Goal: Task Accomplishment & Management: Complete application form

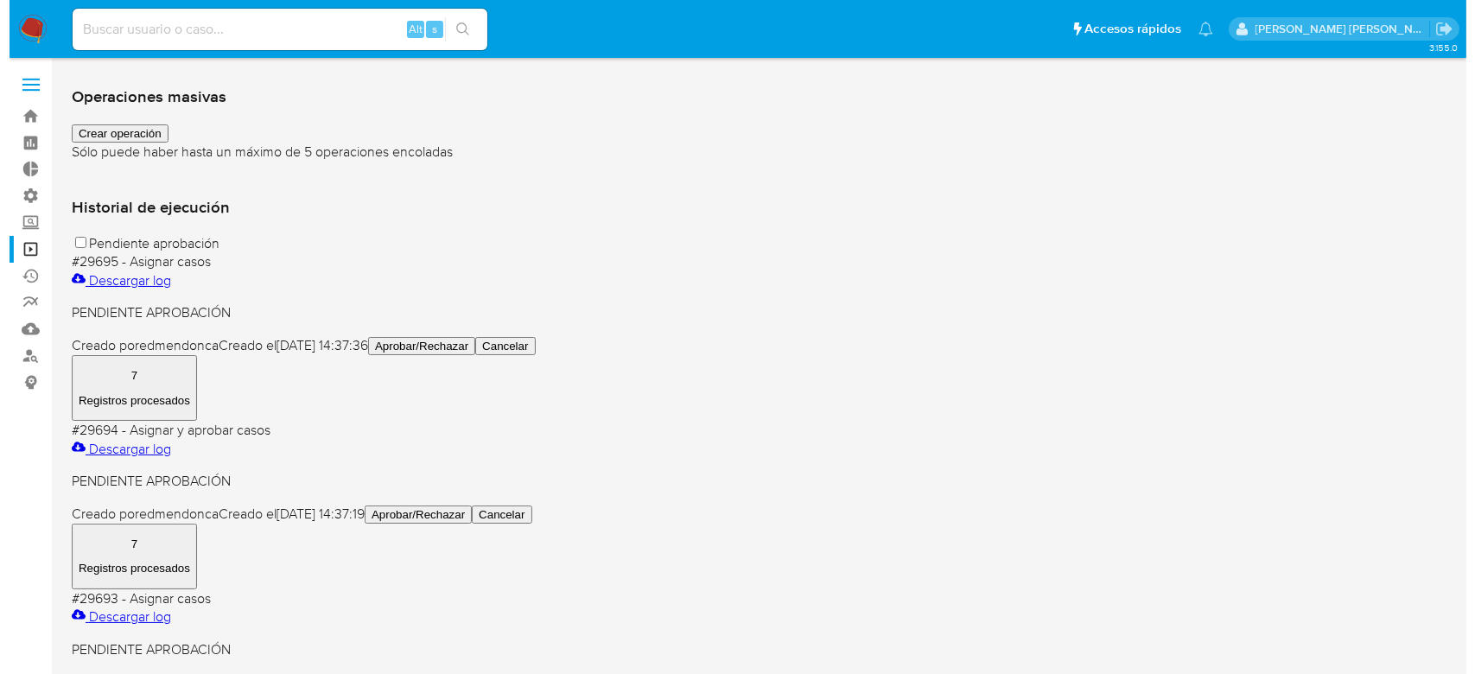
scroll to position [115, 0]
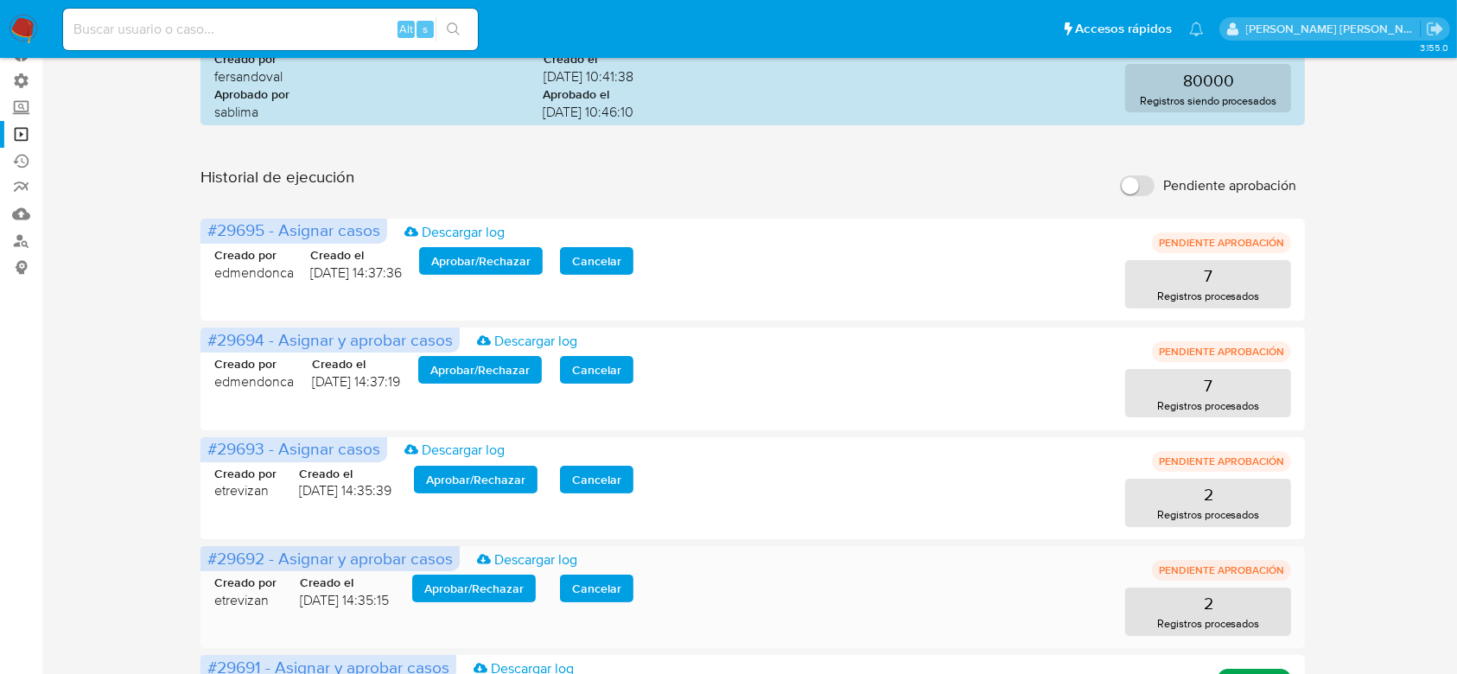
click at [474, 591] on span "Aprobar / Rechazar" at bounding box center [473, 588] width 99 height 24
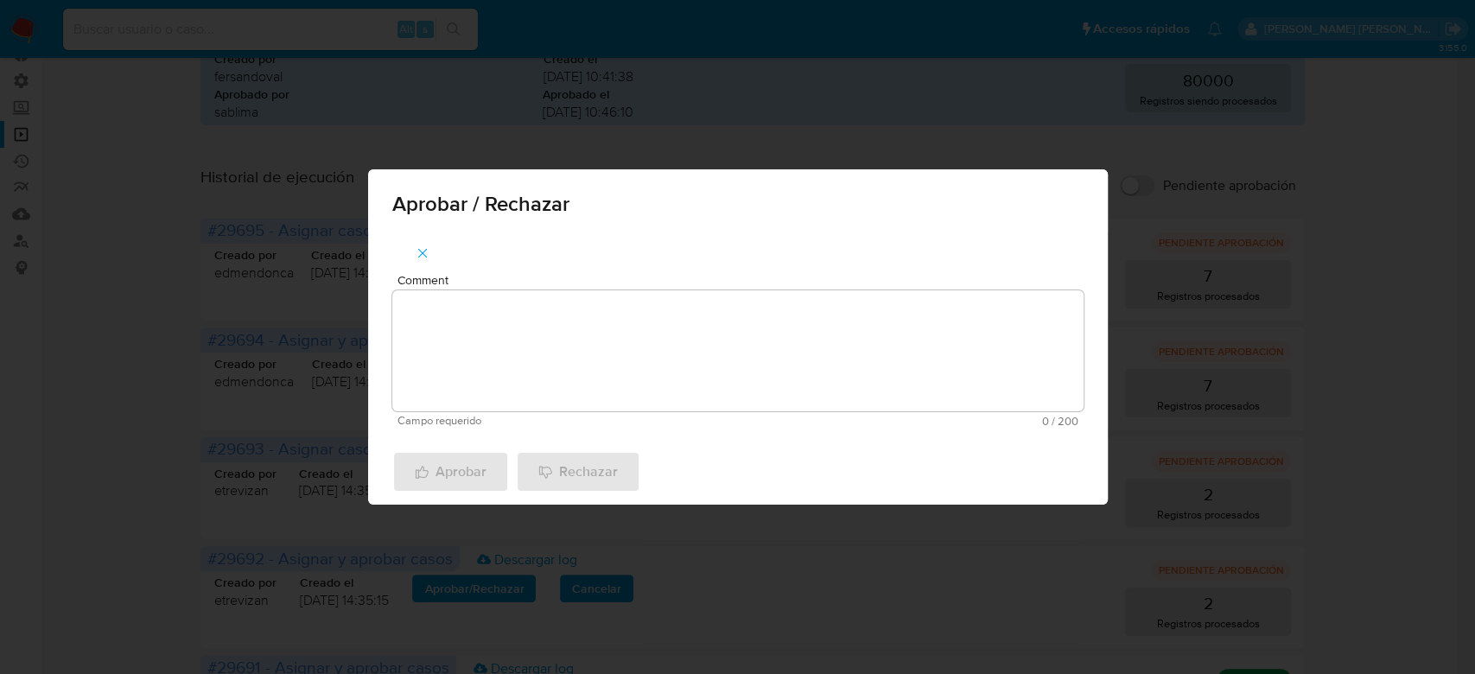
click at [498, 355] on textarea "Comment" at bounding box center [737, 350] width 691 height 121
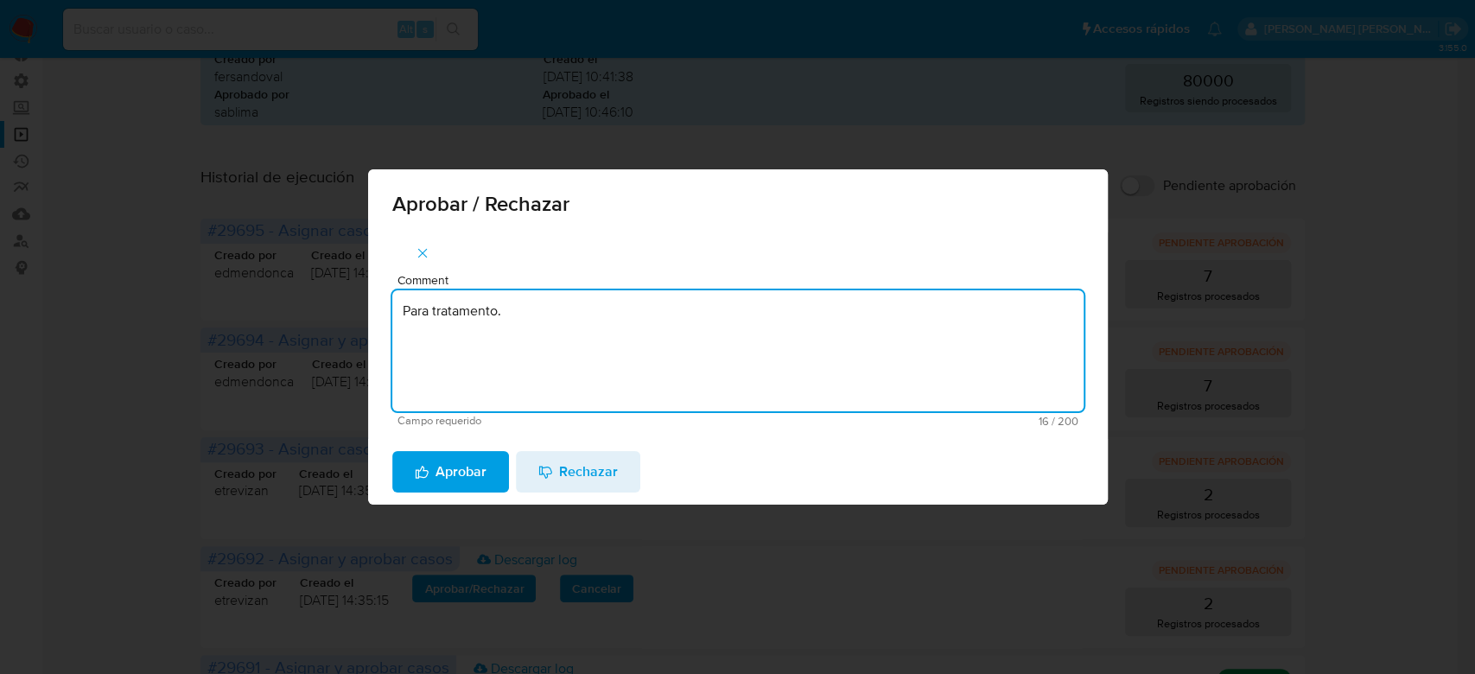
drag, startPoint x: 542, startPoint y: 301, endPoint x: 340, endPoint y: 284, distance: 202.0
click at [340, 284] on div "Aprobar / Rechazar Comment Para tratamento. Campo requerido 16 / 200 184 caract…" at bounding box center [737, 337] width 1475 height 674
click at [442, 355] on textarea "Para tratamento." at bounding box center [737, 350] width 691 height 121
type textarea "Para tratamento."
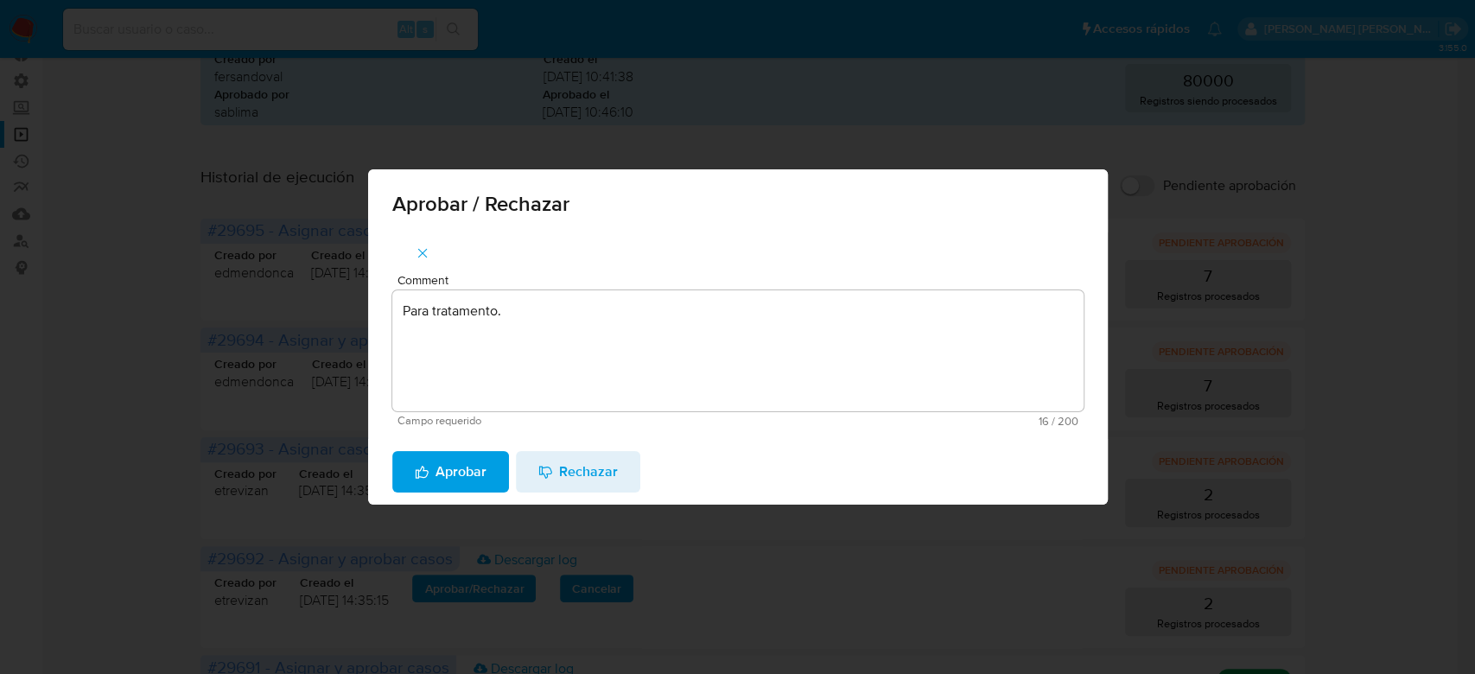
click at [468, 472] on span "Aprobar" at bounding box center [451, 472] width 72 height 38
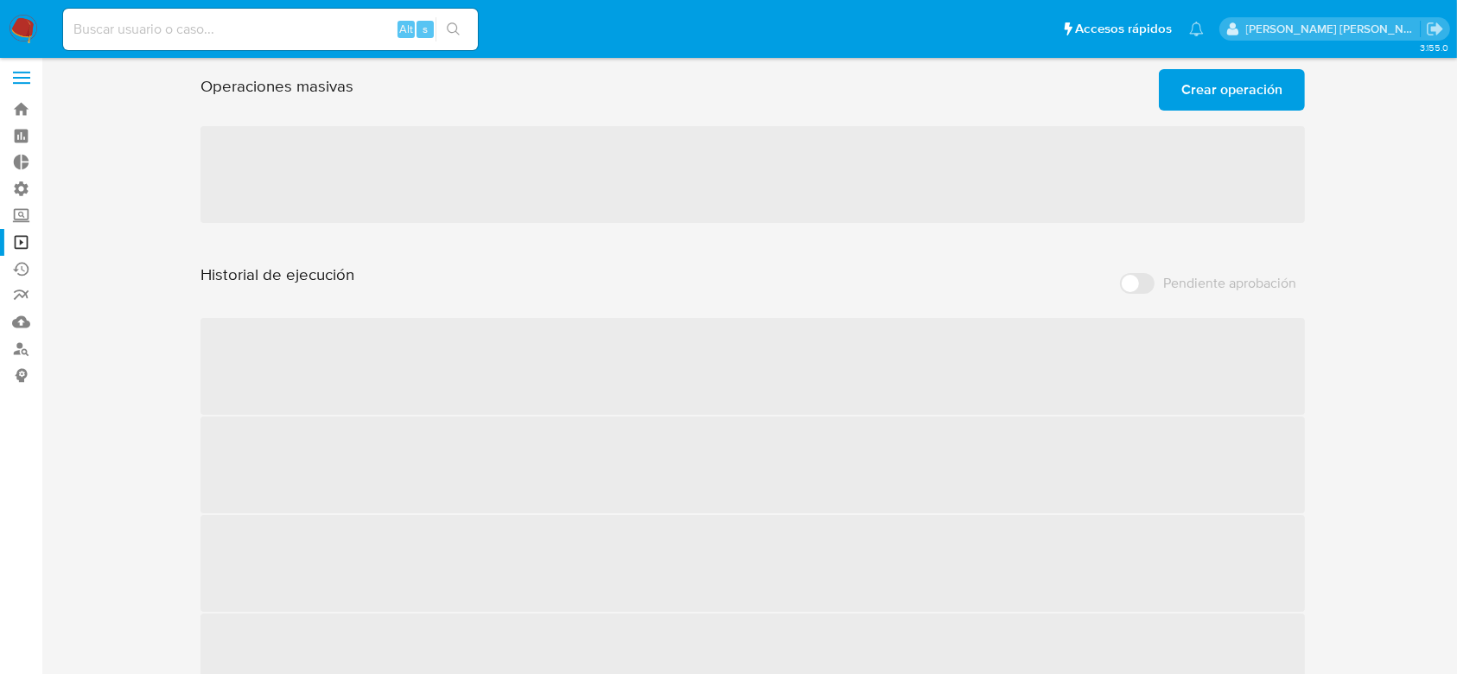
scroll to position [0, 0]
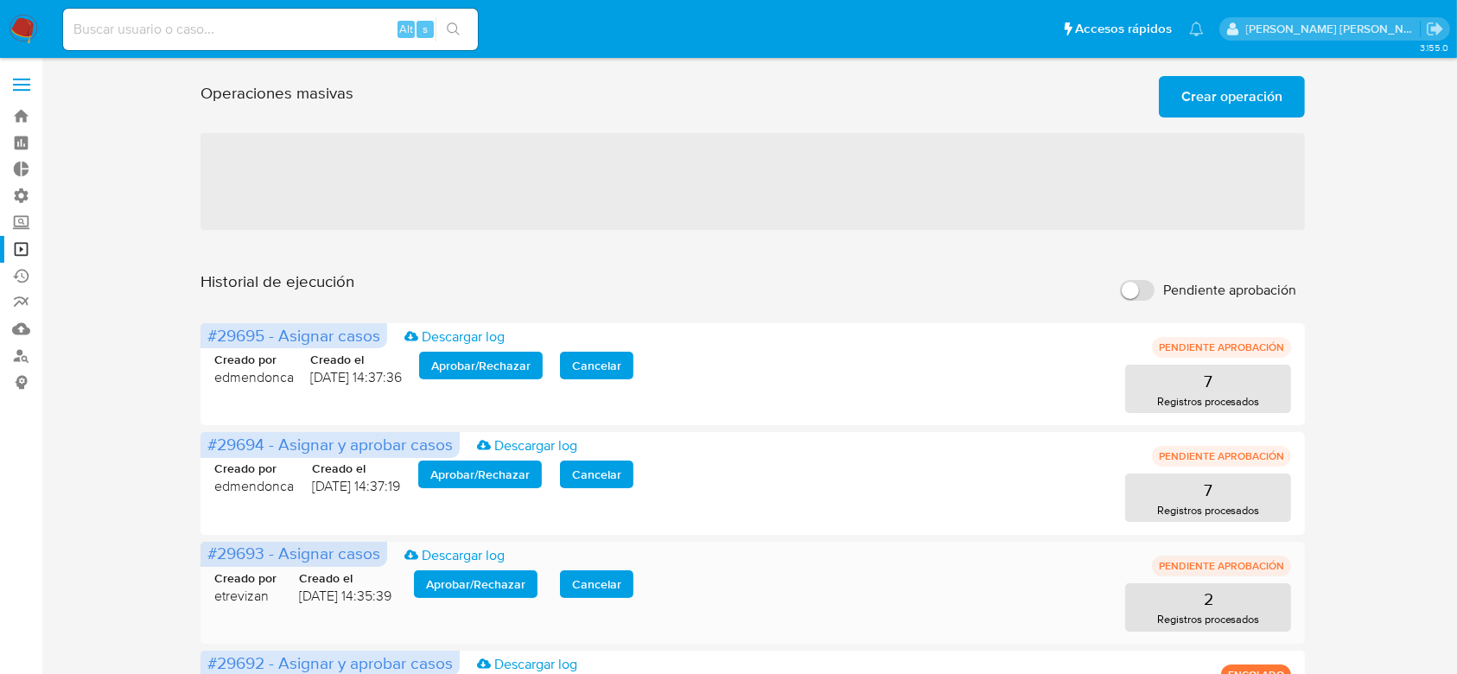
click at [454, 594] on span "Aprobar / Rechazar" at bounding box center [475, 584] width 99 height 24
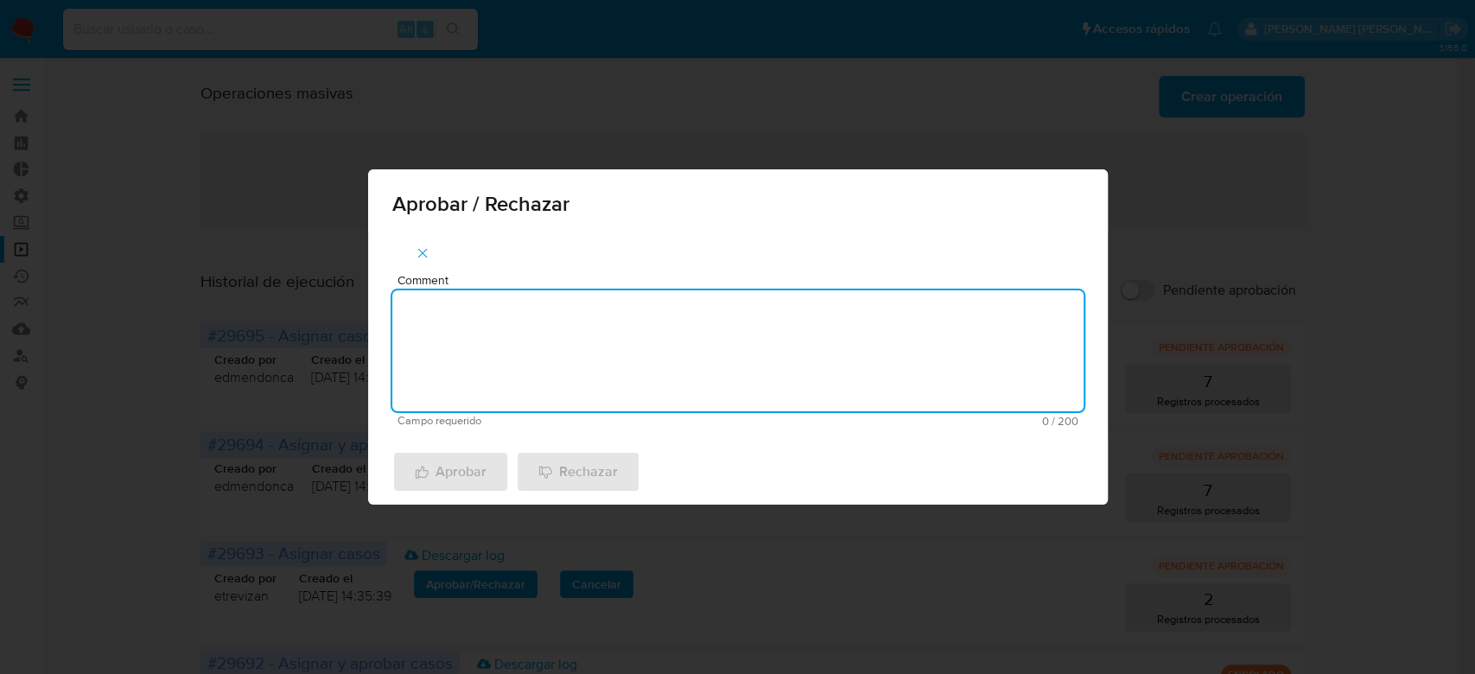
click at [451, 378] on textarea "Comment" at bounding box center [737, 350] width 691 height 121
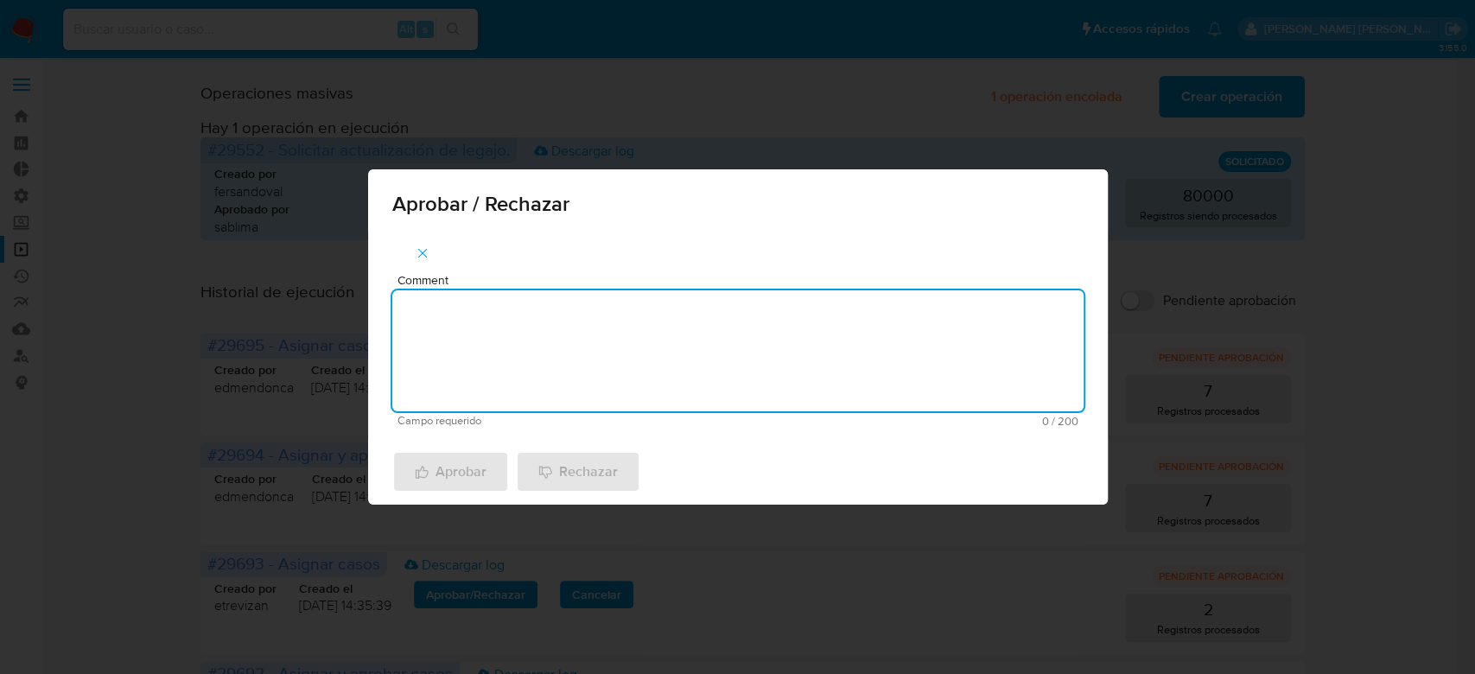
paste textarea "Para tratamento."
type textarea "Para tratamento."
click at [477, 467] on span "Aprobar" at bounding box center [451, 472] width 72 height 38
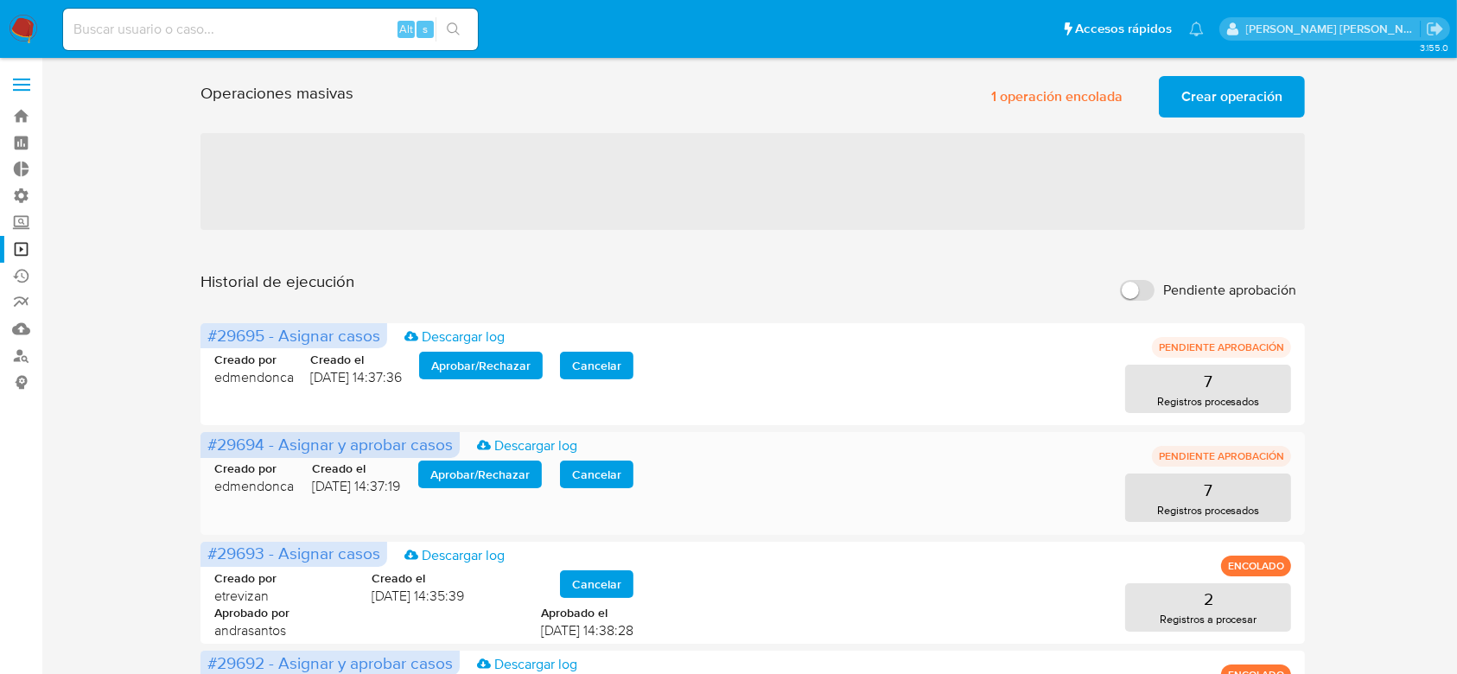
click at [462, 470] on span "Aprobar / Rechazar" at bounding box center [479, 474] width 99 height 24
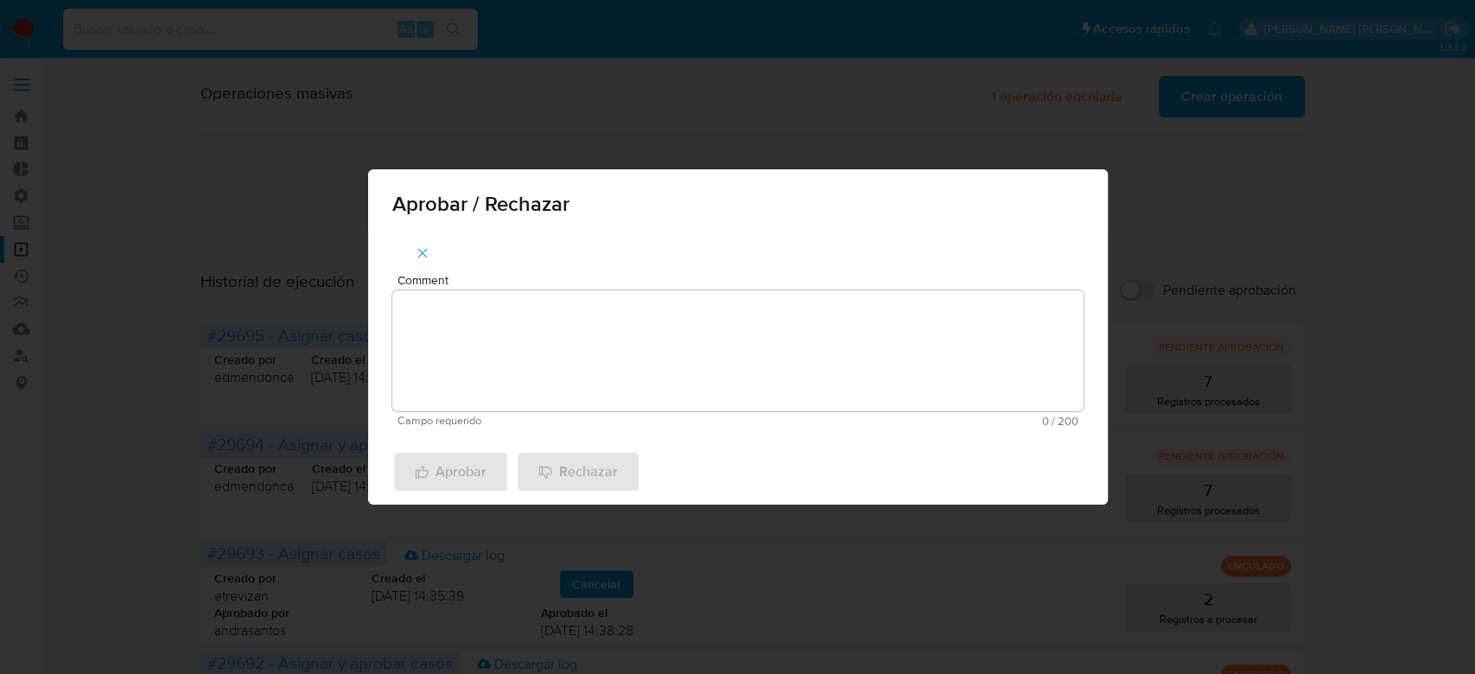
click at [553, 329] on textarea "Comment" at bounding box center [737, 350] width 691 height 121
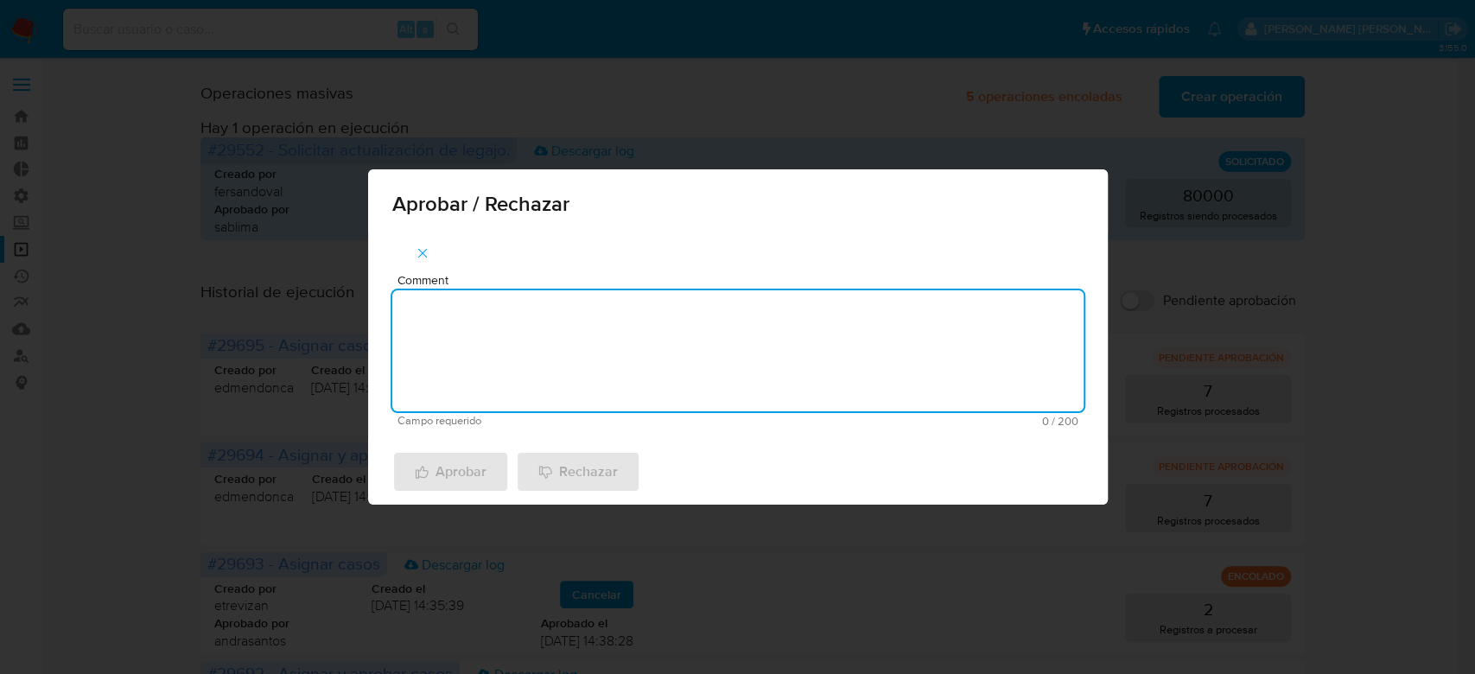
paste textarea "Para tratamento."
type textarea "Para tratamento."
click at [465, 475] on span "Aprobar" at bounding box center [451, 472] width 72 height 38
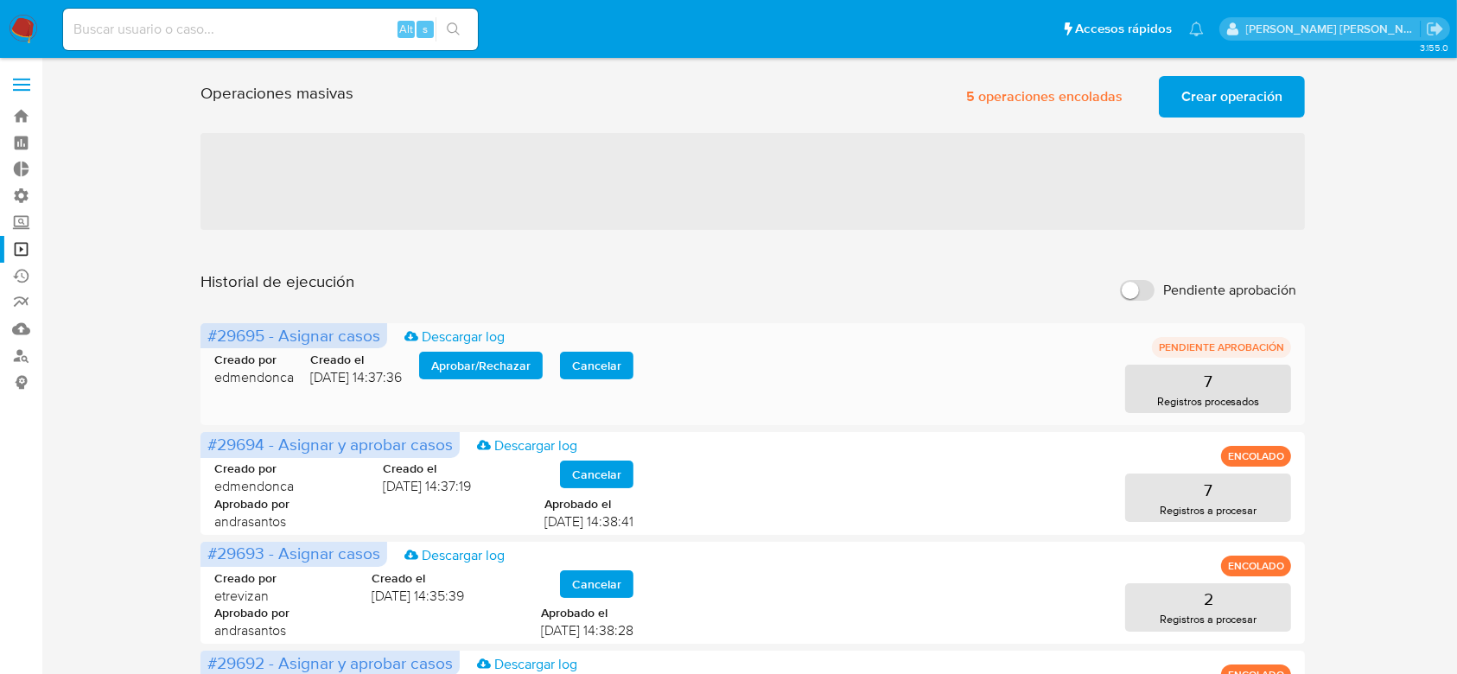
click at [504, 367] on span "Aprobar / Rechazar" at bounding box center [480, 365] width 99 height 24
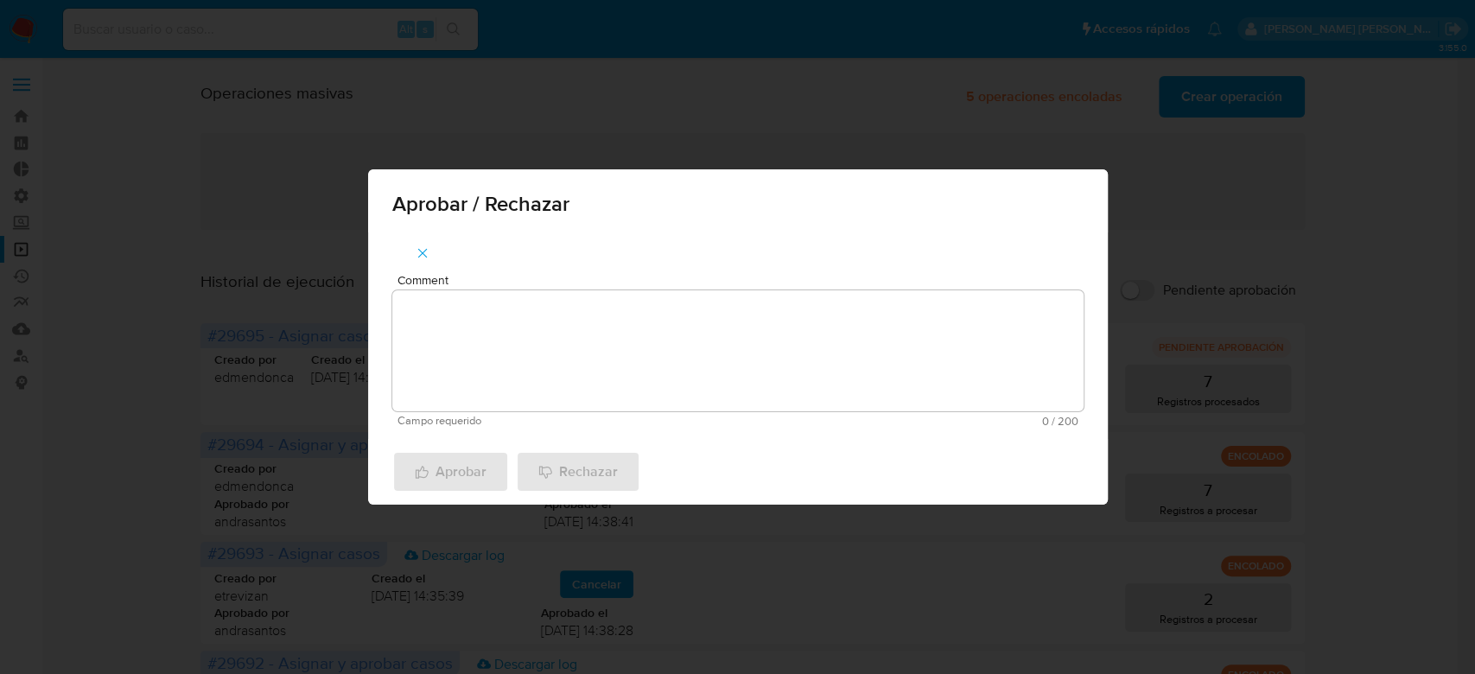
click at [511, 329] on textarea "Comment" at bounding box center [737, 350] width 691 height 121
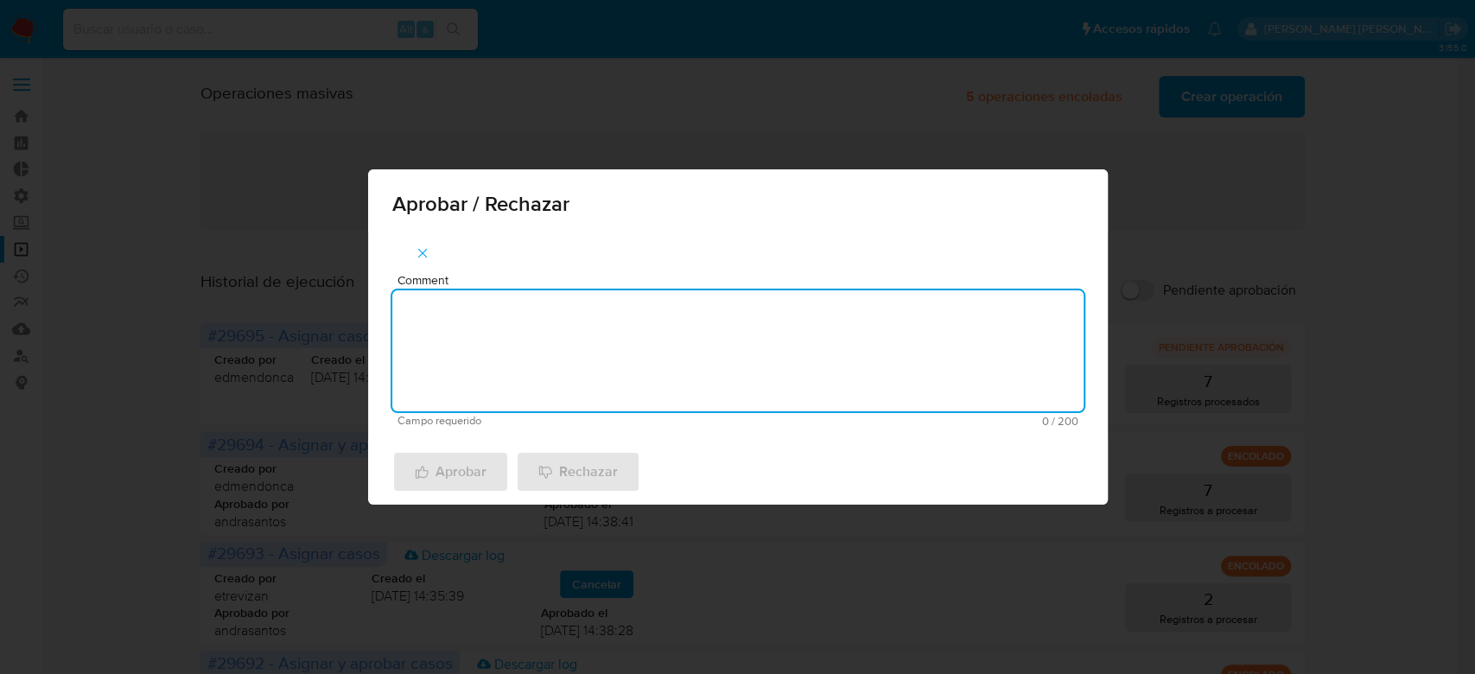
paste textarea "Para tratamento."
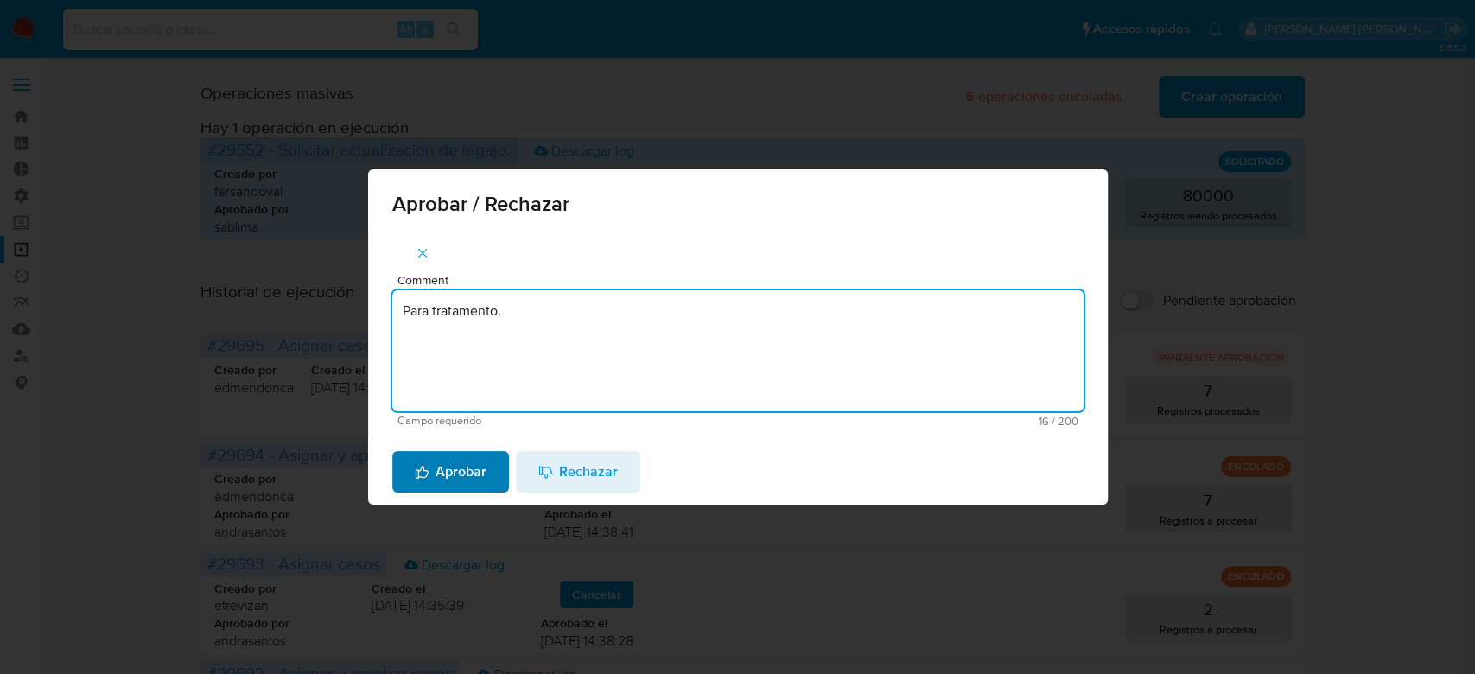
type textarea "Para tratamento."
click at [461, 472] on span "Aprobar" at bounding box center [451, 472] width 72 height 38
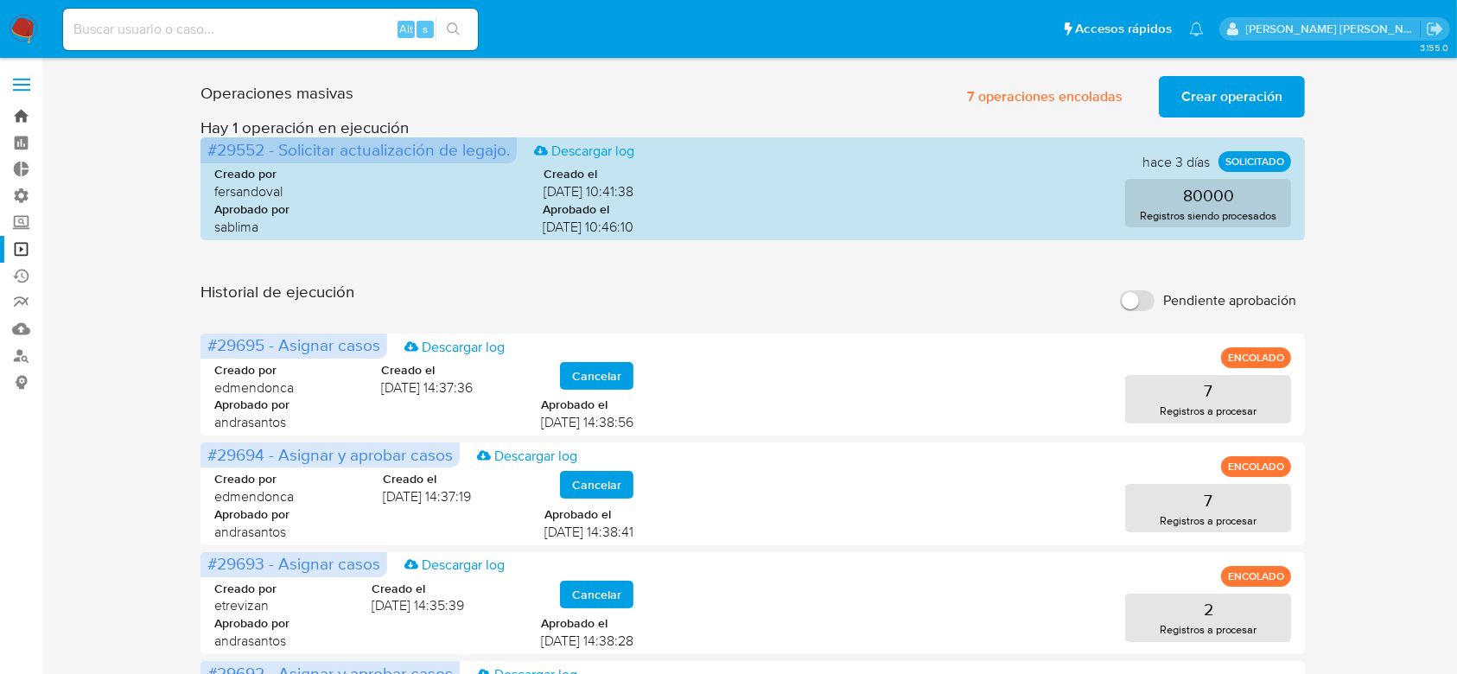
click at [21, 120] on link "Bandeja" at bounding box center [103, 116] width 206 height 27
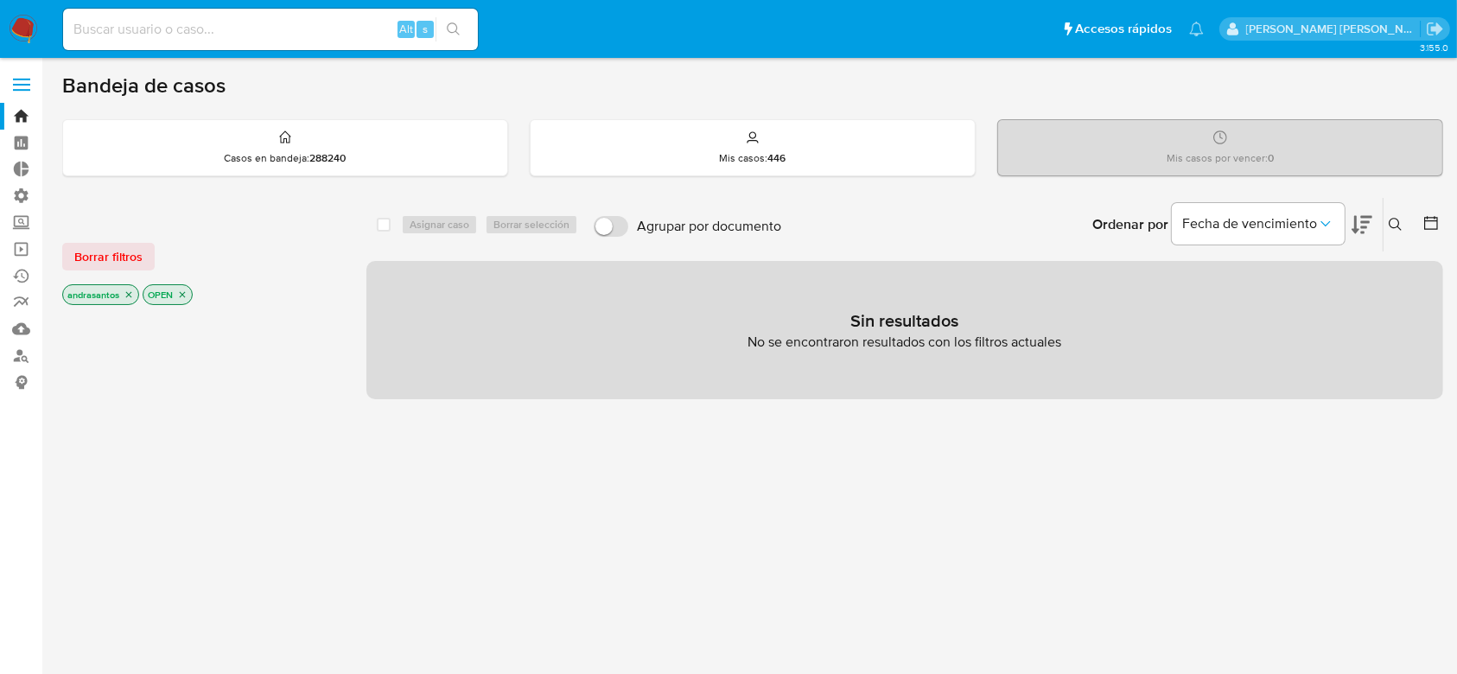
click at [129, 296] on icon "close-filter" at bounding box center [129, 294] width 10 height 10
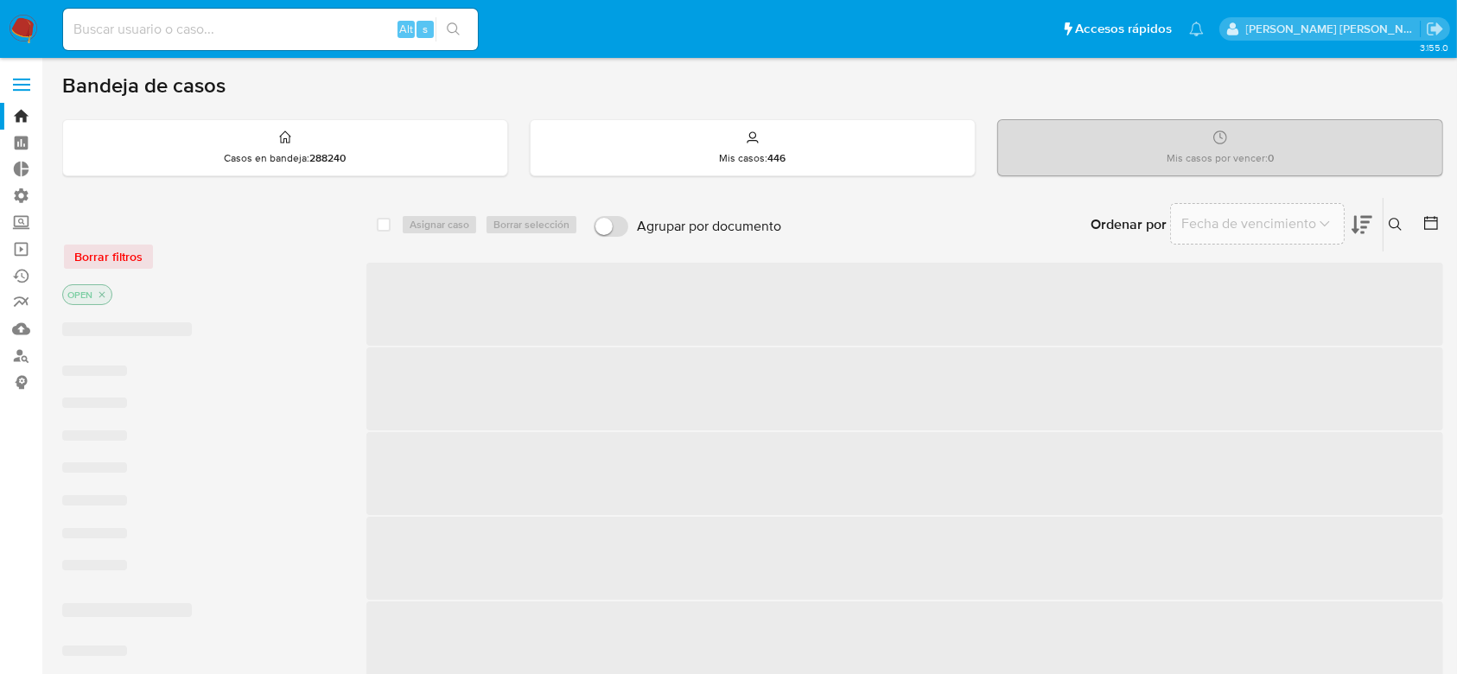
click at [110, 295] on p "OPEN" at bounding box center [87, 294] width 48 height 19
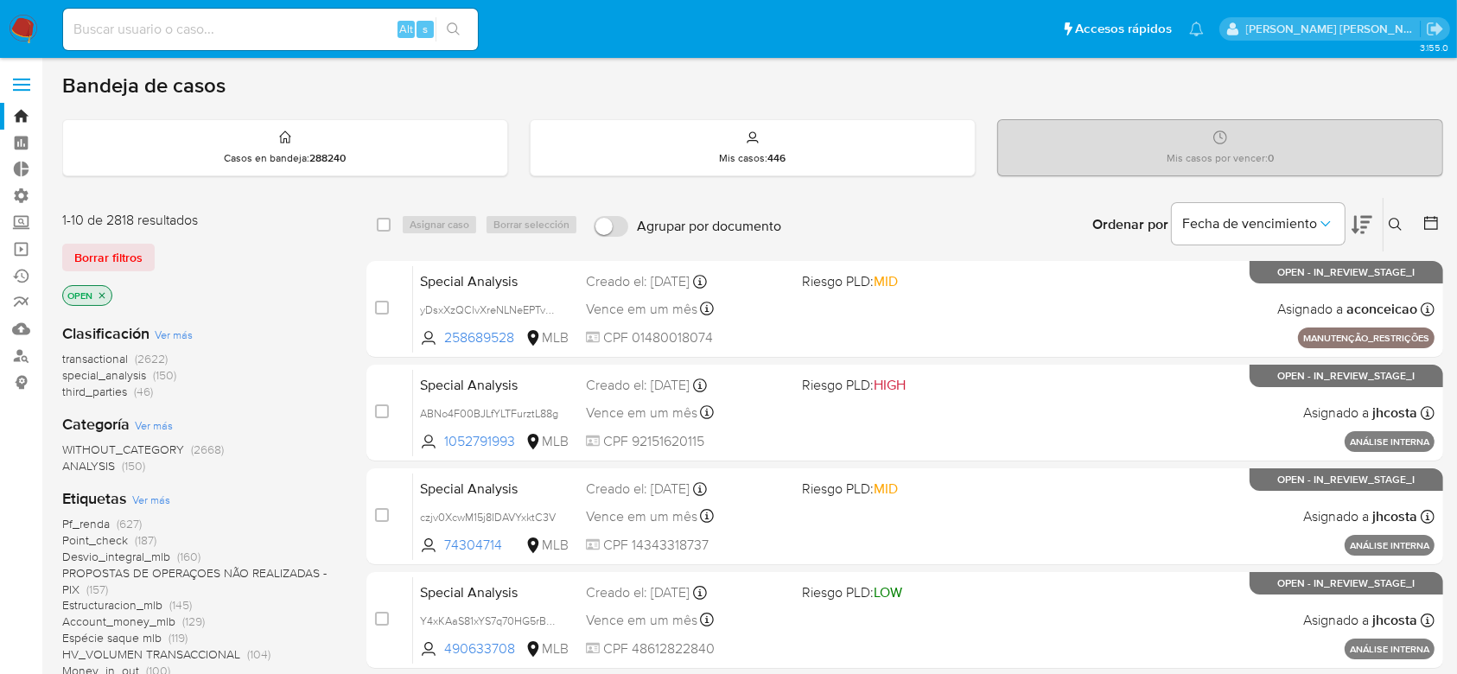
click at [102, 290] on icon "close-filter" at bounding box center [102, 295] width 10 height 10
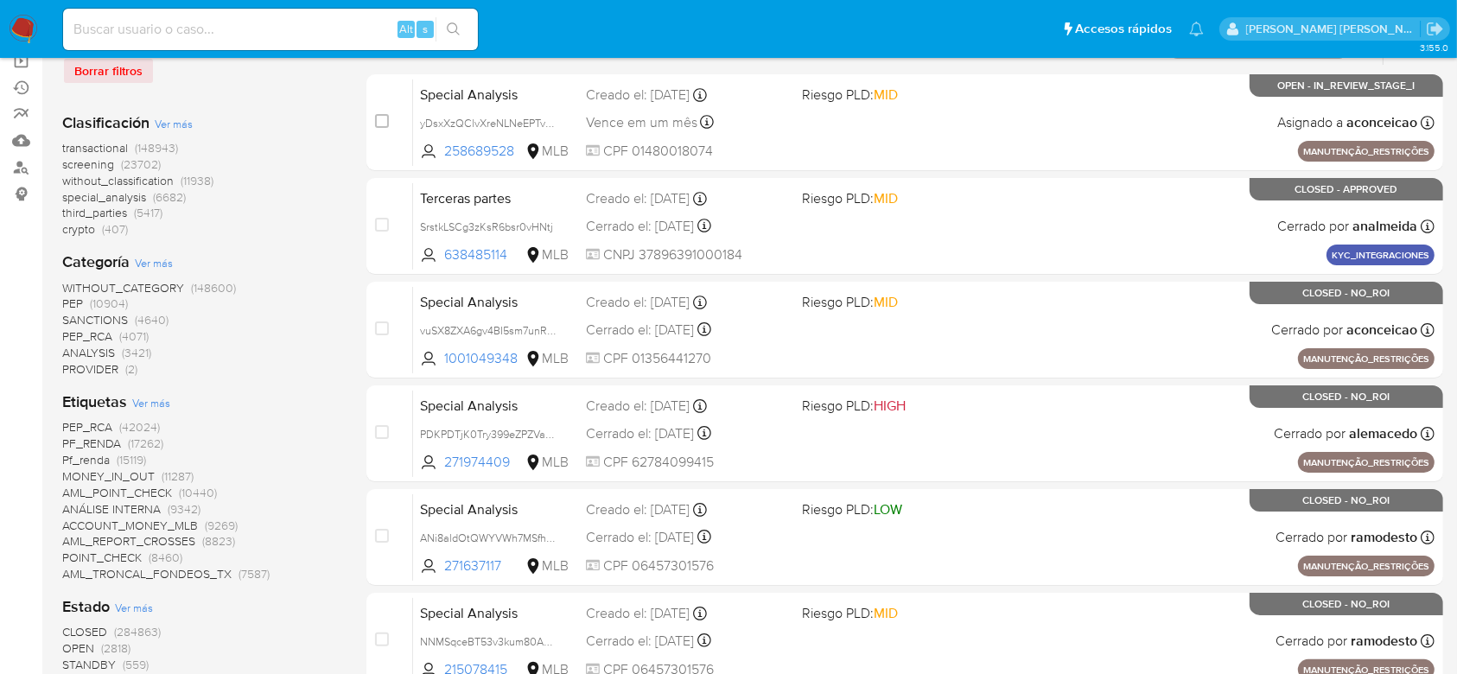
scroll to position [230, 0]
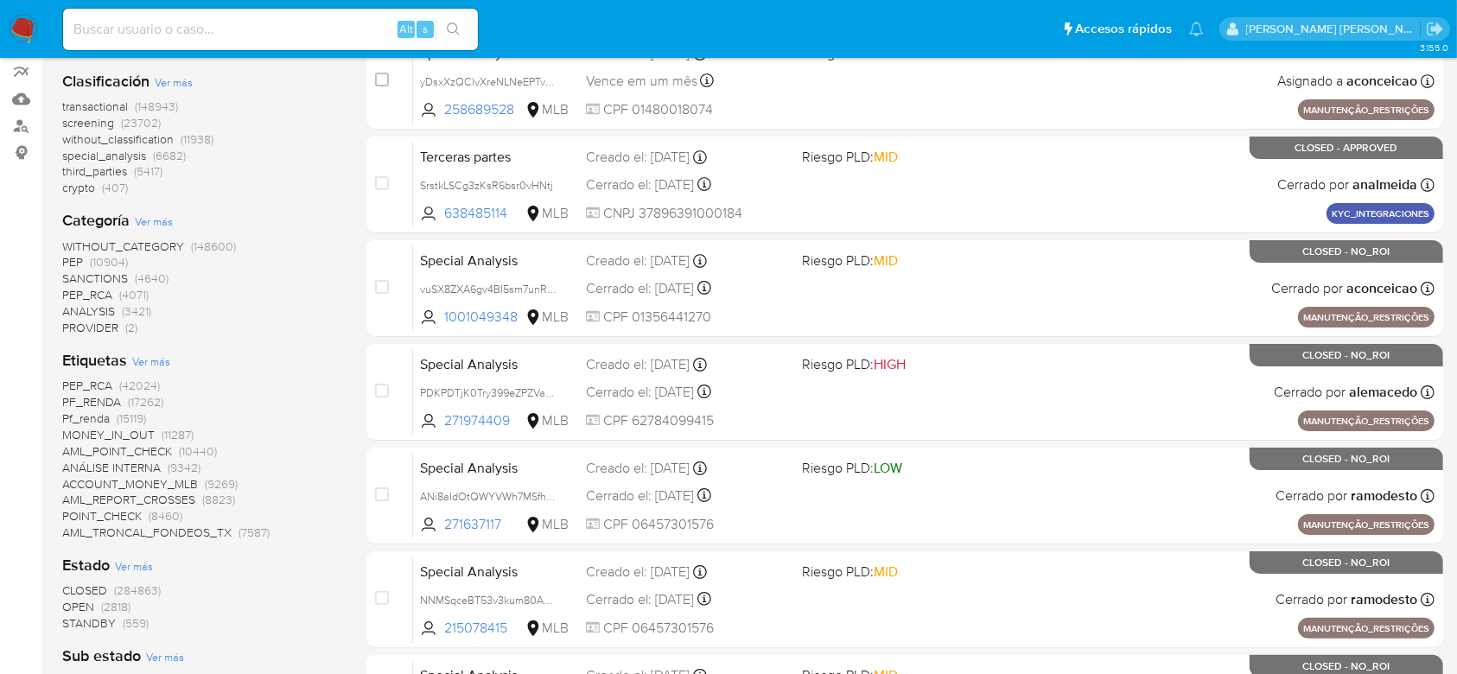
click at [90, 188] on span "crypto" at bounding box center [78, 187] width 33 height 17
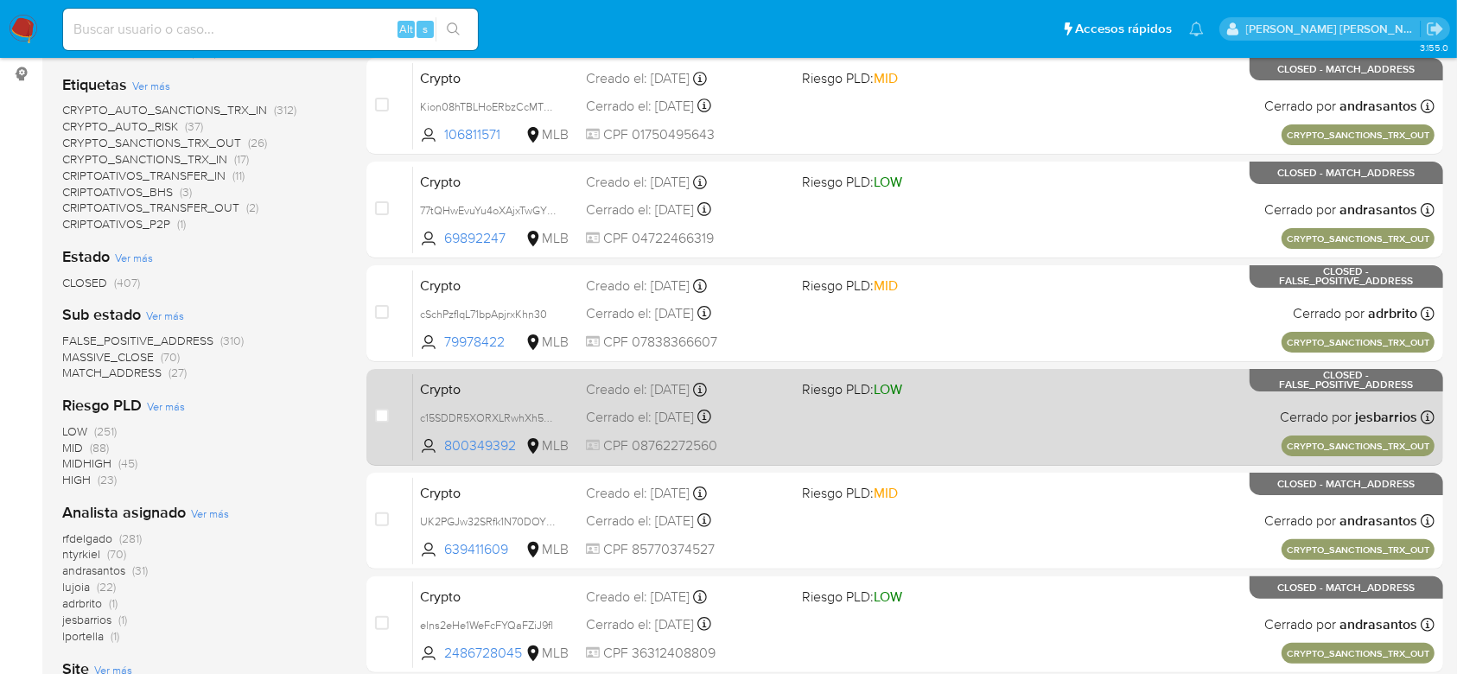
scroll to position [114, 0]
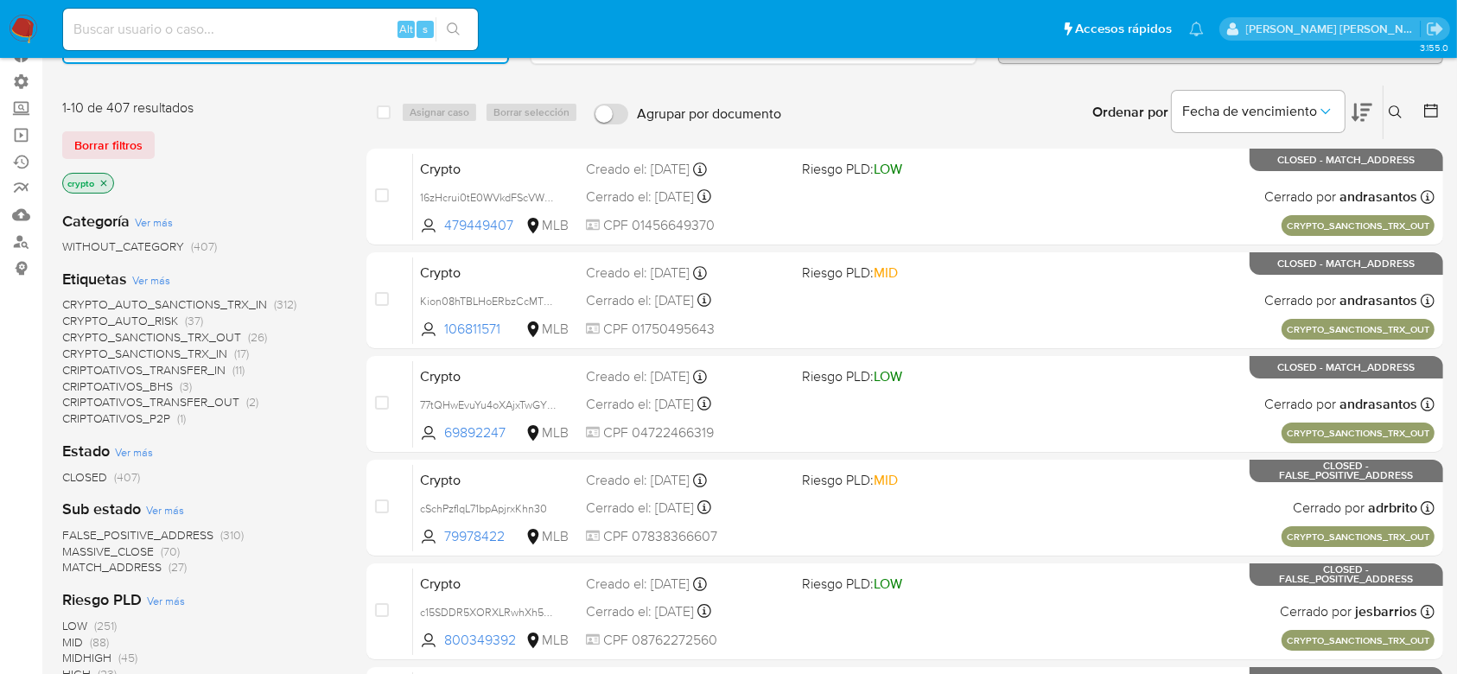
click at [1422, 114] on icon at bounding box center [1430, 110] width 17 height 17
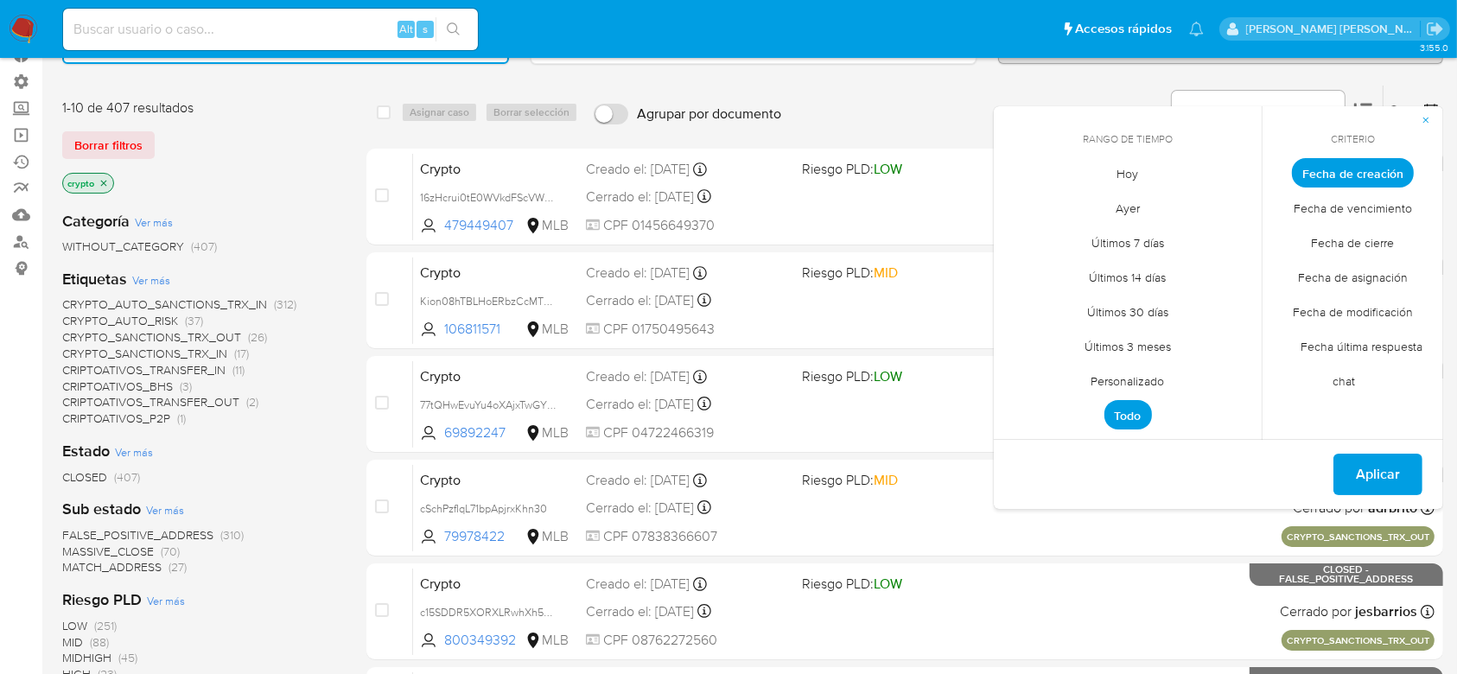
click at [1122, 384] on span "Personalizado" at bounding box center [1128, 381] width 110 height 35
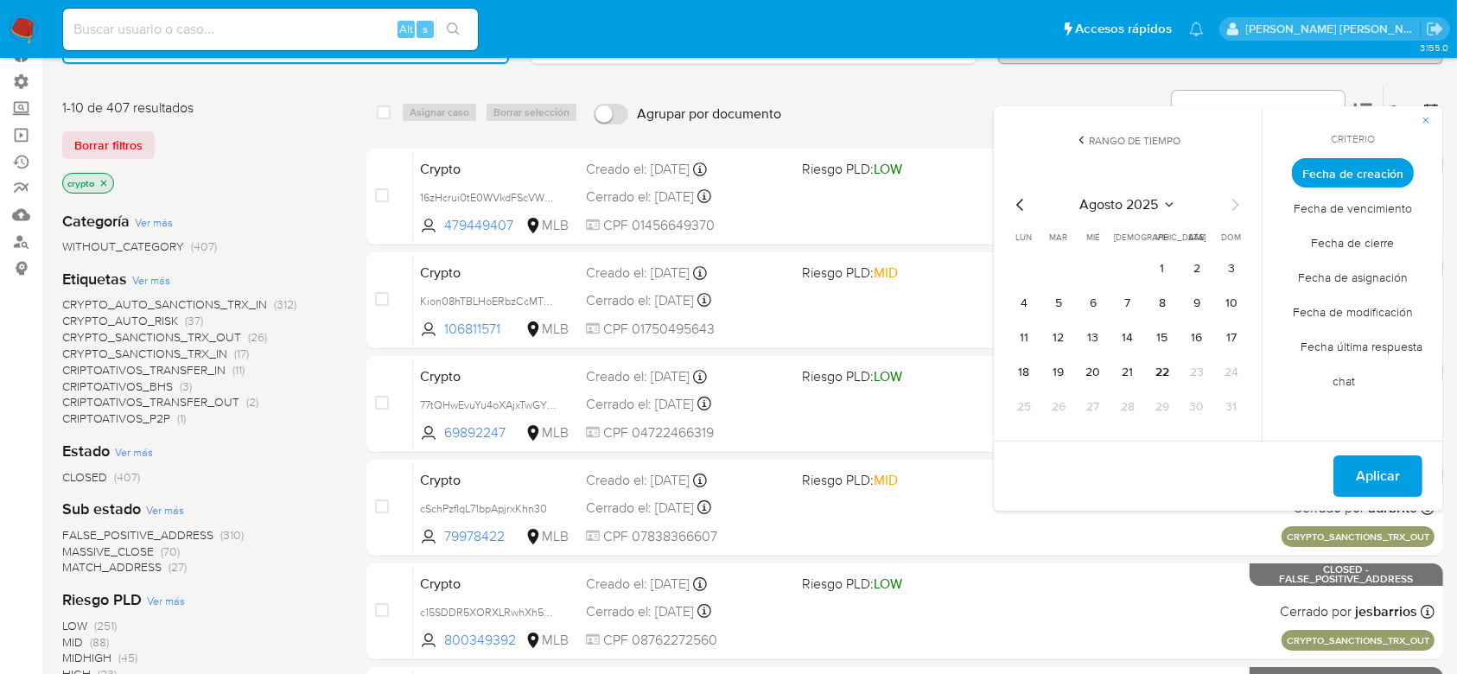
click at [1020, 210] on icon "Mes anterior" at bounding box center [1020, 204] width 21 height 21
click at [1065, 264] on button "1" at bounding box center [1059, 269] width 28 height 28
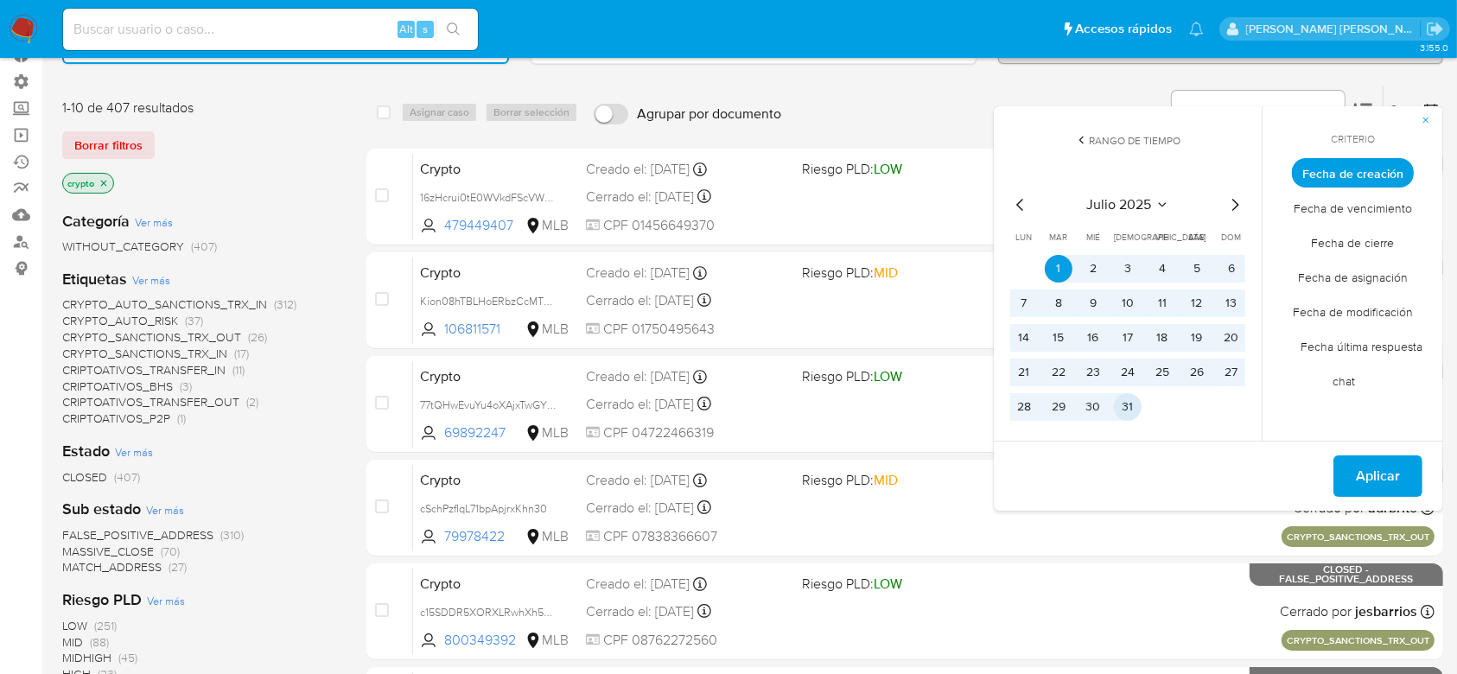
click at [1120, 405] on button "31" at bounding box center [1128, 407] width 28 height 28
click at [1355, 467] on button "Aplicar" at bounding box center [1377, 475] width 89 height 41
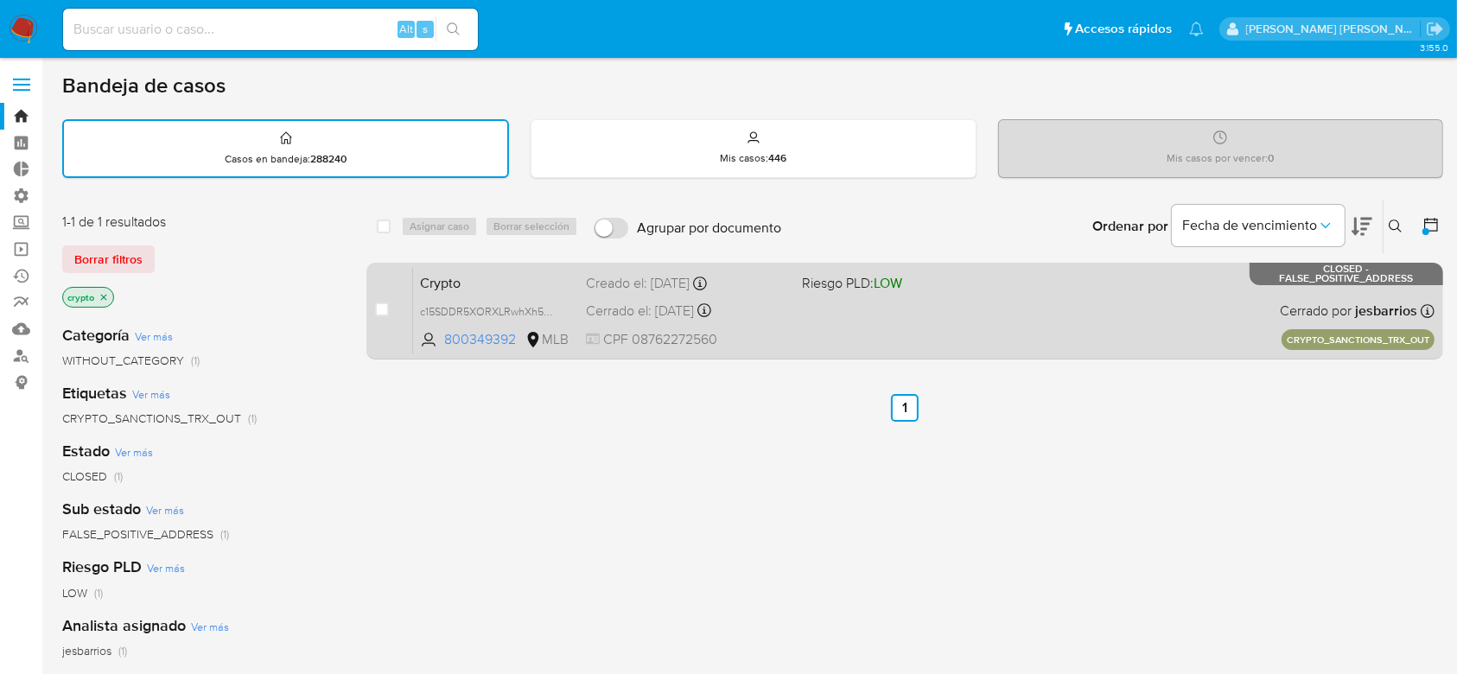
click at [825, 314] on div "Crypto c15SDDR5XORXLRwhXh53XTao 800349392 MLB Riesgo PLD: LOW Creado el: 25/07/…" at bounding box center [923, 310] width 1021 height 87
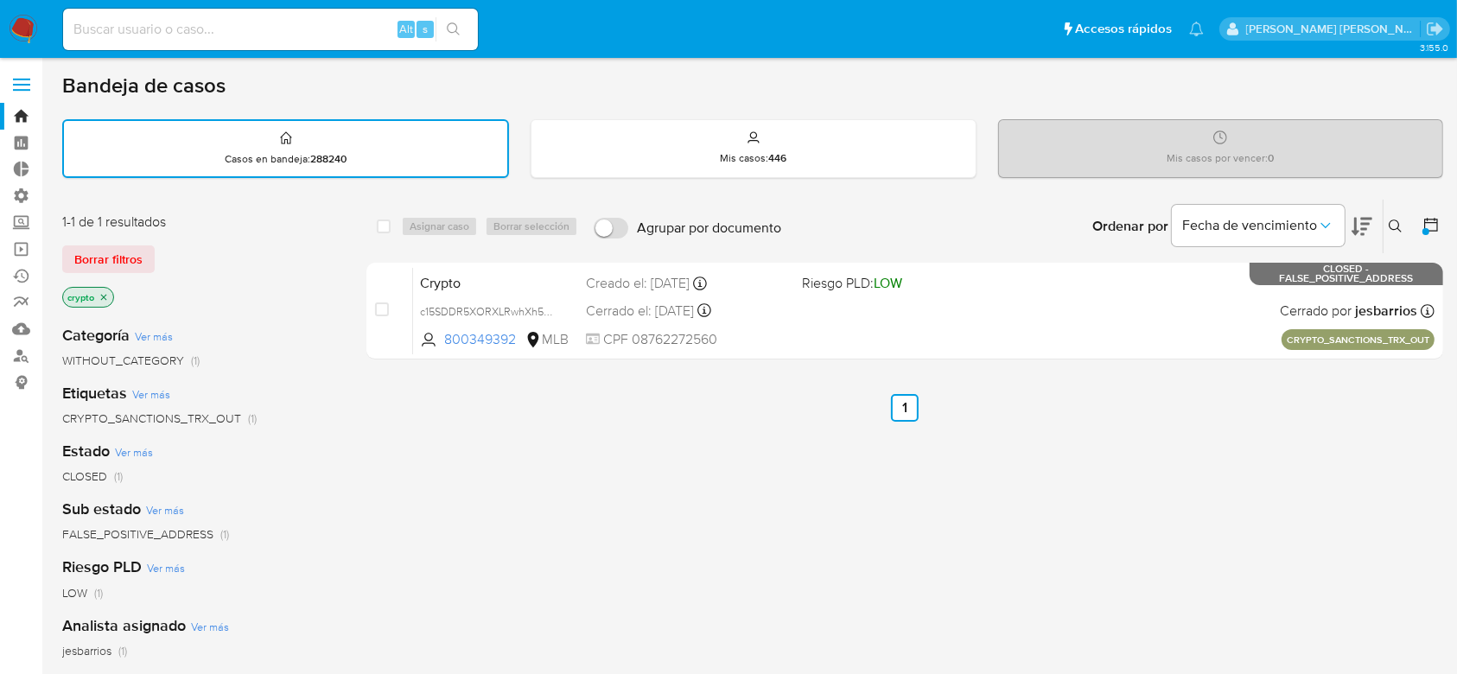
click at [1432, 223] on icon at bounding box center [1430, 224] width 17 height 17
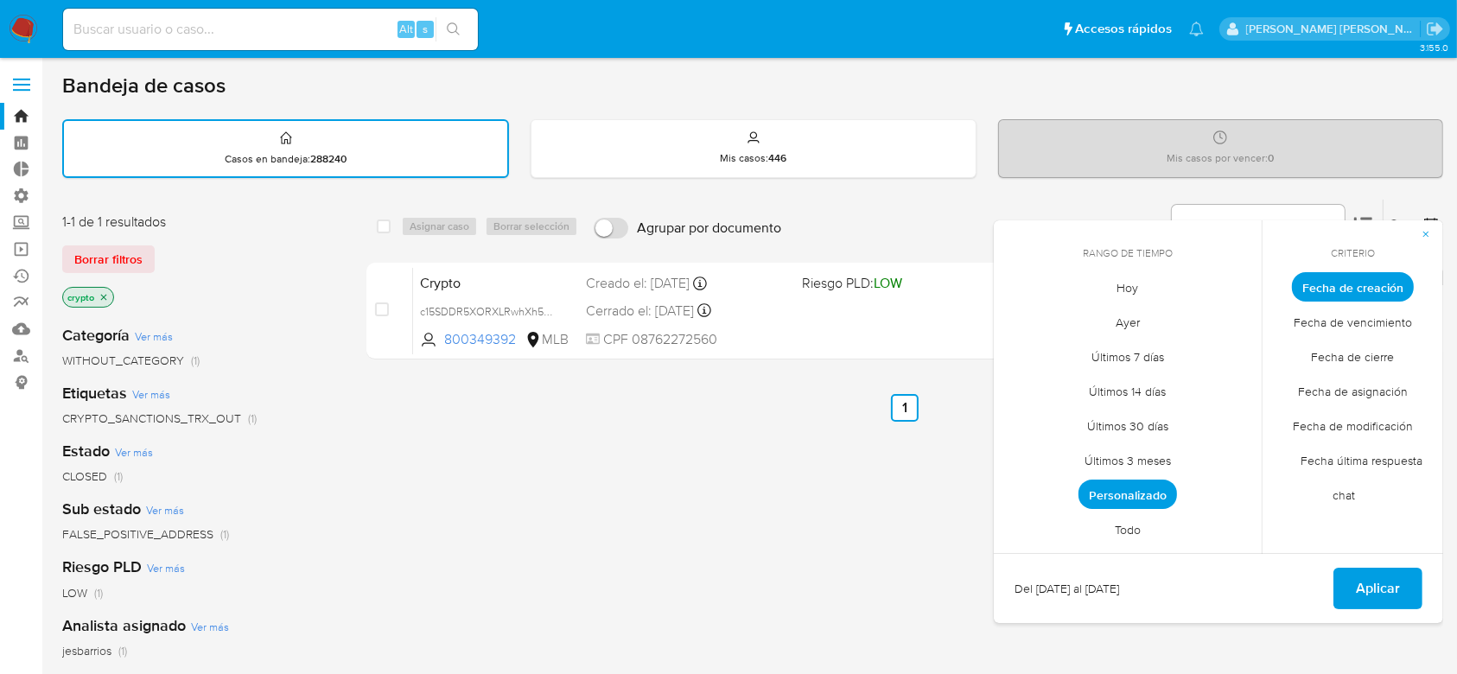
click at [1432, 223] on button "button" at bounding box center [1425, 234] width 35 height 28
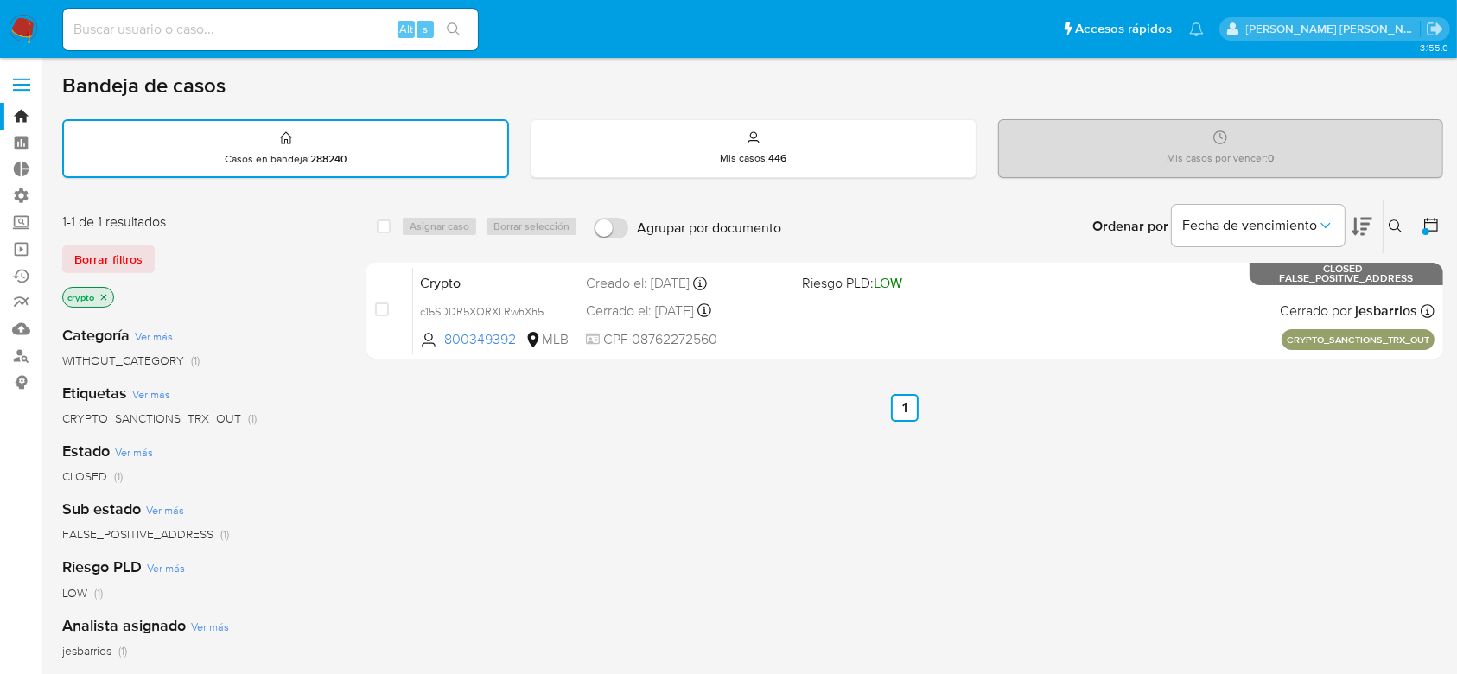
click at [106, 294] on icon "close-filter" at bounding box center [103, 297] width 10 height 10
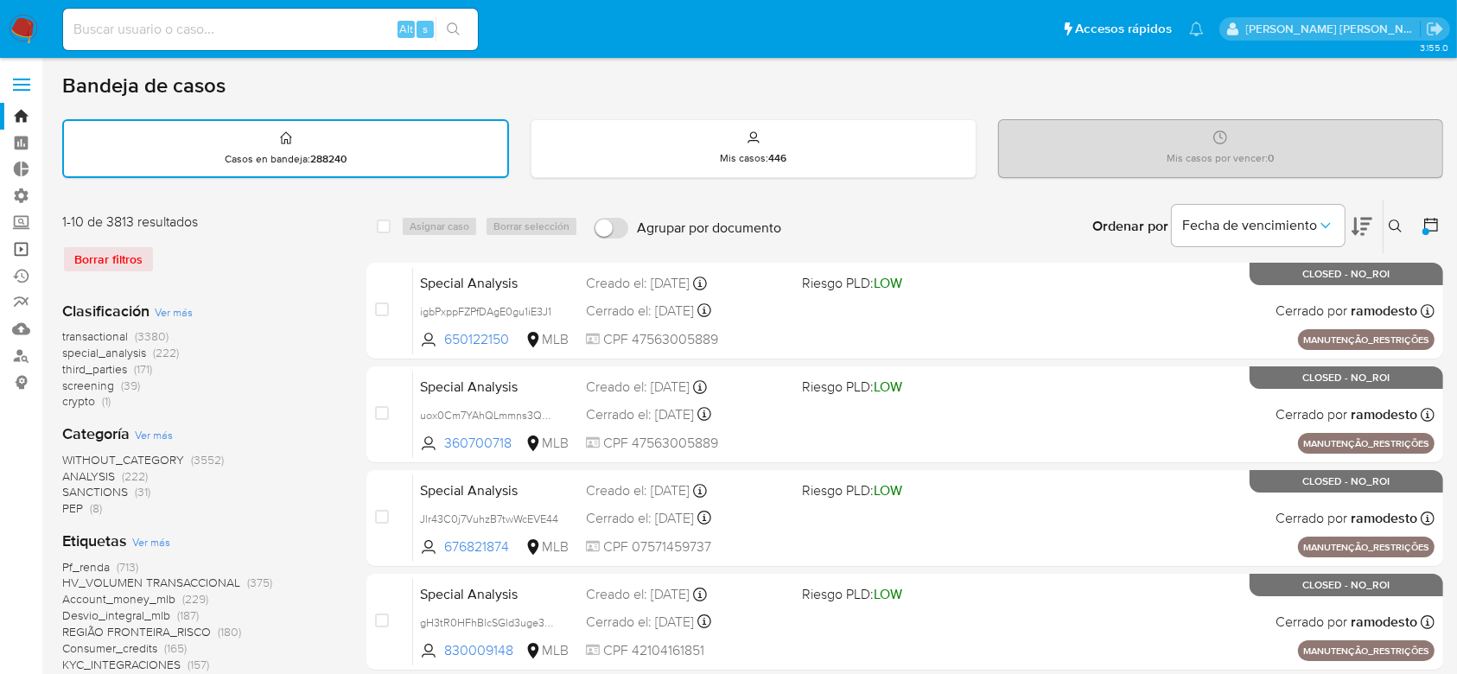
click at [24, 242] on link "Operaciones masivas" at bounding box center [103, 249] width 206 height 27
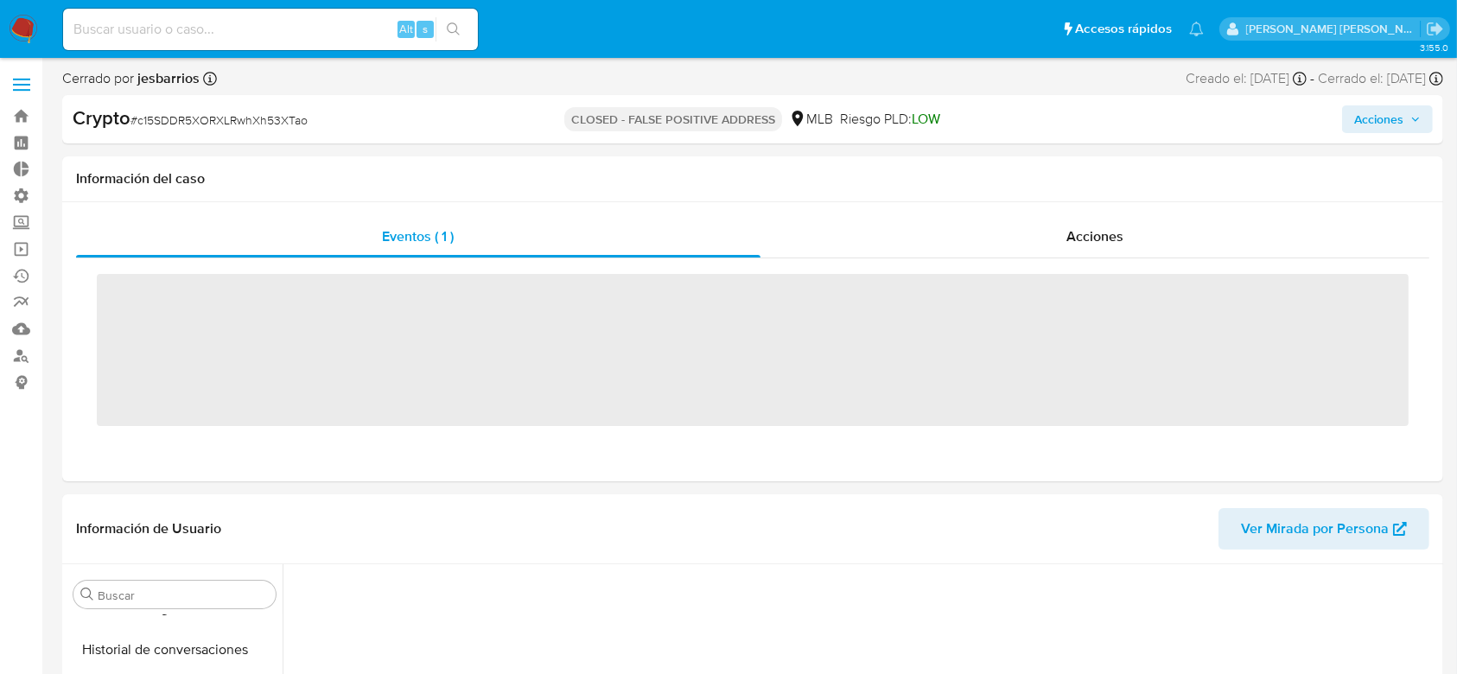
scroll to position [772, 0]
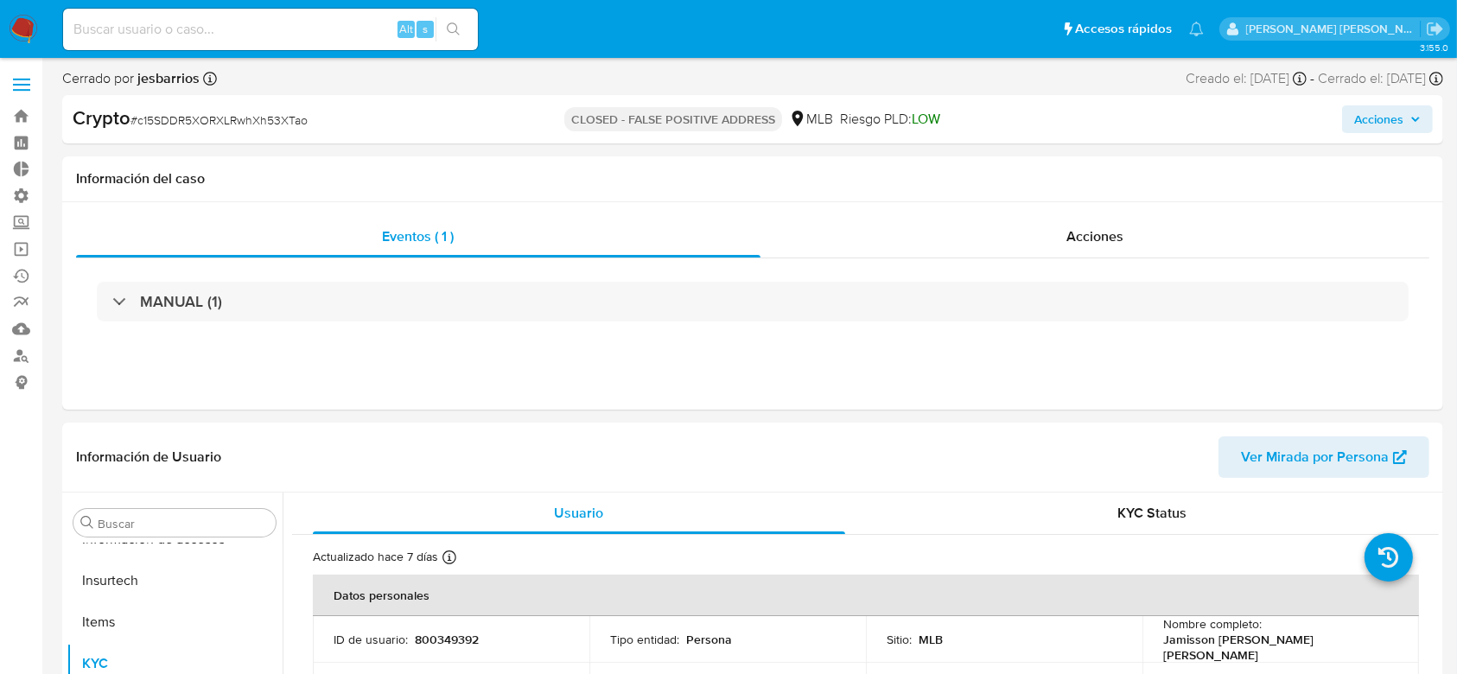
select select "10"
click at [1098, 236] on span "Acciones" at bounding box center [1094, 236] width 57 height 20
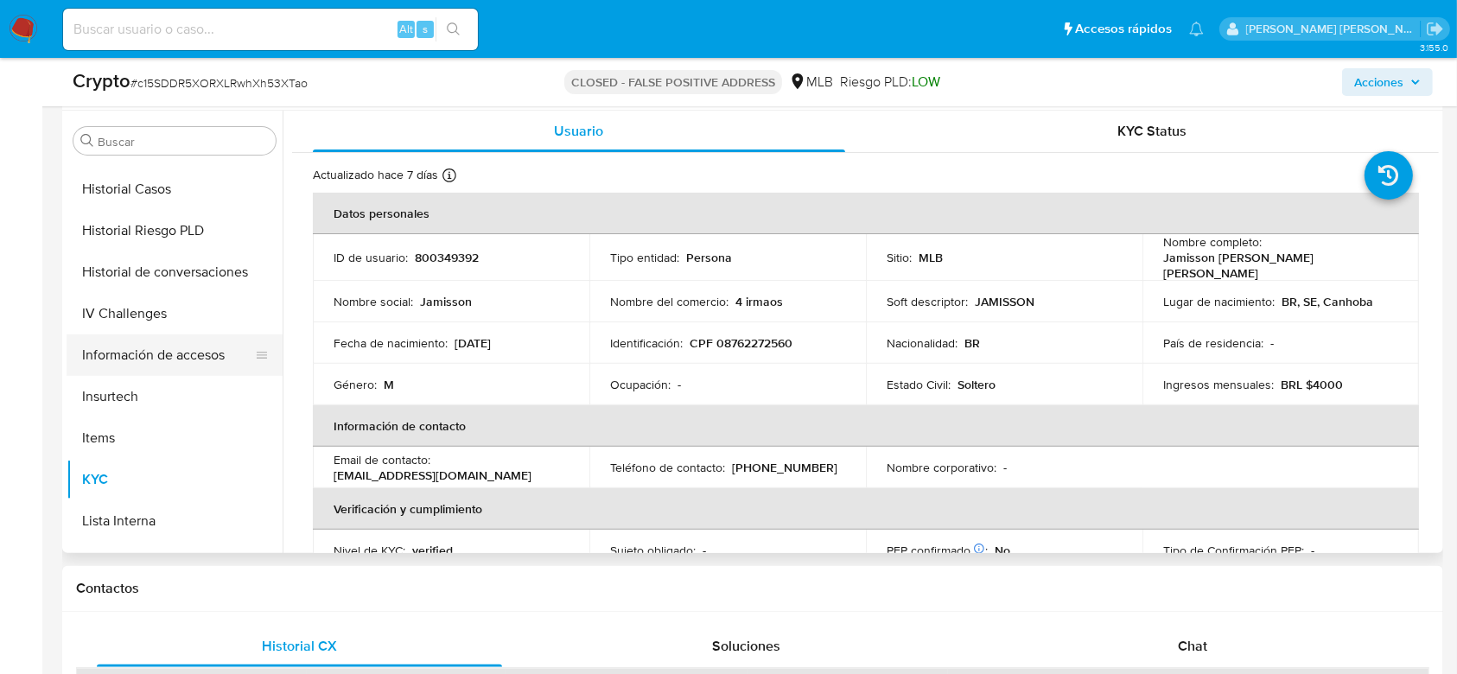
scroll to position [541, 0]
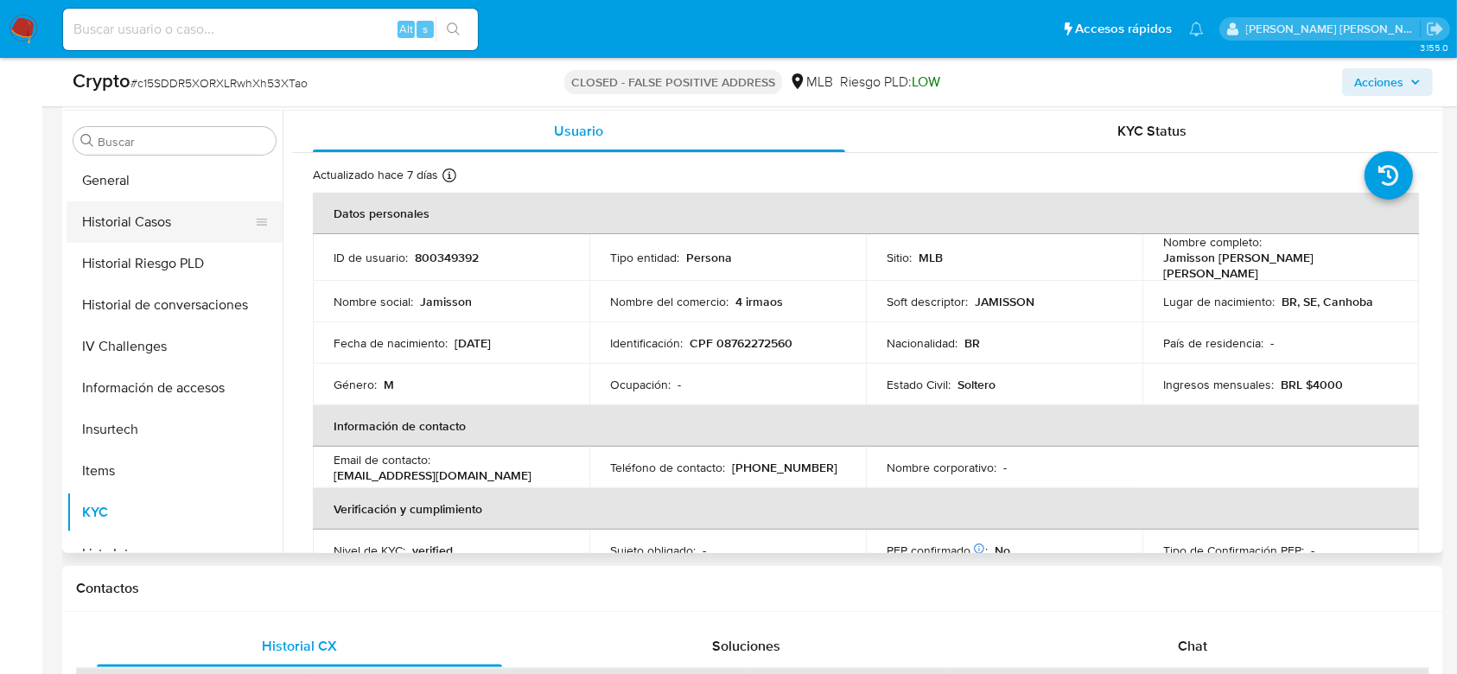
click at [162, 226] on button "Historial Casos" at bounding box center [168, 221] width 202 height 41
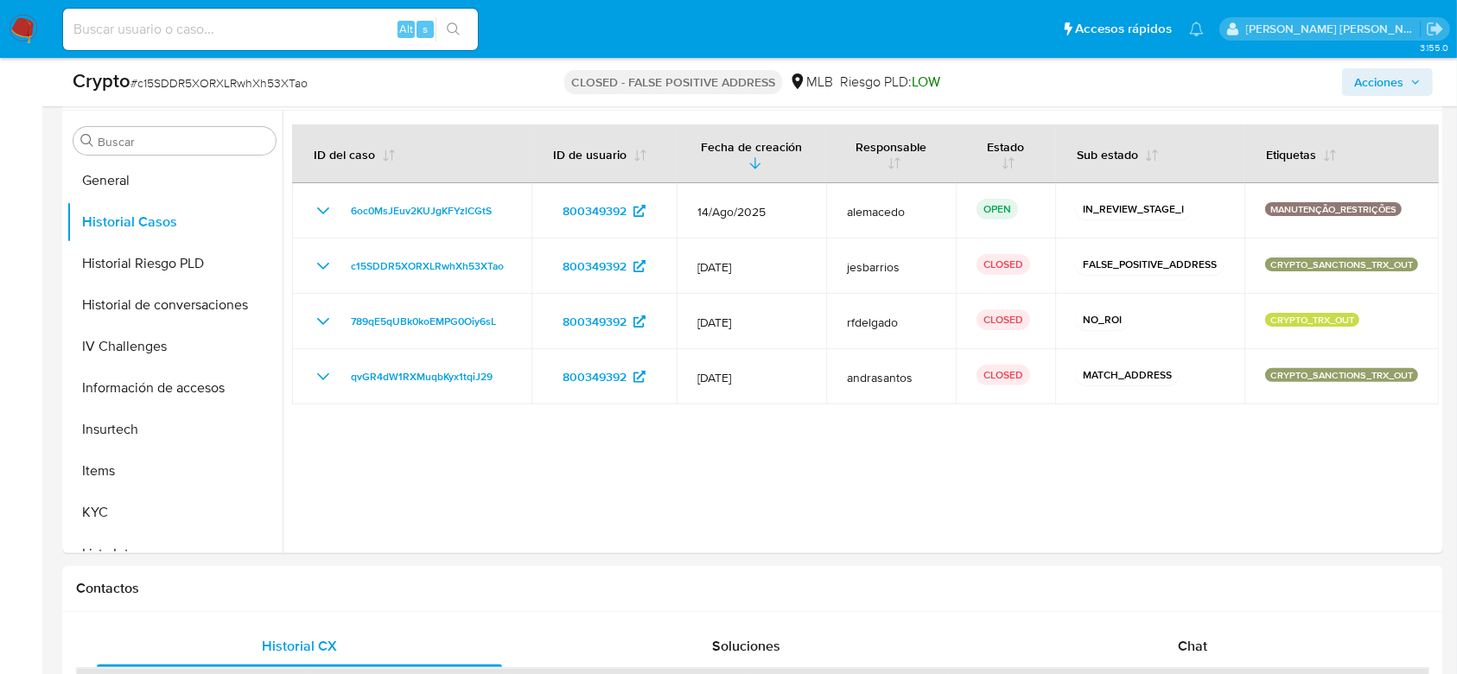
click at [1406, 88] on span "Acciones" at bounding box center [1387, 82] width 67 height 24
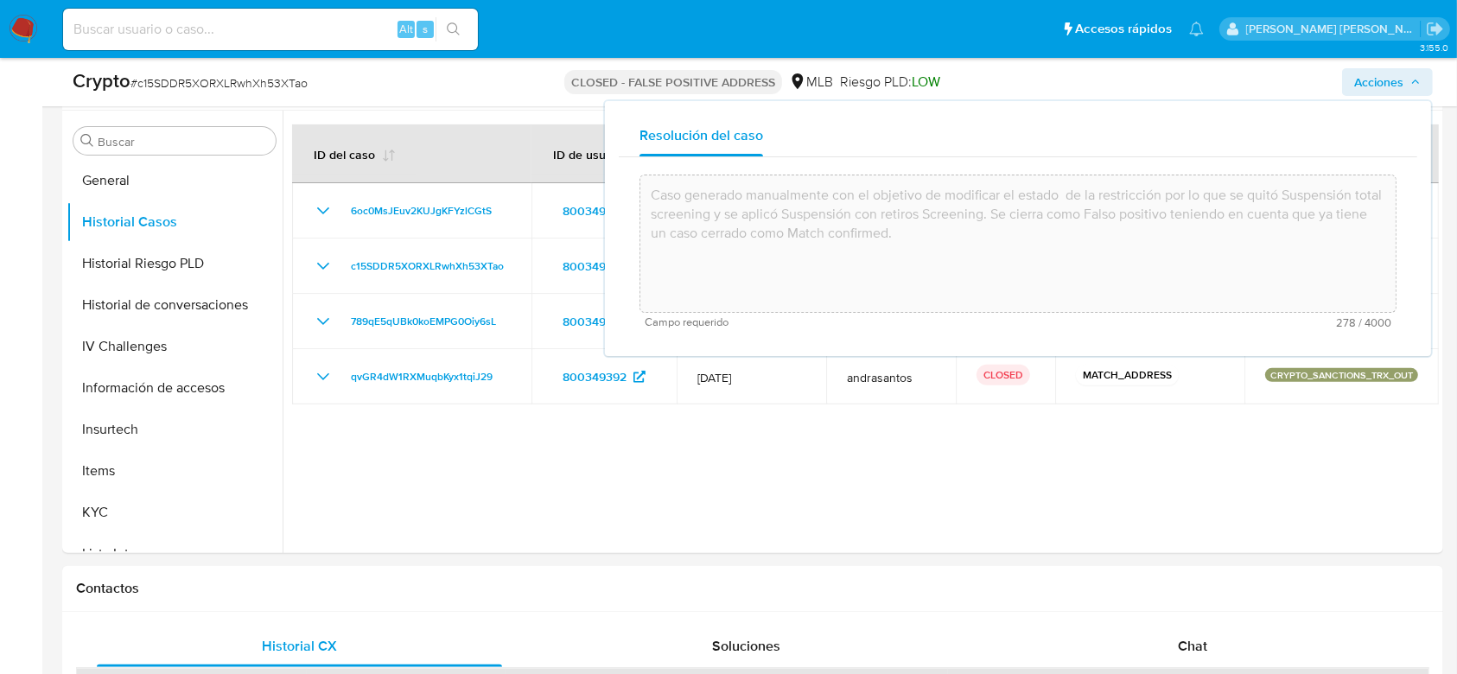
click at [1406, 88] on span "Acciones" at bounding box center [1387, 82] width 67 height 24
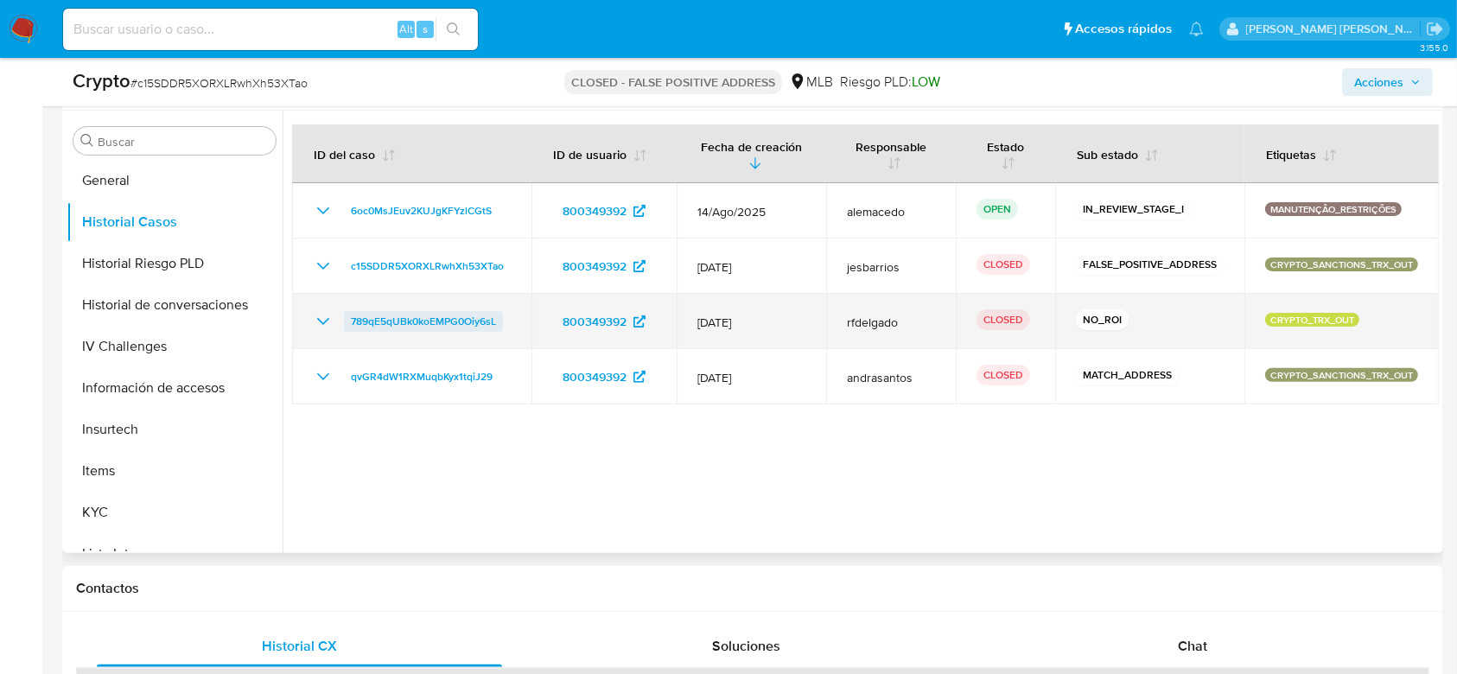
click at [475, 315] on span "789qE5qUBk0koEMPG0Oiy6sL" at bounding box center [423, 321] width 145 height 21
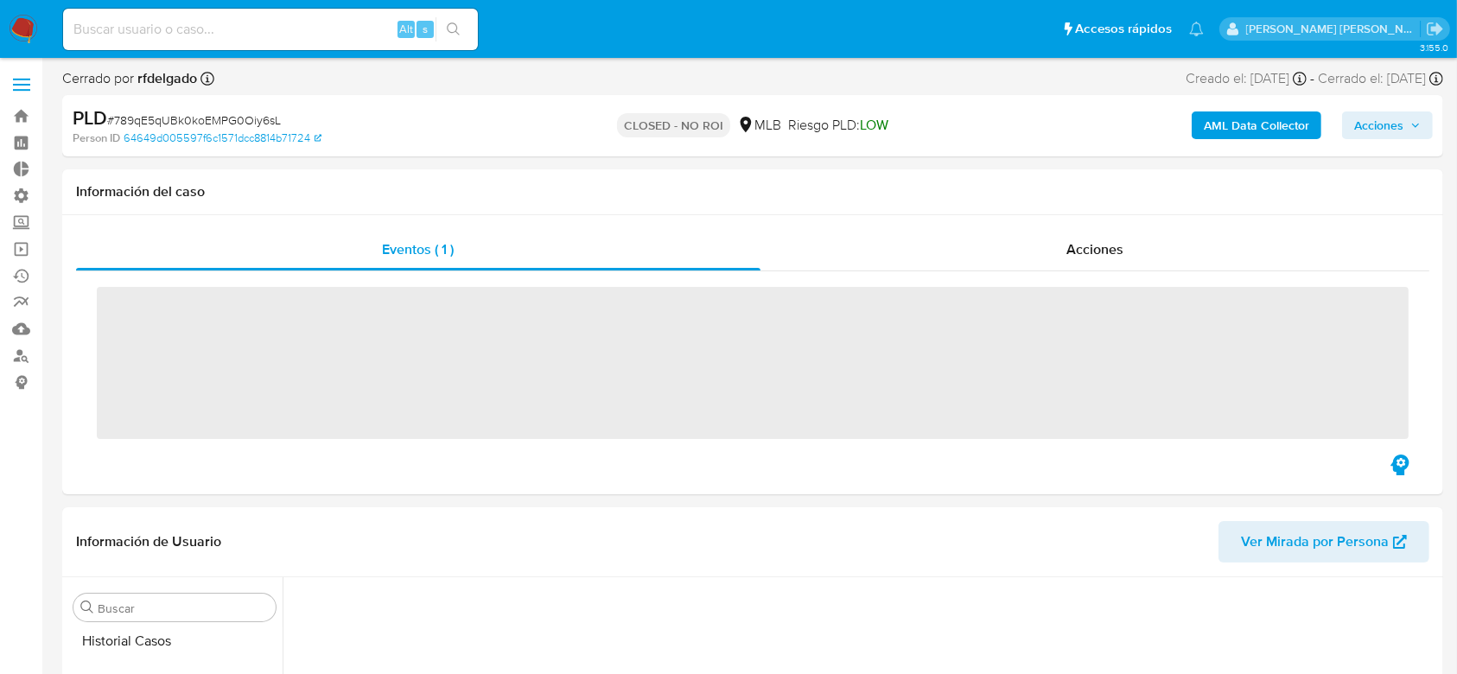
scroll to position [772, 0]
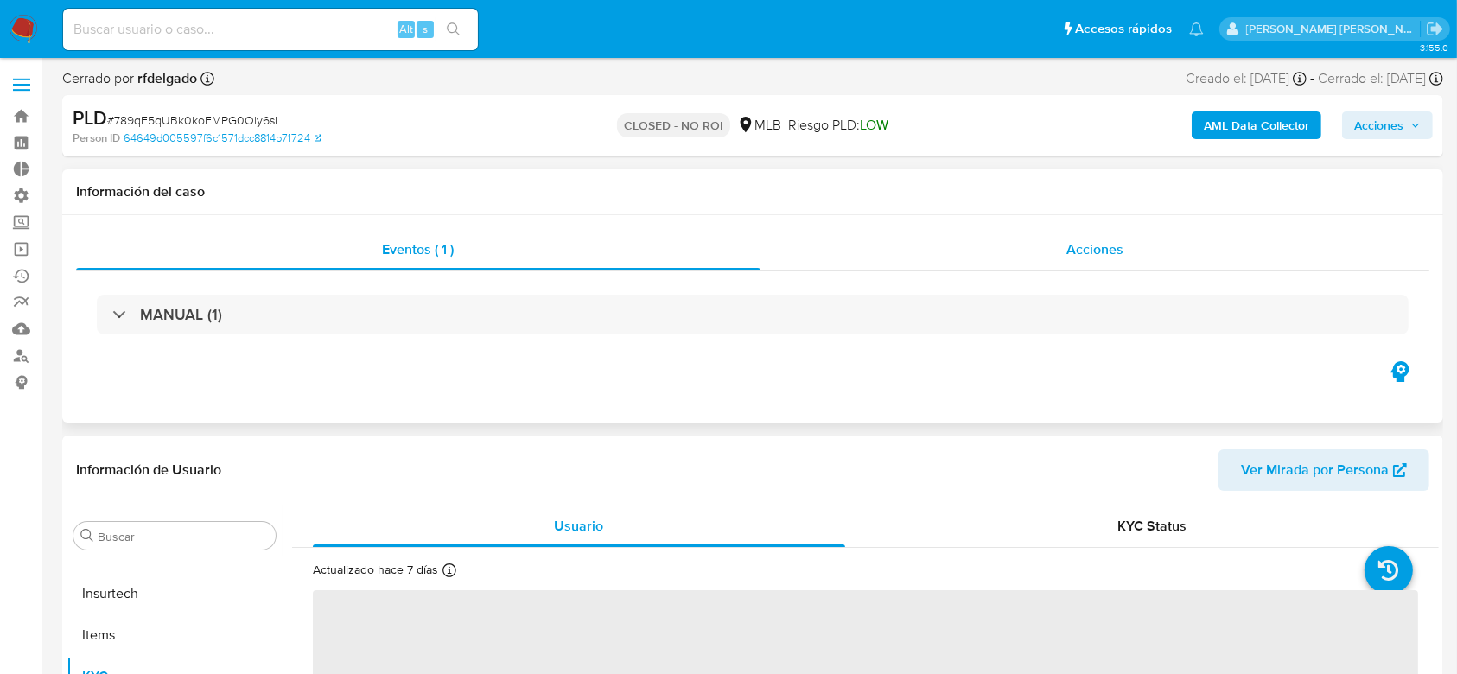
click at [1083, 248] on span "Acciones" at bounding box center [1094, 249] width 57 height 20
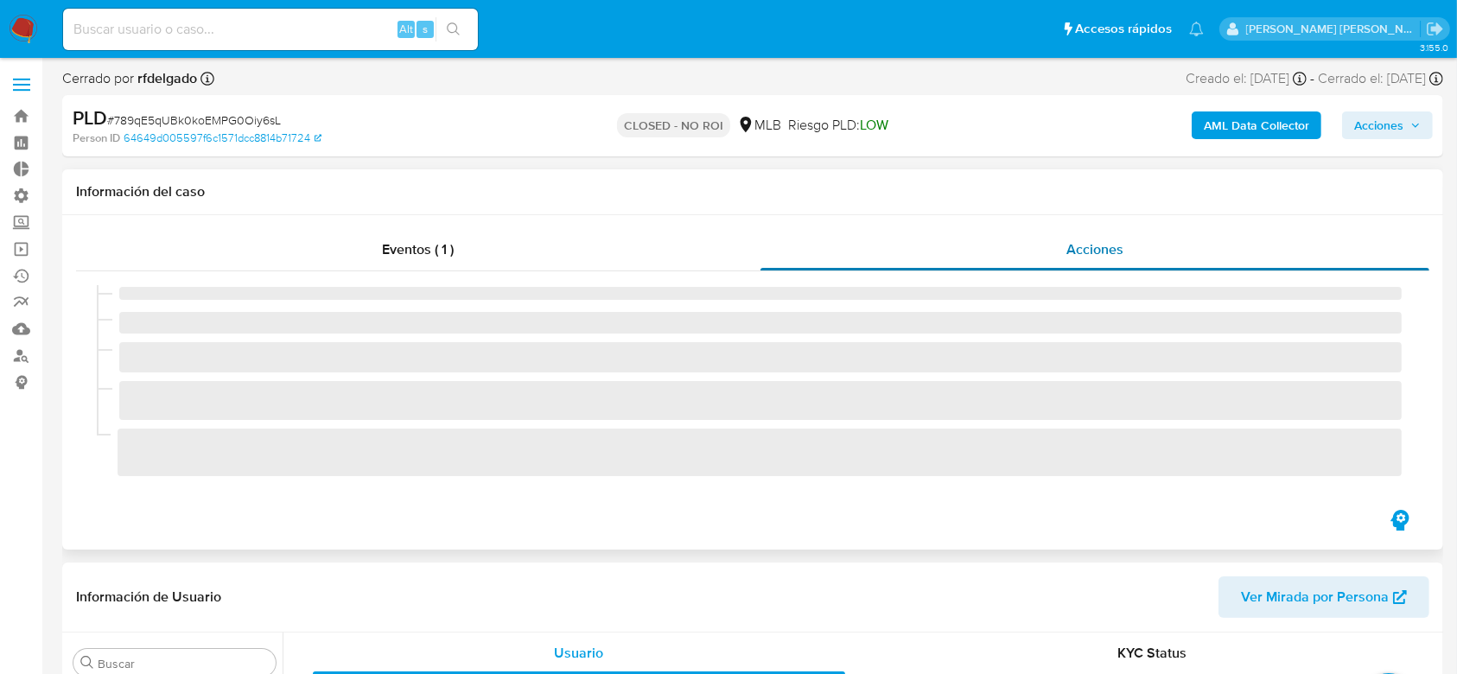
select select "10"
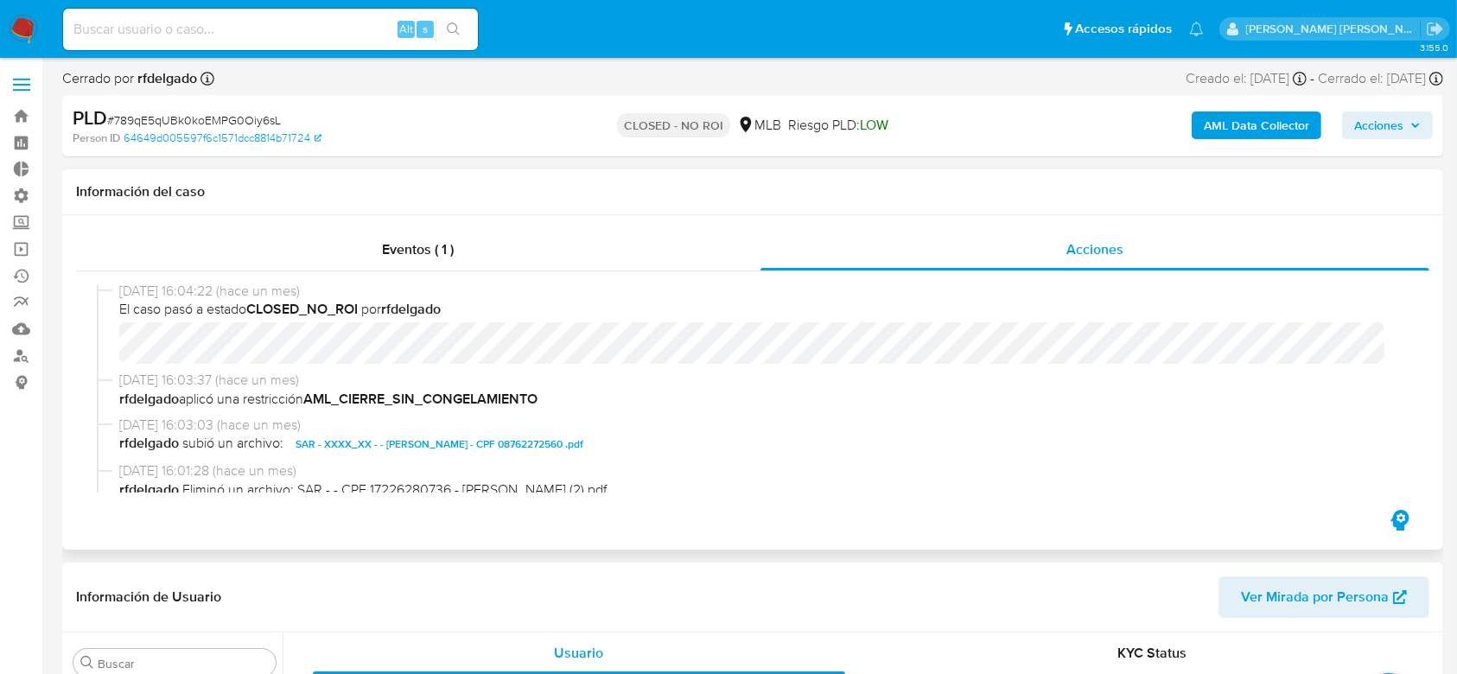
scroll to position [0, 0]
click at [21, 121] on link "Bandeja" at bounding box center [103, 116] width 206 height 27
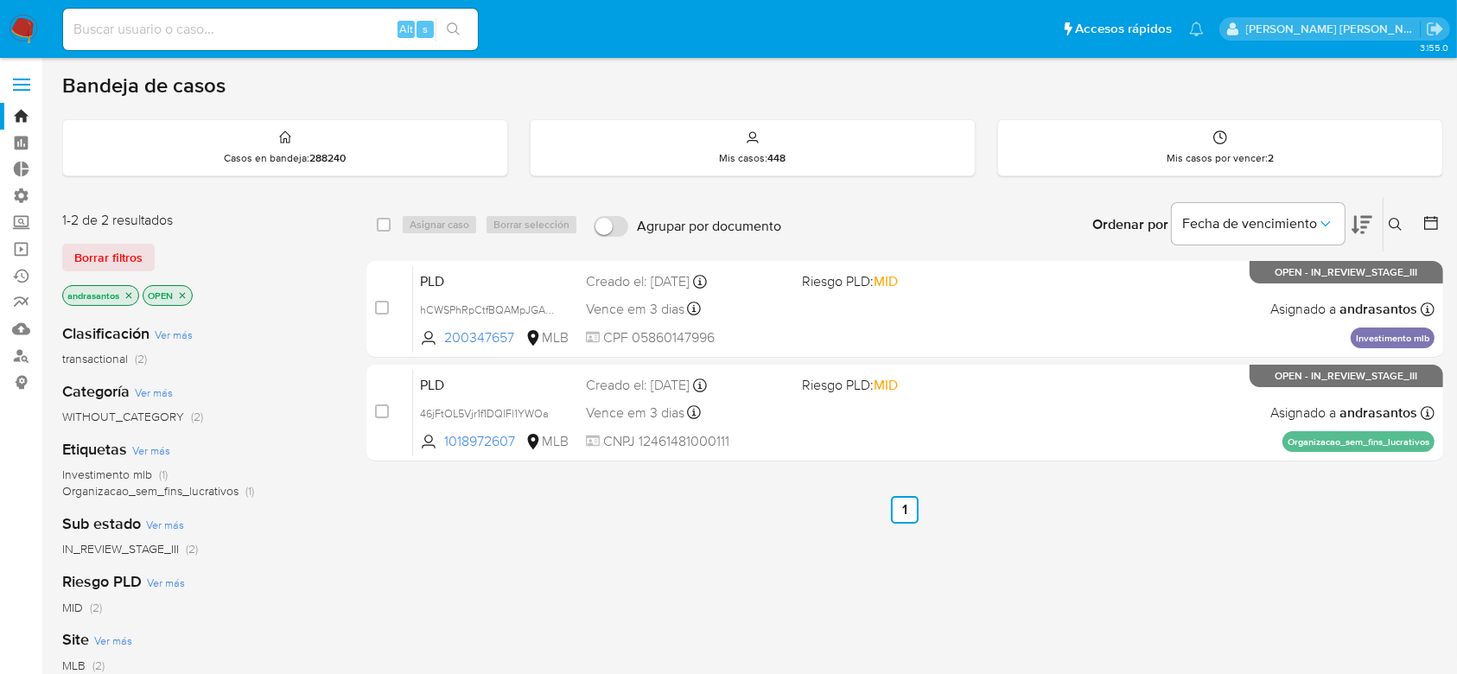
click at [839, 581] on div "select-all-cases-checkbox Asignar caso Borrar selección Agrupar por documento O…" at bounding box center [904, 588] width 1077 height 783
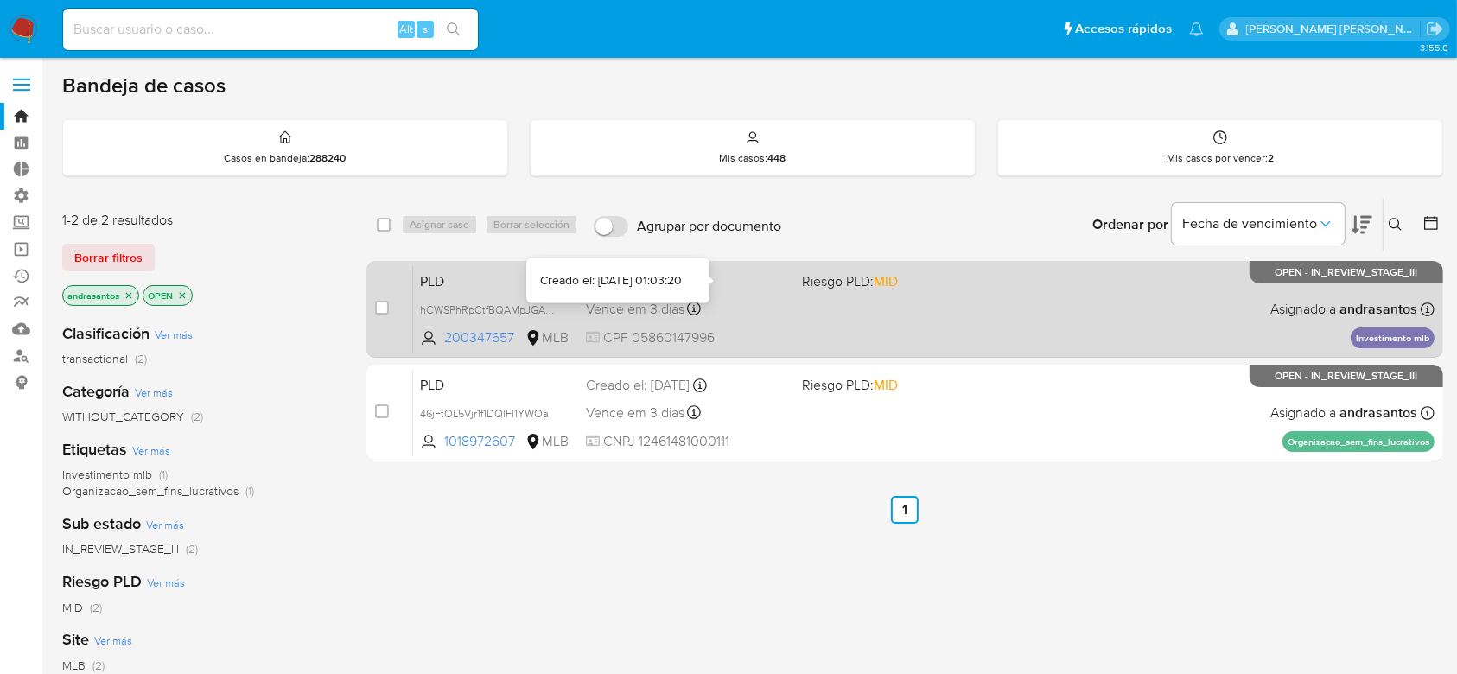
click at [707, 278] on icon at bounding box center [700, 282] width 14 height 14
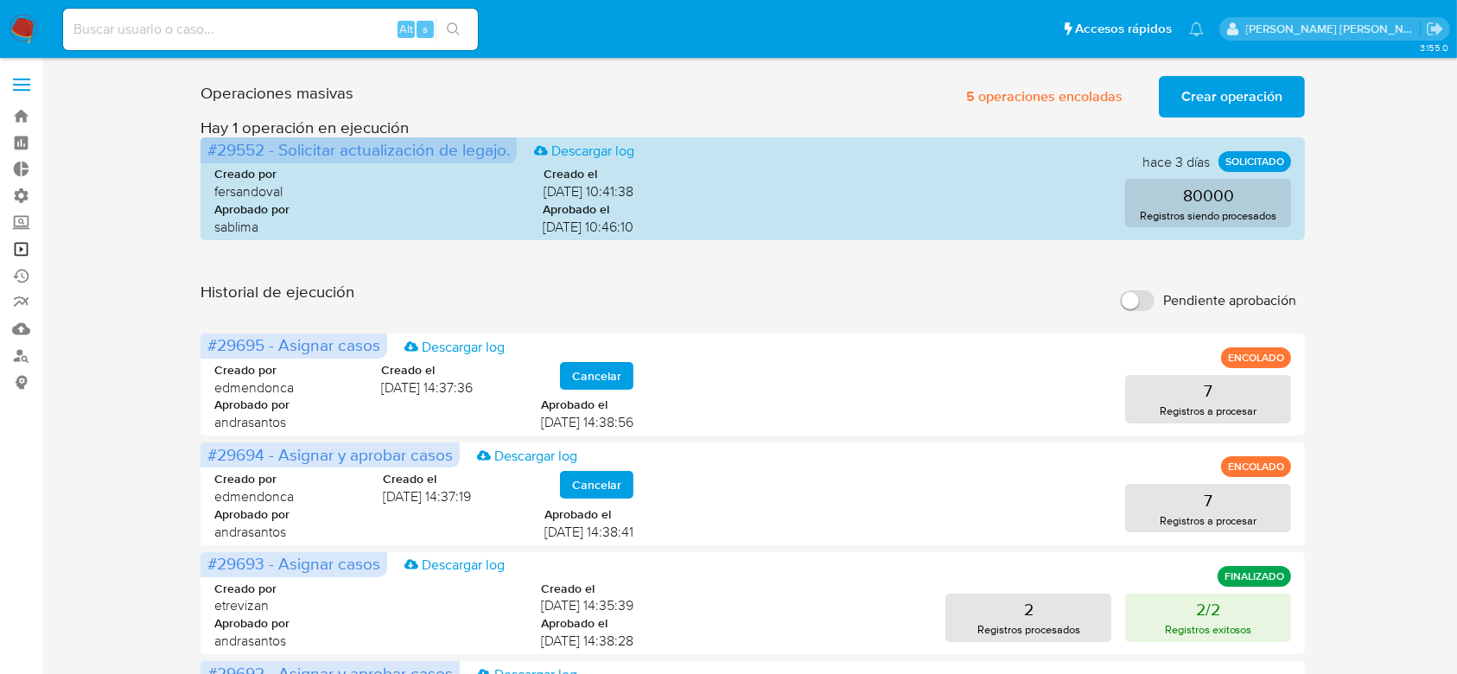
click at [23, 253] on link "Operaciones masivas" at bounding box center [103, 249] width 206 height 27
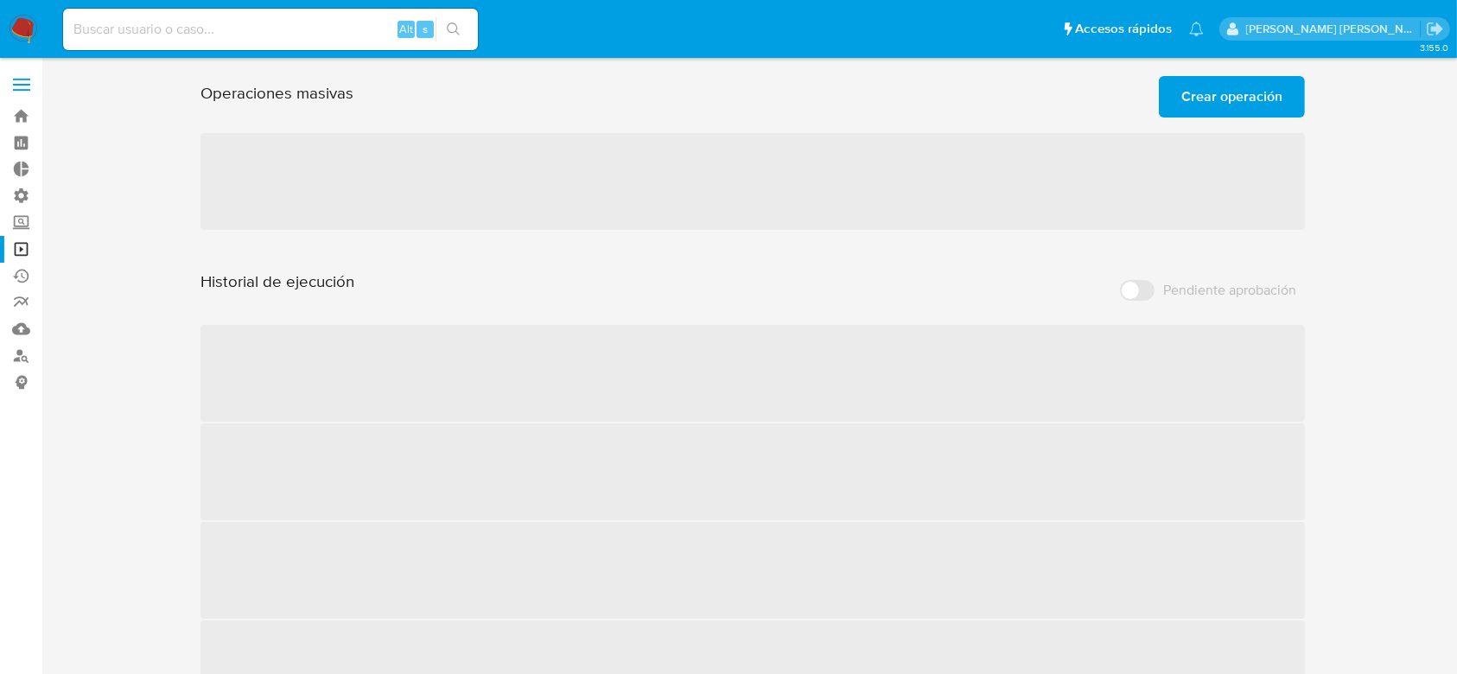
click at [1229, 102] on span "Crear operación" at bounding box center [1231, 97] width 101 height 38
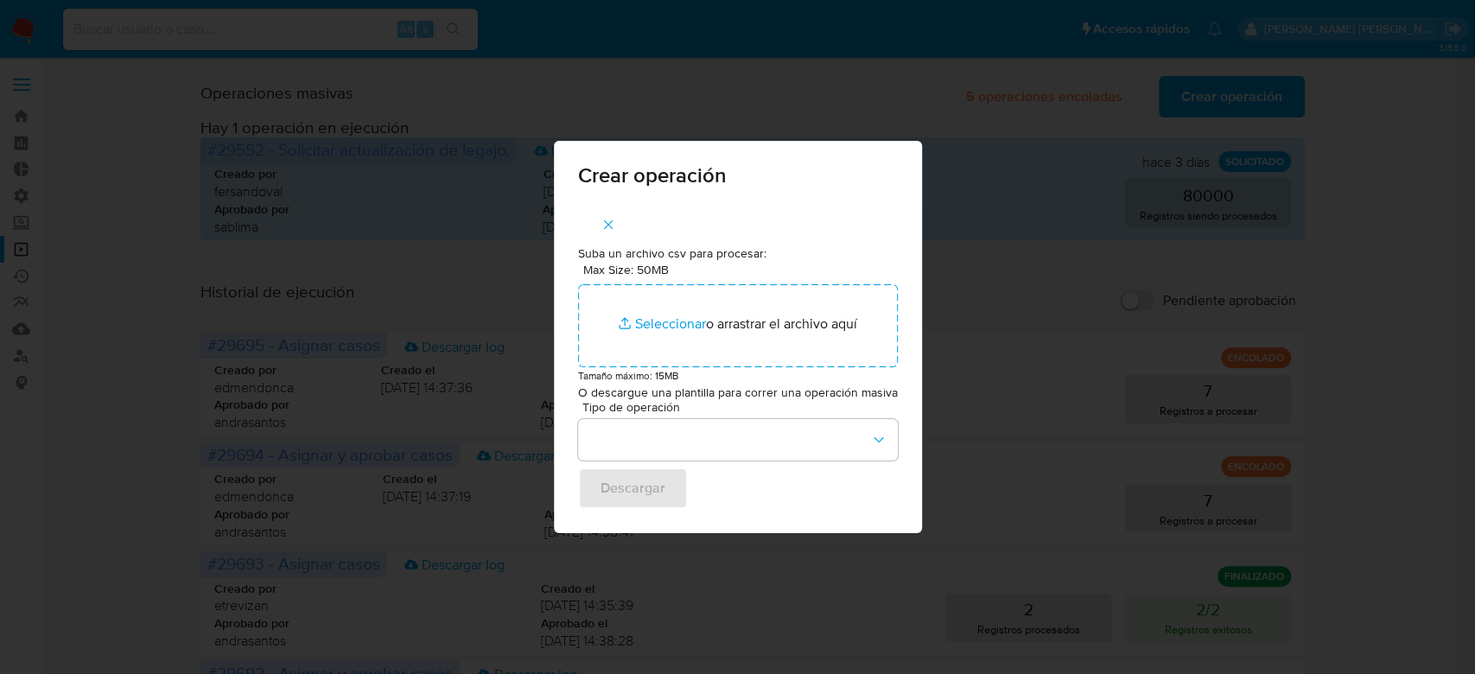
click at [612, 232] on span "button" at bounding box center [608, 225] width 16 height 38
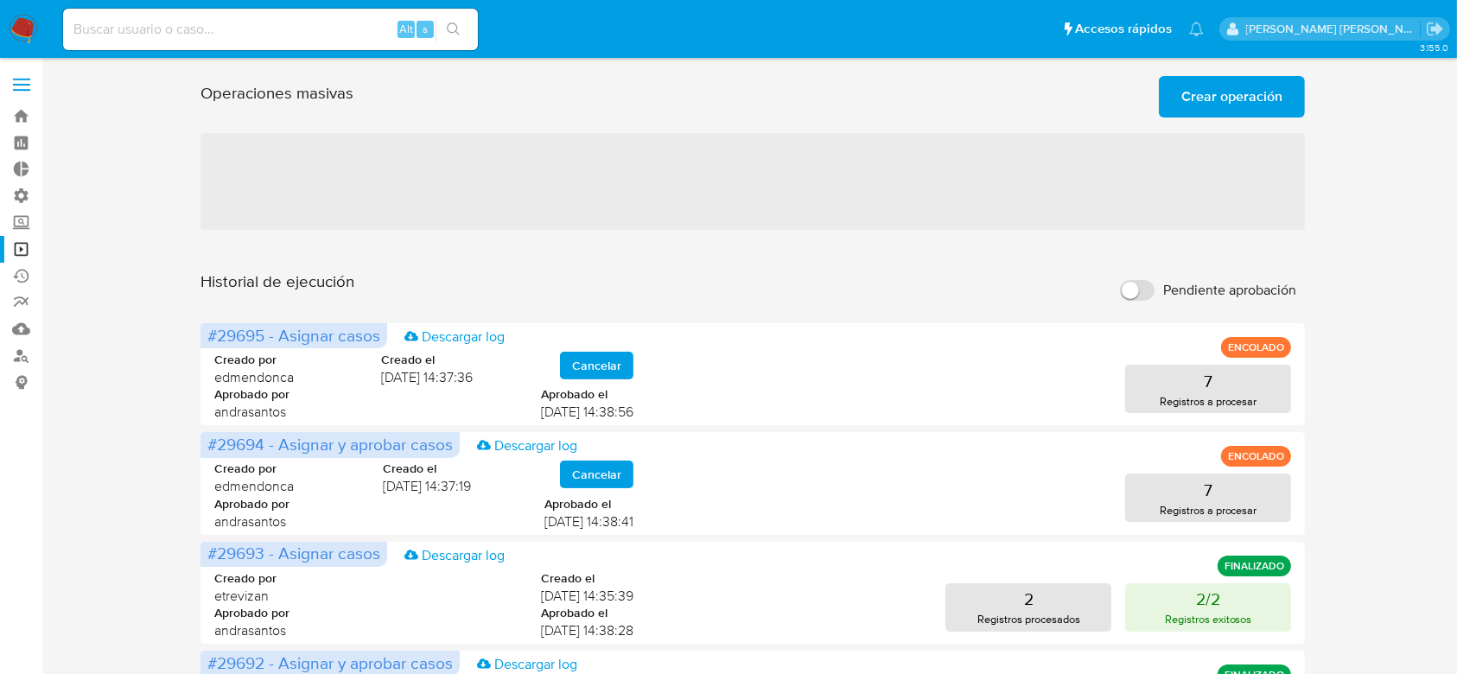
click at [1232, 98] on span "Crear operación" at bounding box center [1231, 97] width 101 height 38
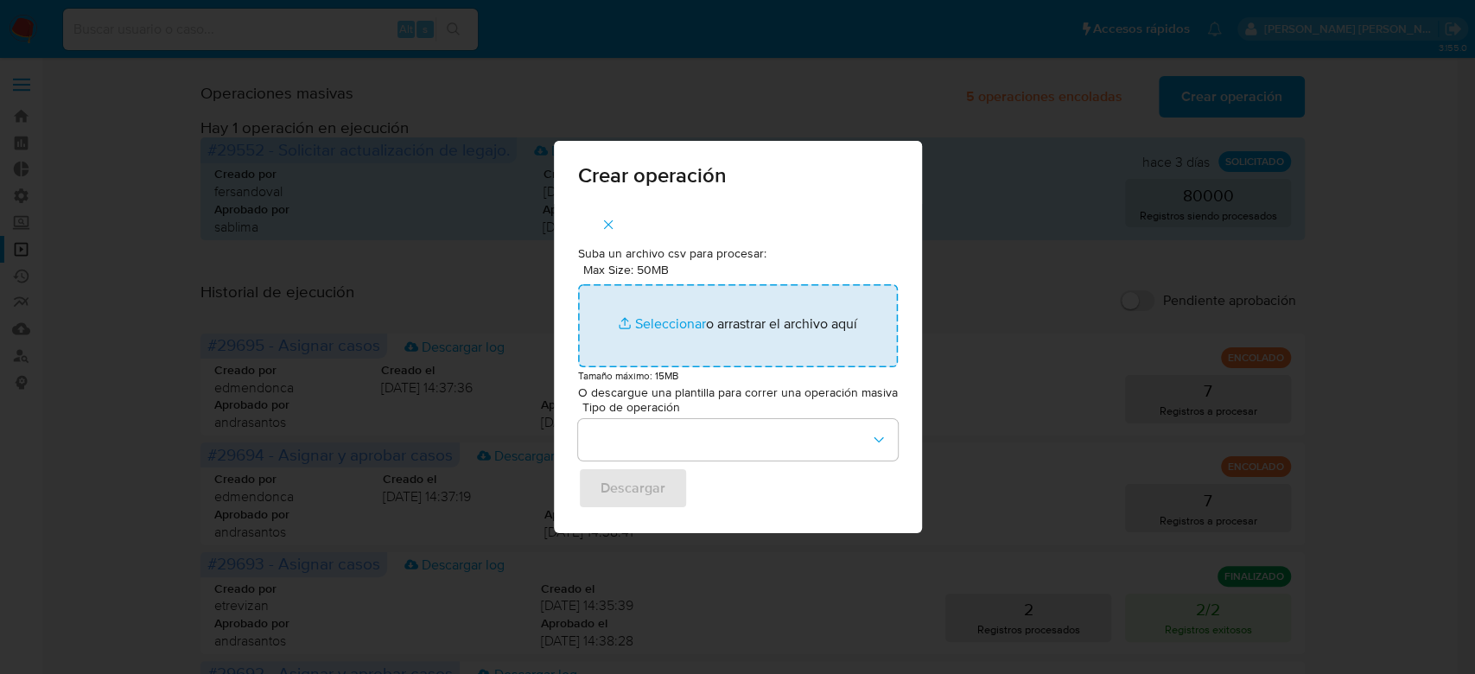
click at [656, 326] on input "Max Size: 50MB Seleccionar archivos" at bounding box center [738, 325] width 320 height 83
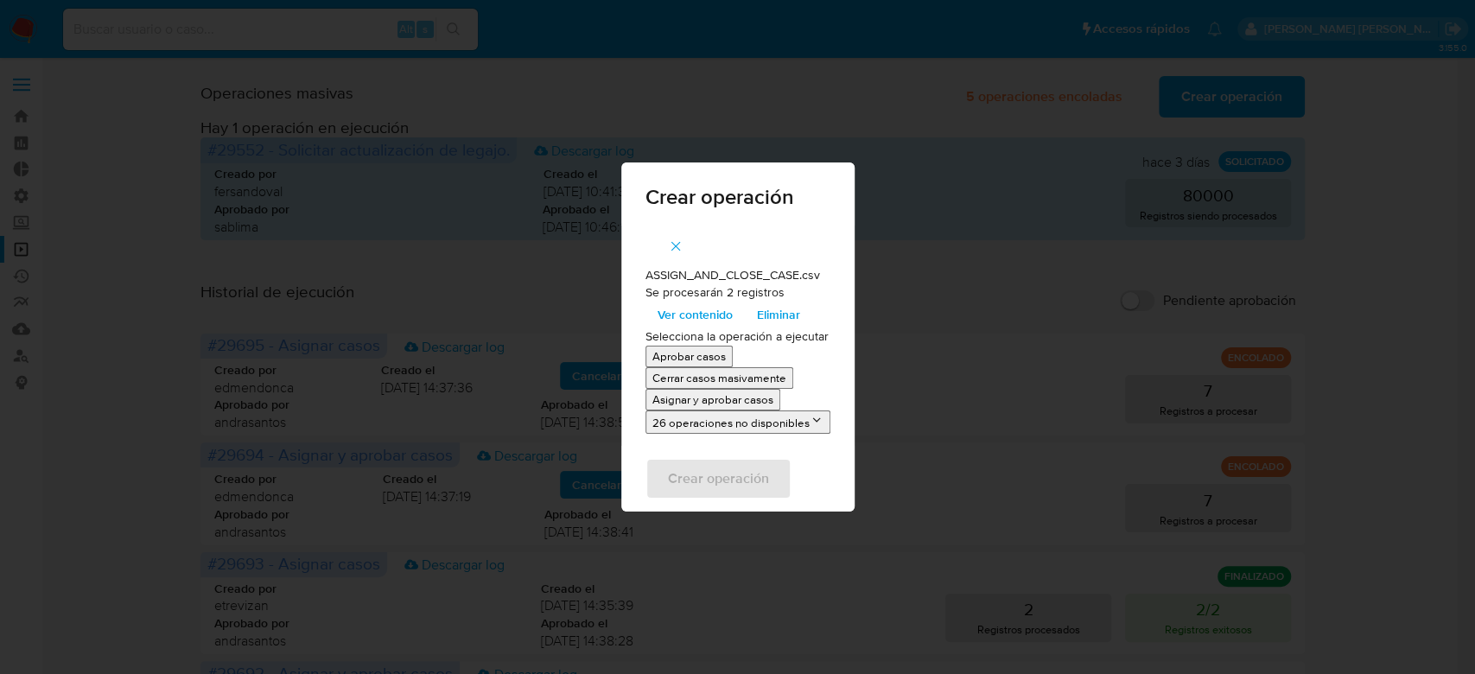
click at [715, 320] on span "Ver contenido" at bounding box center [694, 314] width 75 height 24
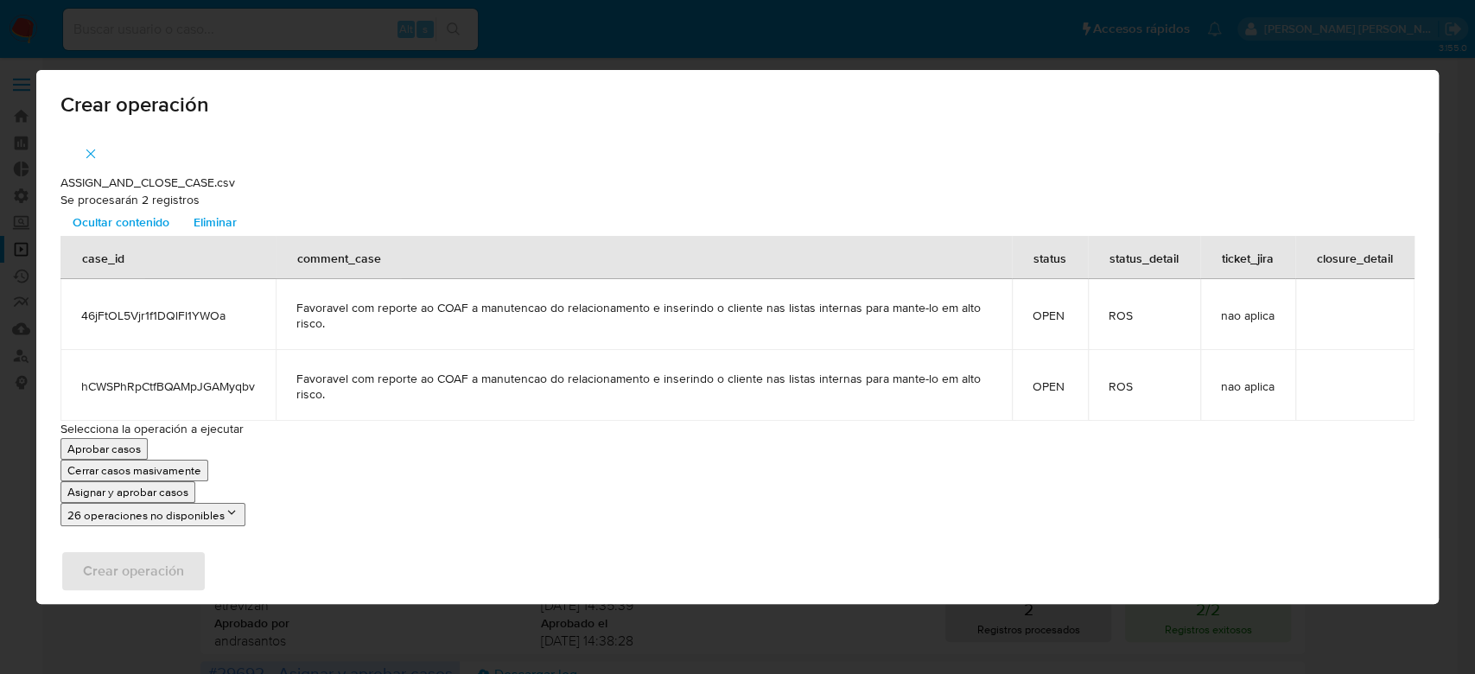
click at [130, 494] on p "Asignar y aprobar casos" at bounding box center [127, 492] width 121 height 16
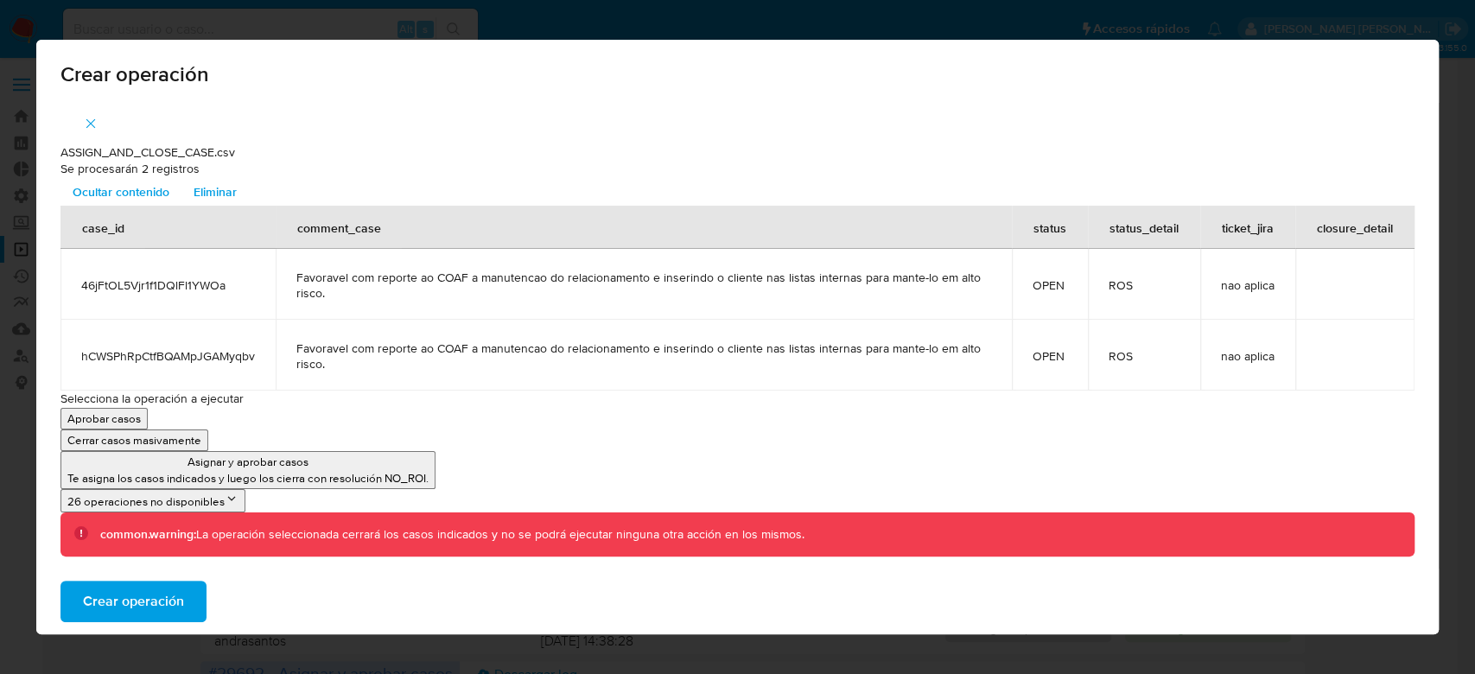
click at [161, 602] on span "Crear operación" at bounding box center [133, 601] width 101 height 38
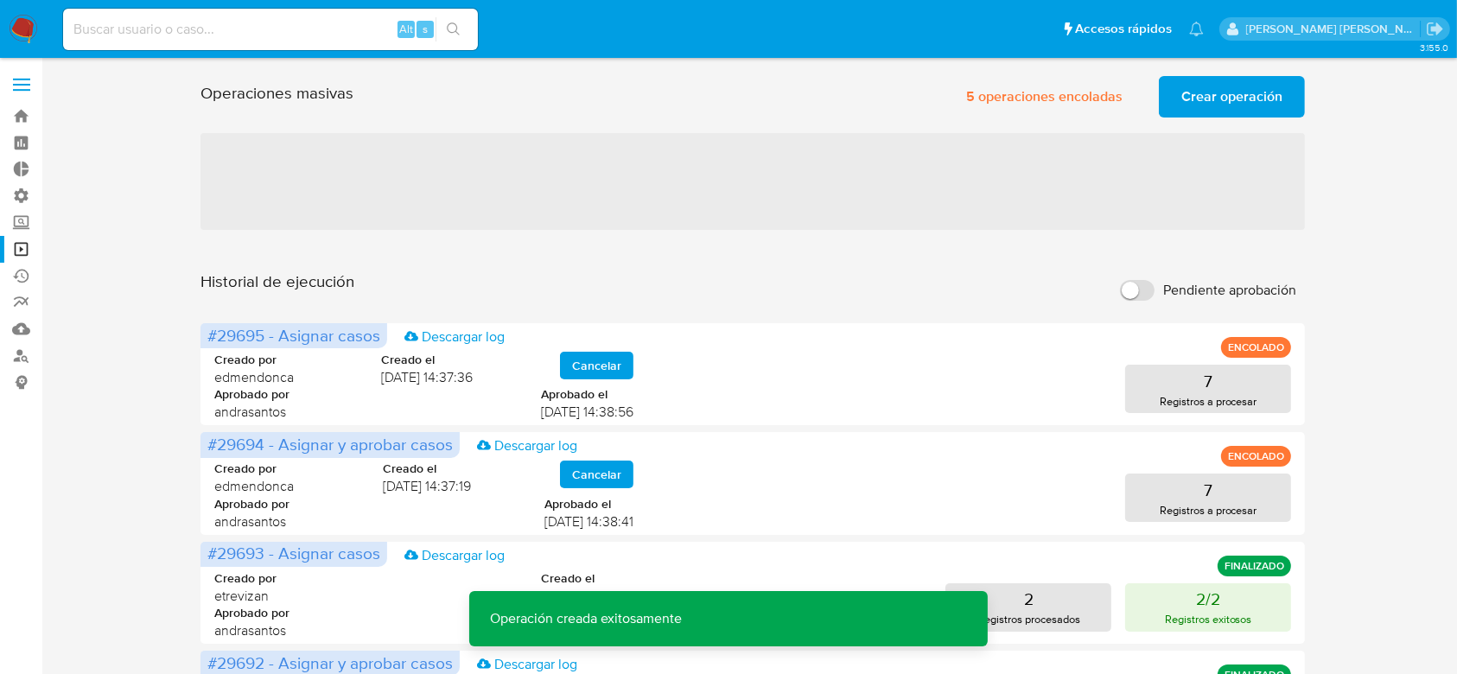
click at [1229, 97] on span "Crear operación" at bounding box center [1231, 97] width 101 height 38
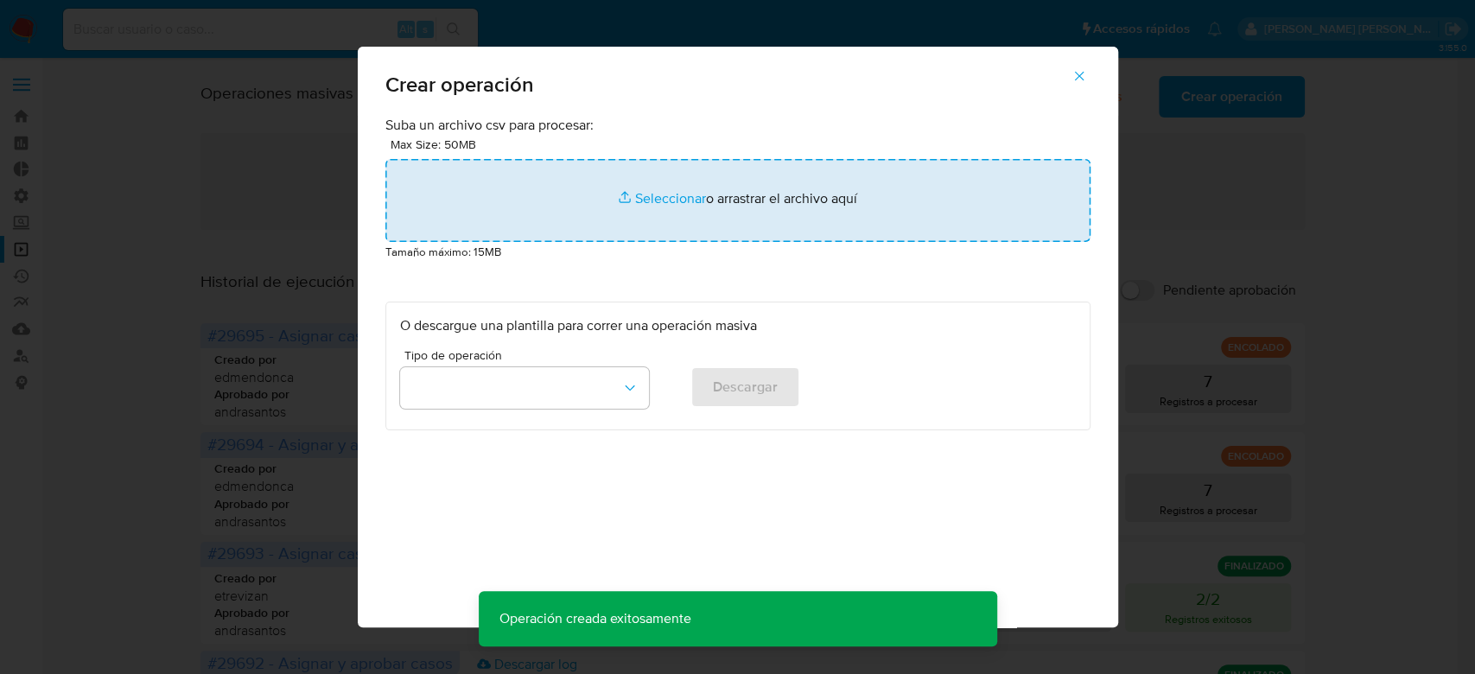
click at [629, 197] on input "file" at bounding box center [737, 200] width 705 height 83
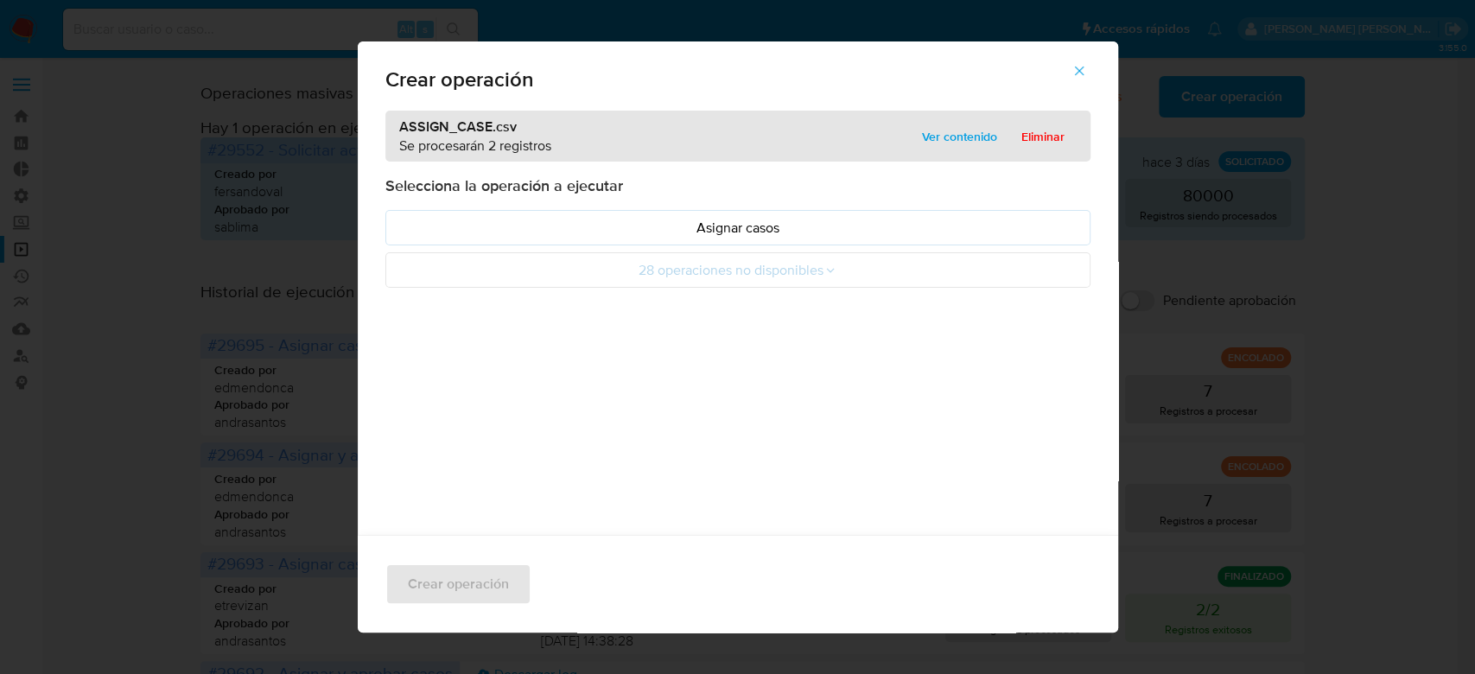
click at [953, 139] on span "Ver contenido" at bounding box center [959, 136] width 75 height 24
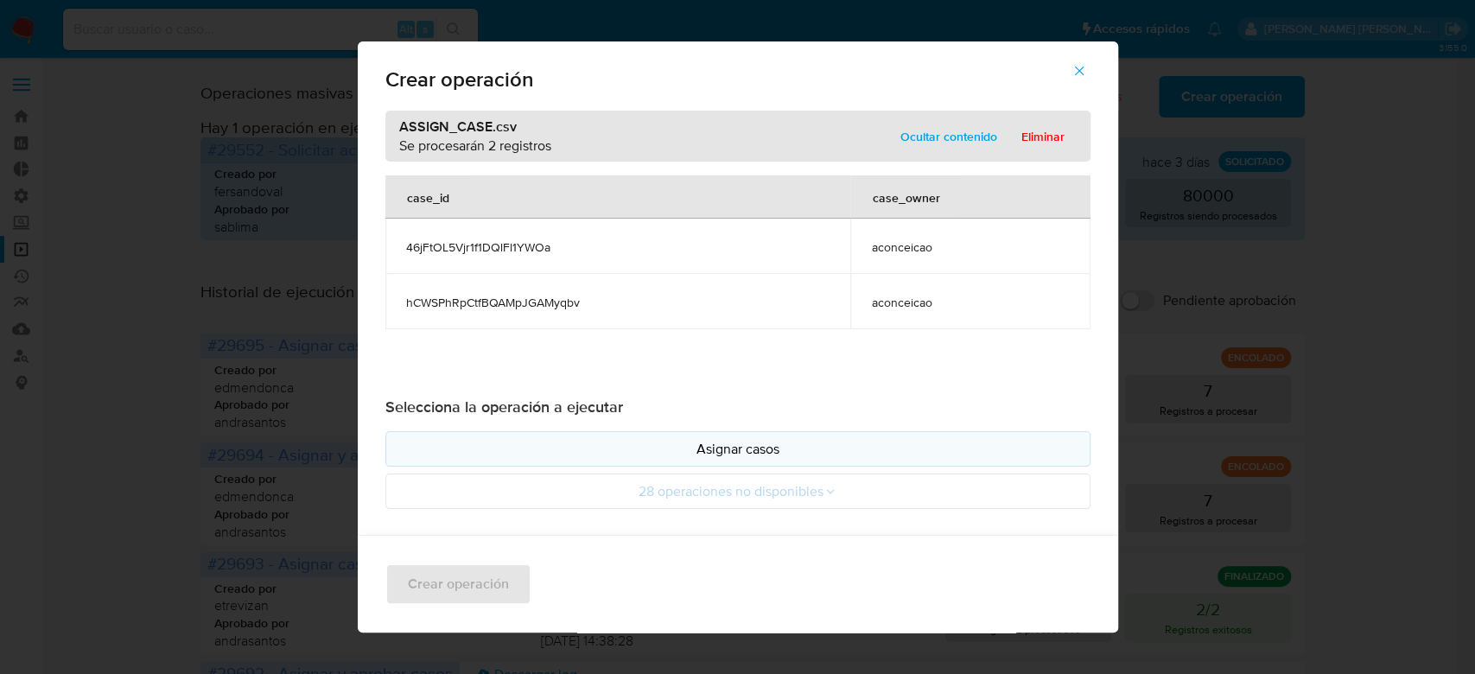
click at [721, 446] on p "Asignar casos" at bounding box center [738, 449] width 676 height 20
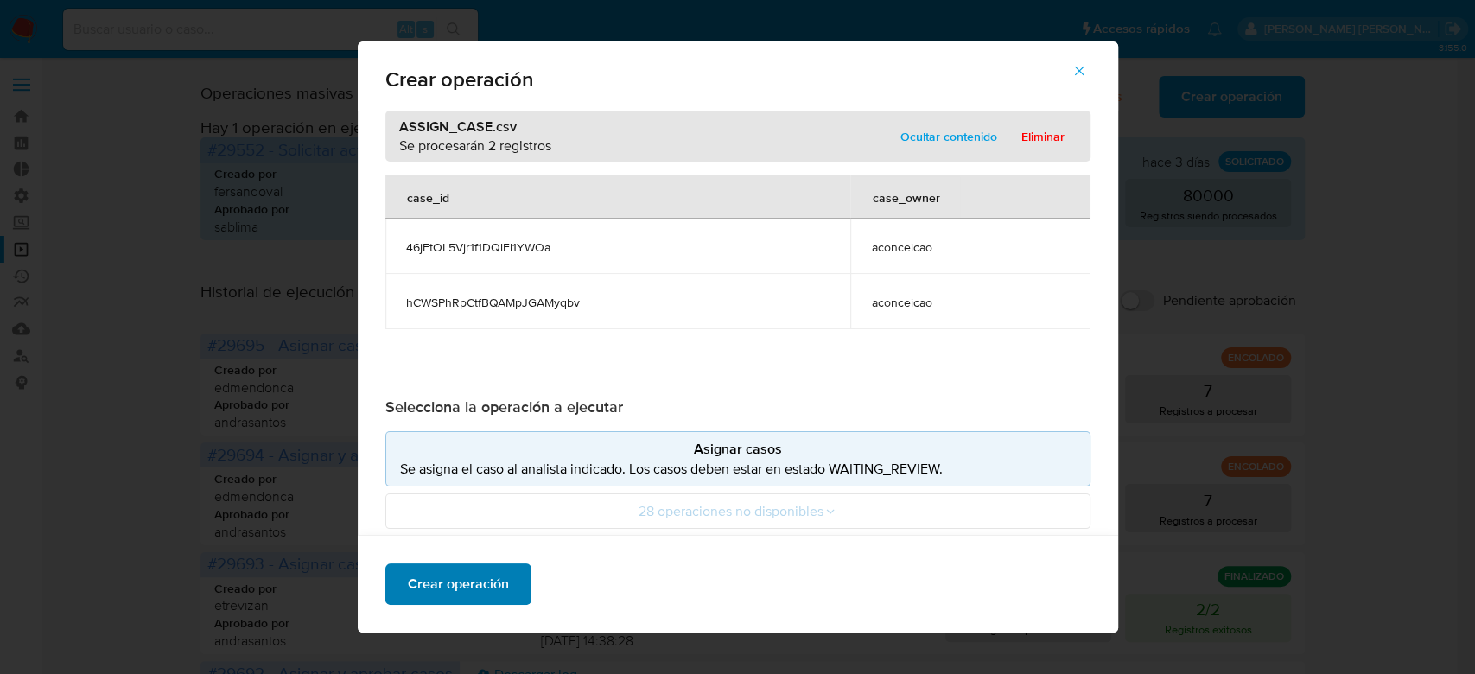
click at [463, 594] on span "Crear operación" at bounding box center [458, 584] width 101 height 38
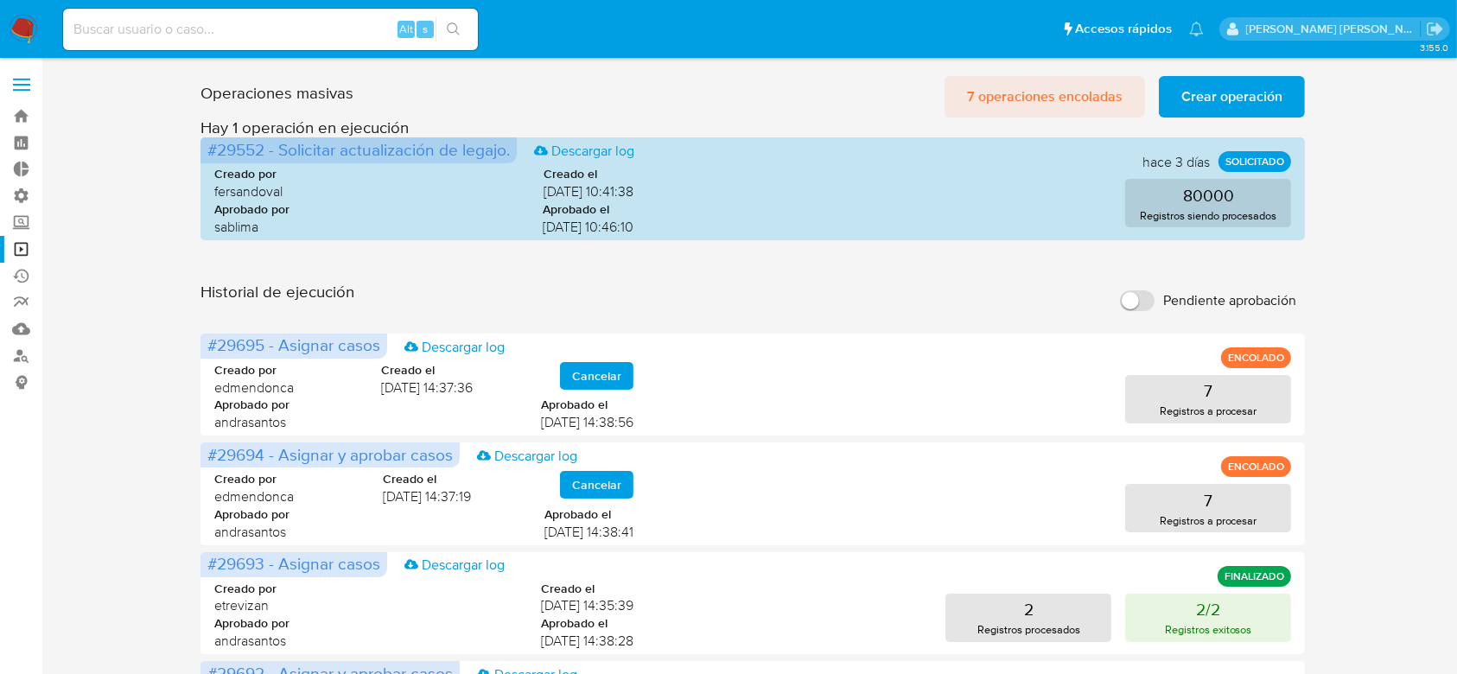
click at [1067, 98] on span "7 operaciones encoladas" at bounding box center [1045, 97] width 156 height 38
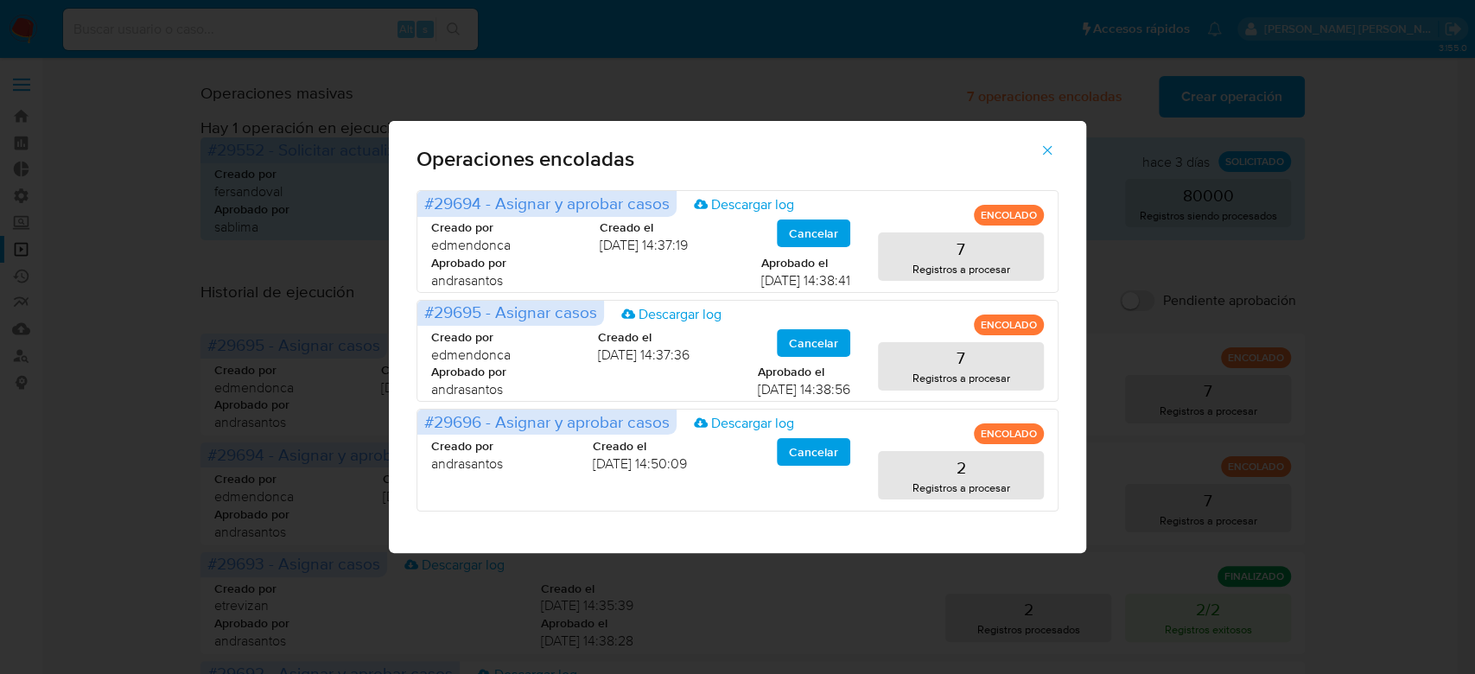
click at [1053, 149] on icon "button" at bounding box center [1047, 151] width 16 height 16
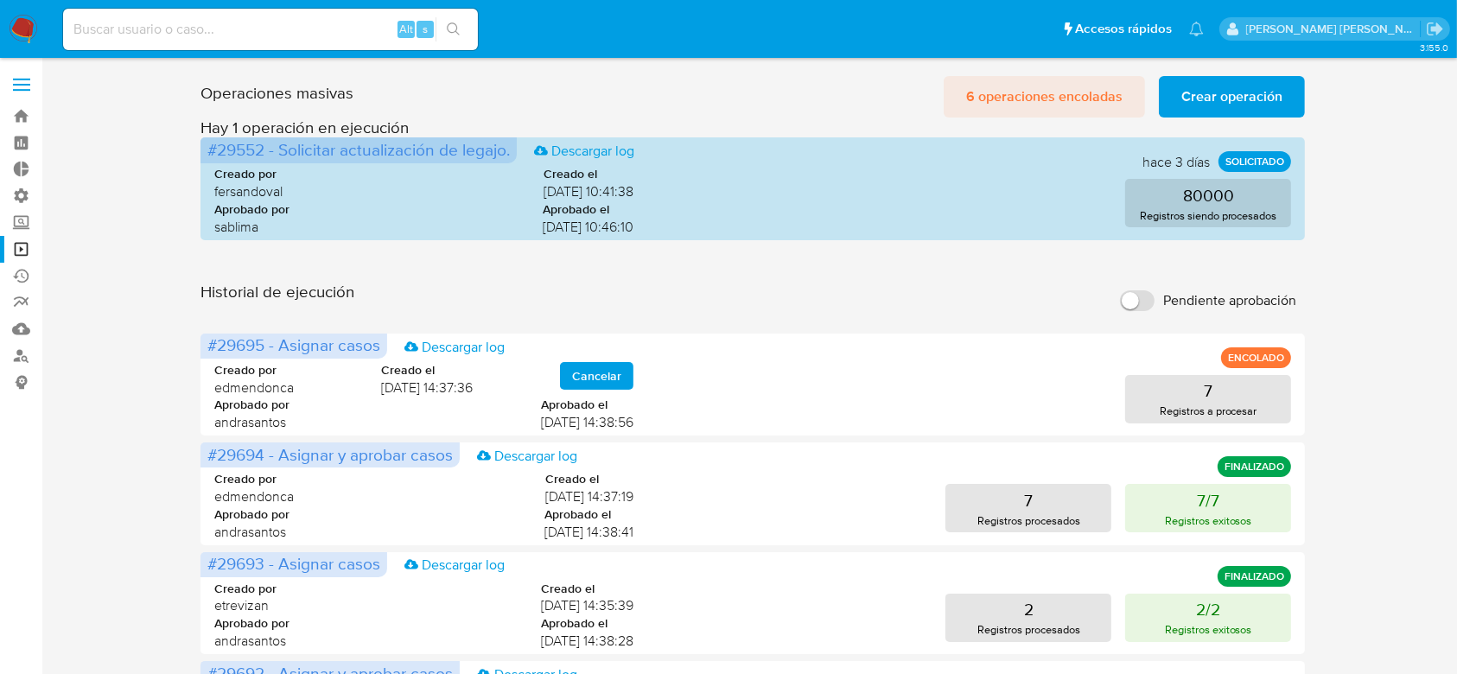
click at [1048, 94] on span "6 operaciones encoladas" at bounding box center [1044, 97] width 156 height 38
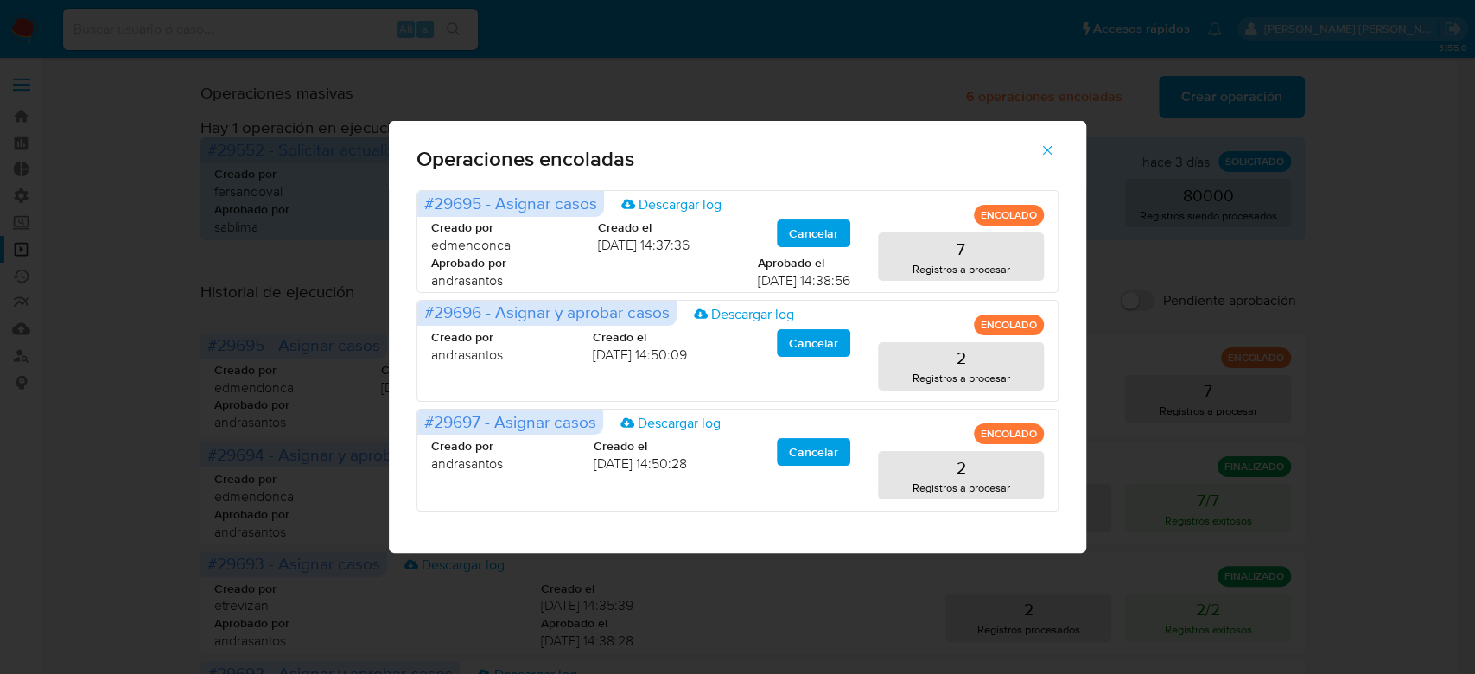
click at [1044, 150] on icon "button" at bounding box center [1047, 151] width 16 height 16
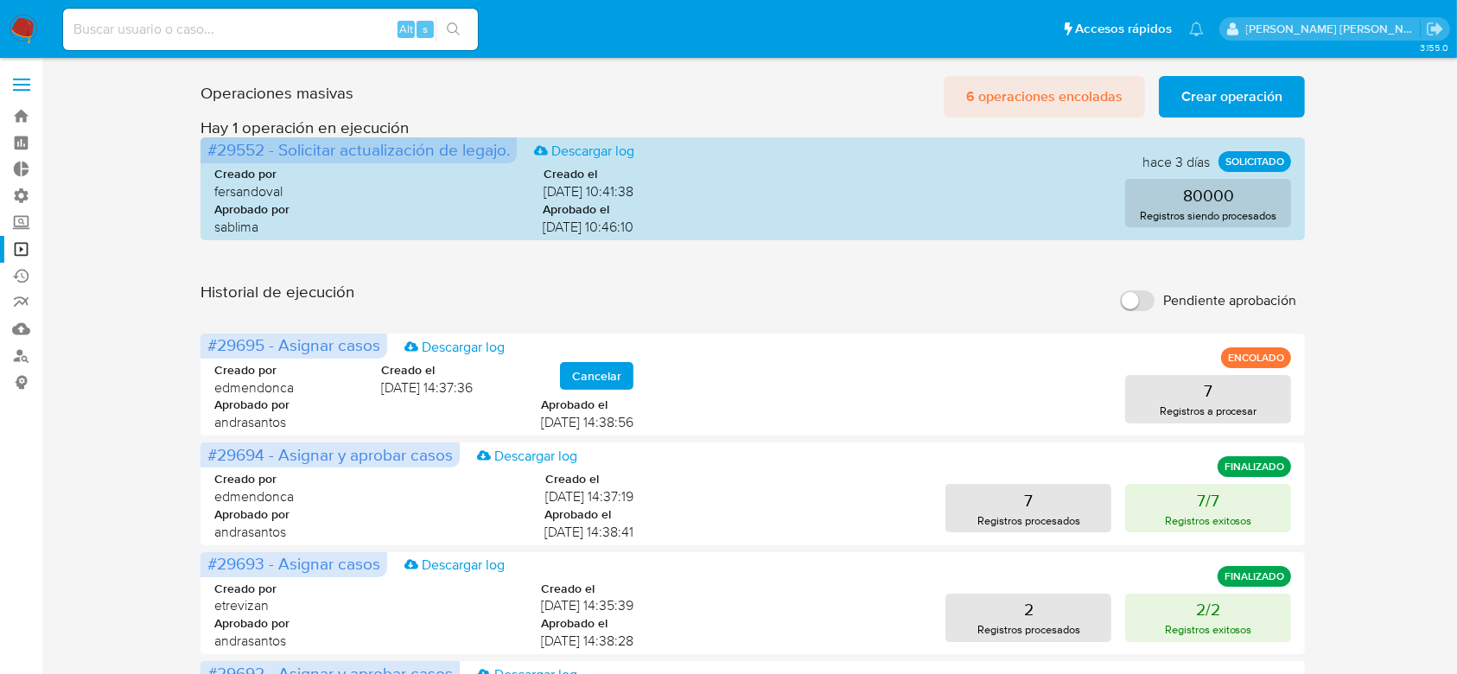
click at [1045, 89] on span "6 operaciones encoladas" at bounding box center [1044, 97] width 156 height 38
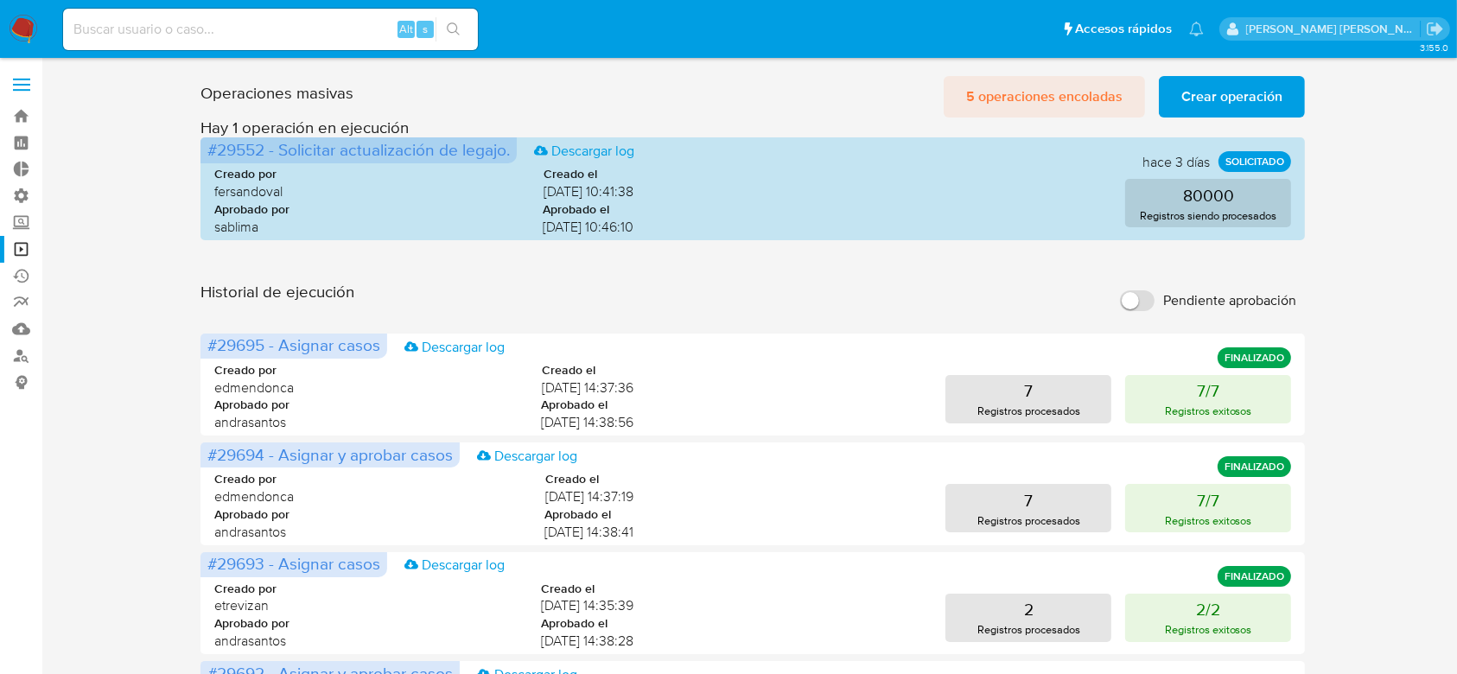
click at [1043, 97] on span "5 operaciones encoladas" at bounding box center [1044, 97] width 156 height 38
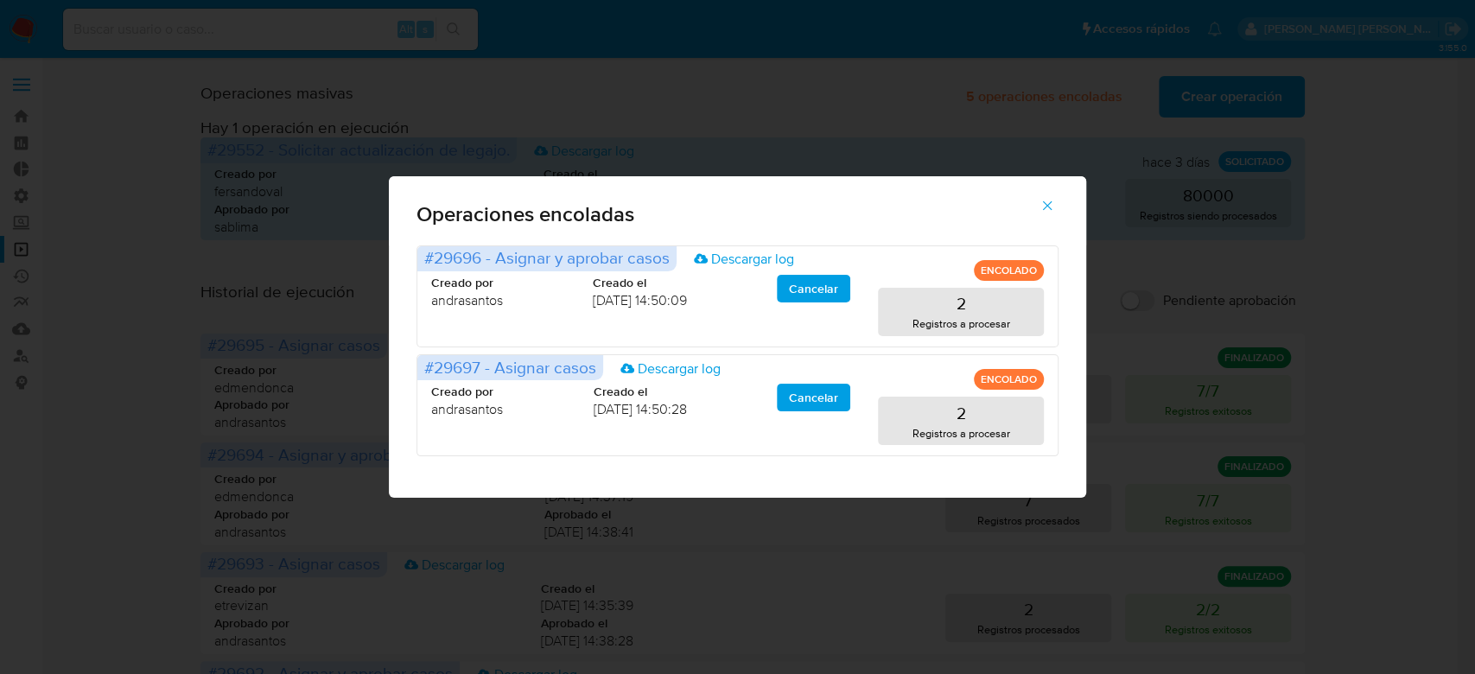
click at [1048, 203] on icon "button" at bounding box center [1047, 206] width 16 height 16
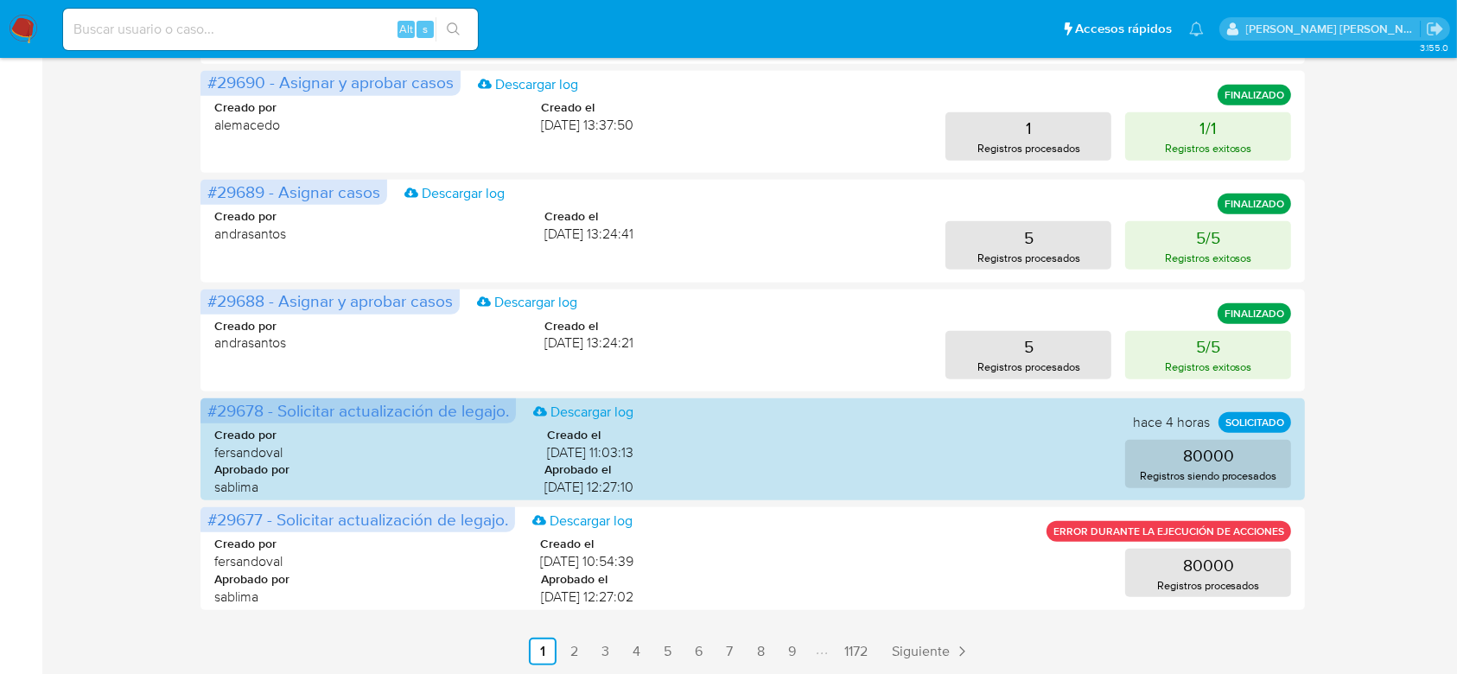
scroll to position [810, 0]
click at [575, 651] on link "2" at bounding box center [574, 651] width 28 height 28
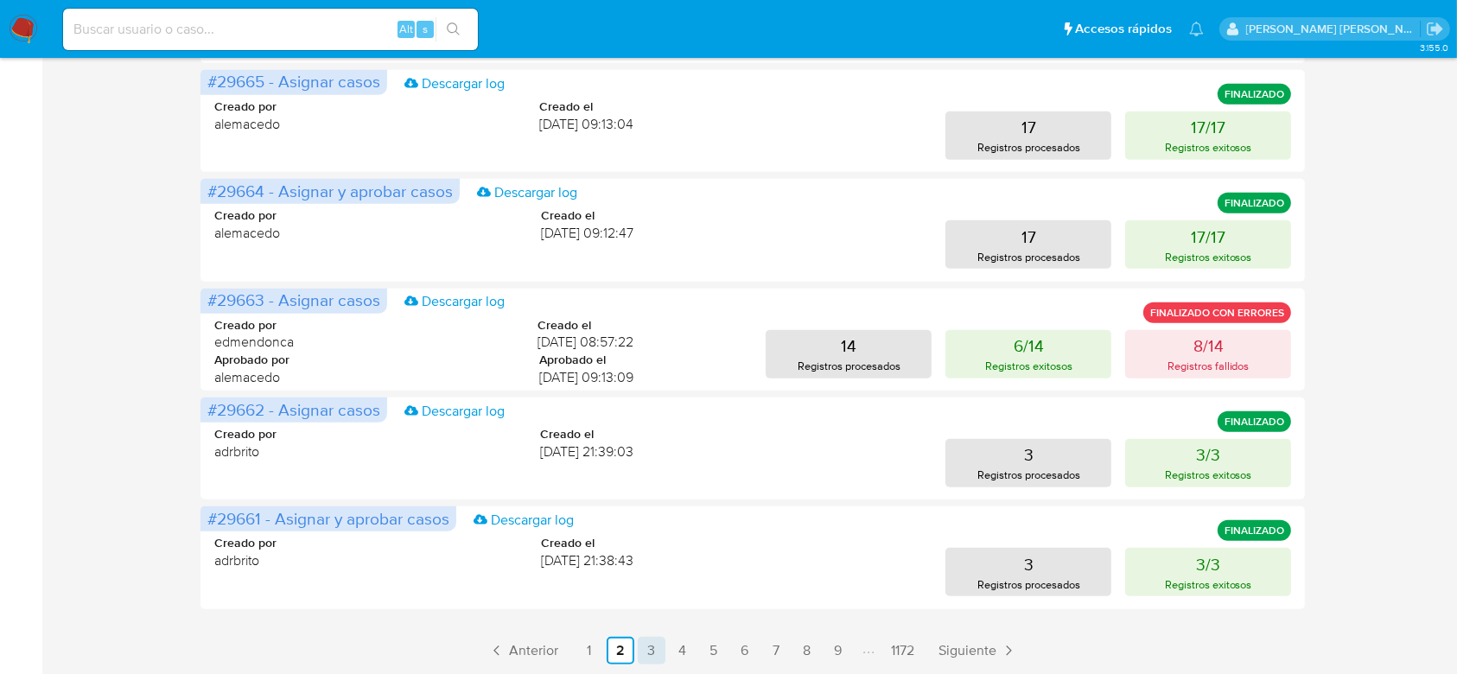
click at [657, 644] on link "3" at bounding box center [652, 651] width 28 height 28
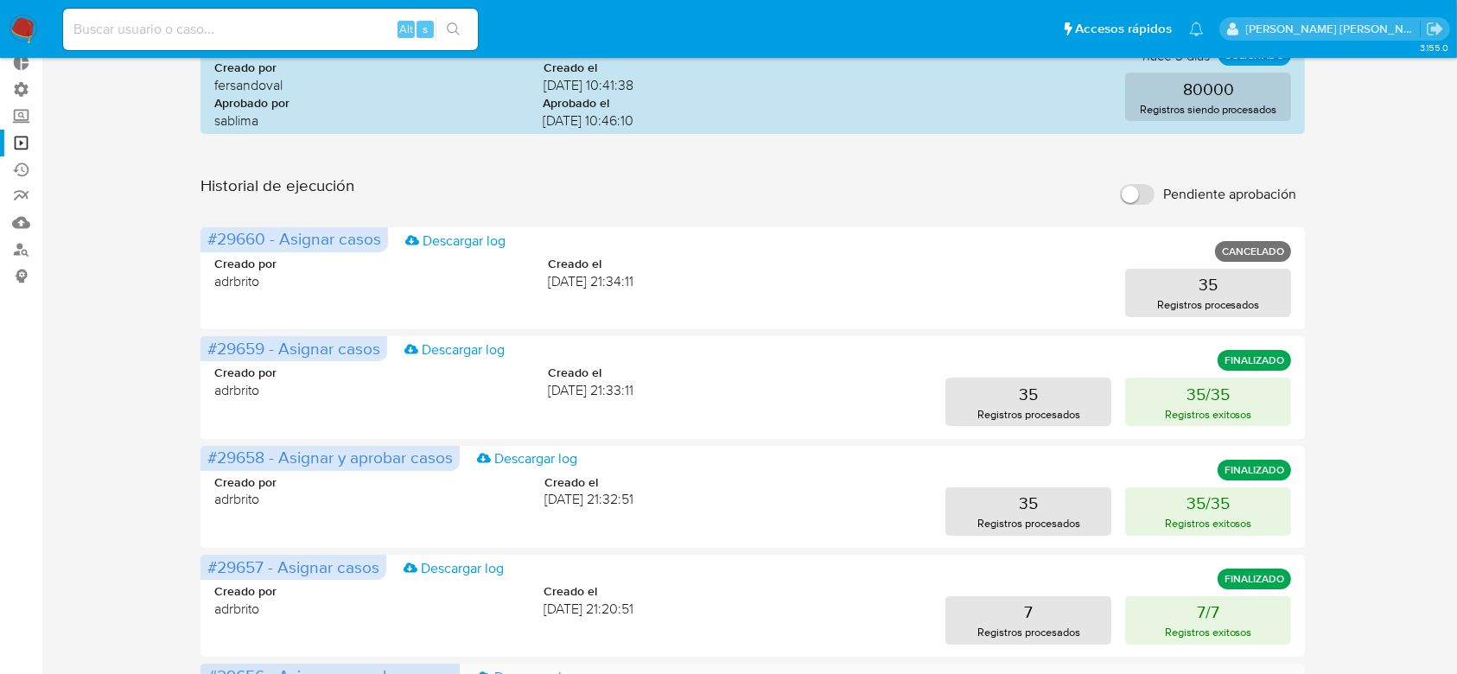
scroll to position [0, 0]
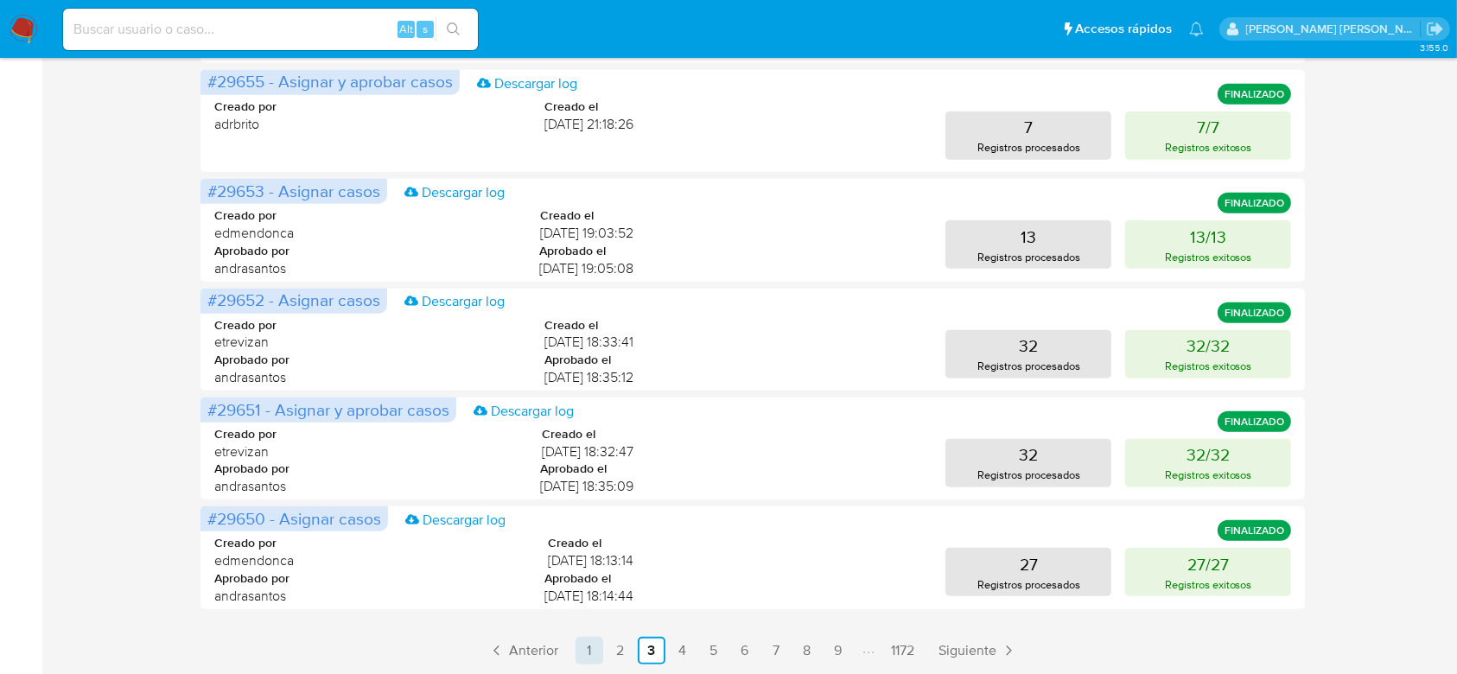
click at [585, 651] on link "1" at bounding box center [589, 651] width 28 height 28
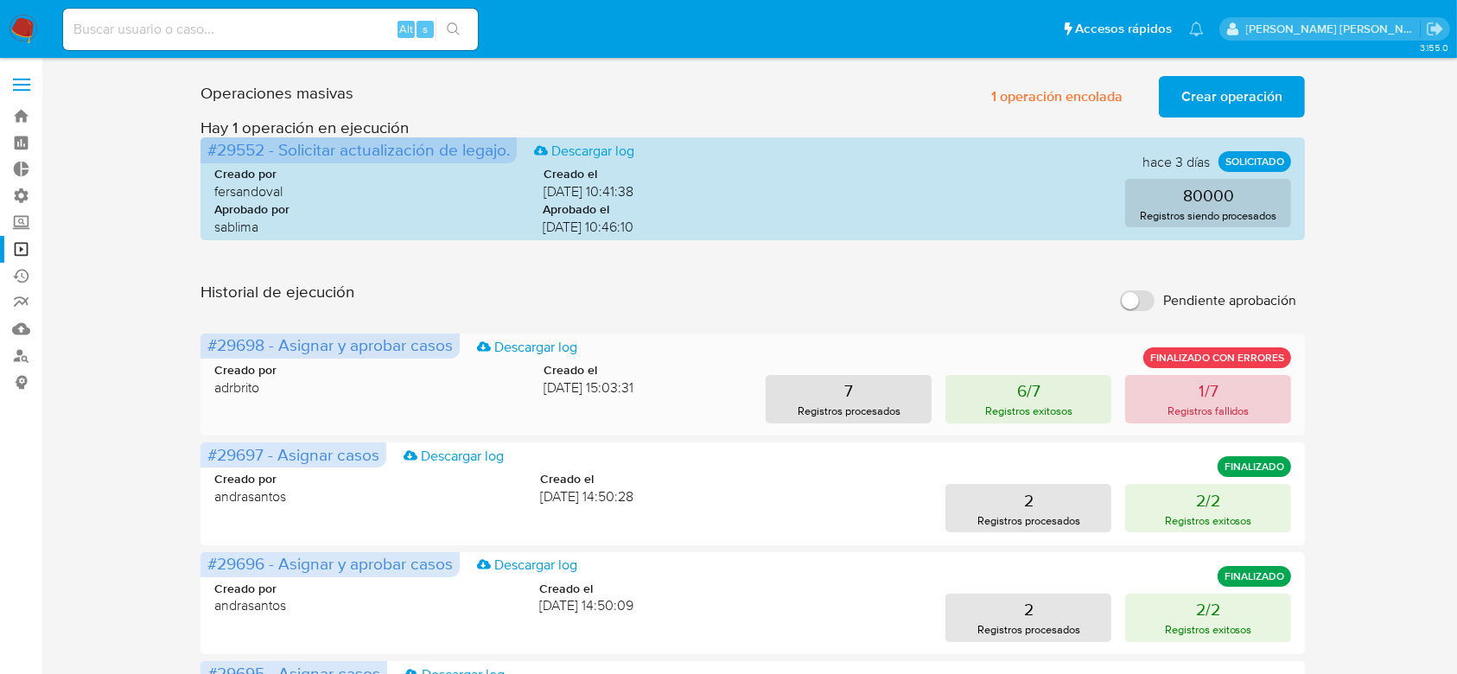
click at [1212, 386] on p "1/7" at bounding box center [1208, 390] width 20 height 24
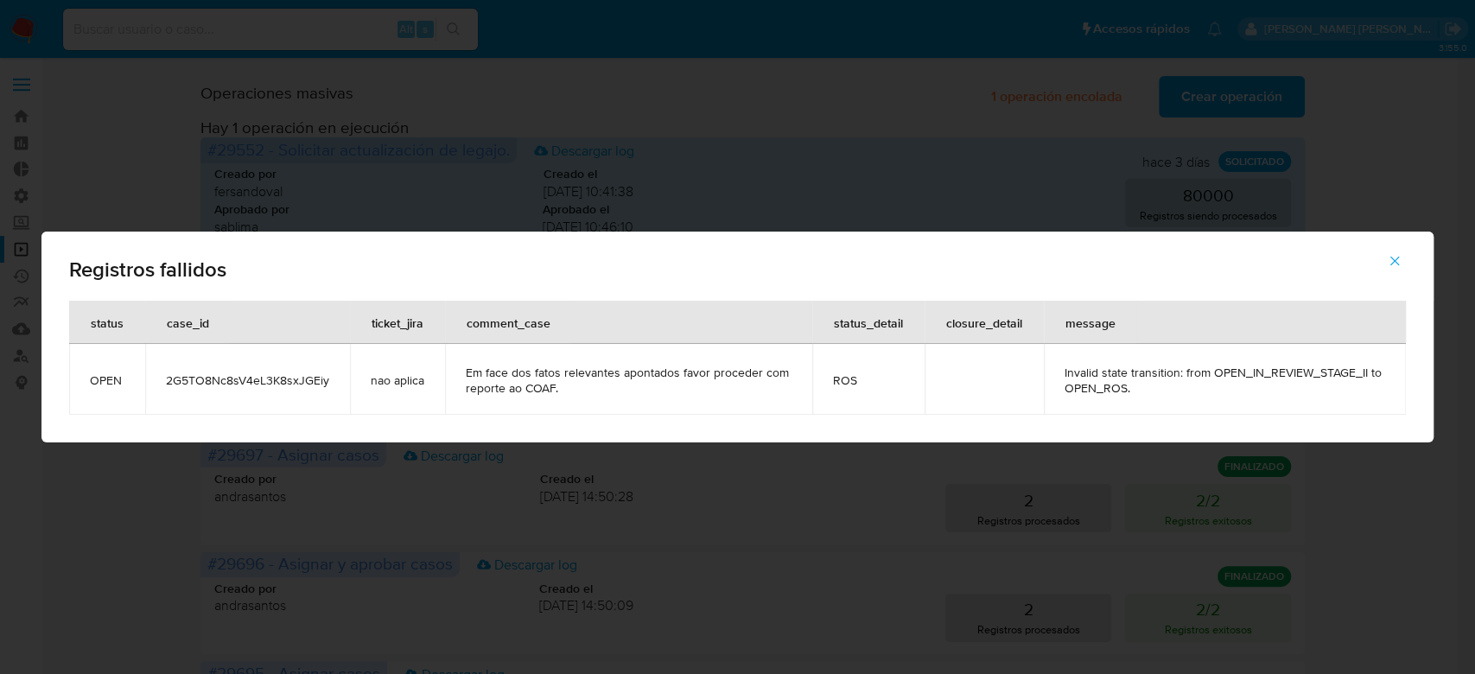
click at [1395, 259] on icon "button" at bounding box center [1395, 262] width 10 height 10
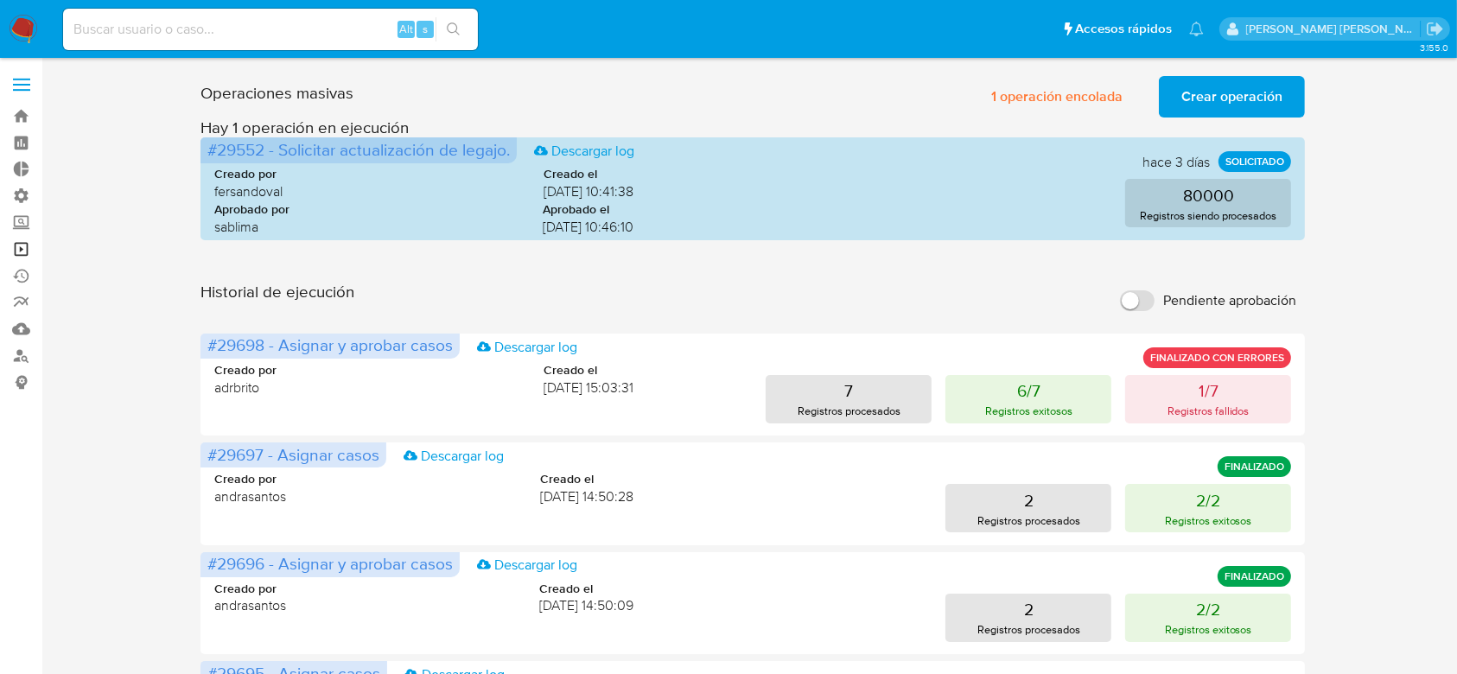
click at [26, 254] on link "Operaciones masivas" at bounding box center [103, 249] width 206 height 27
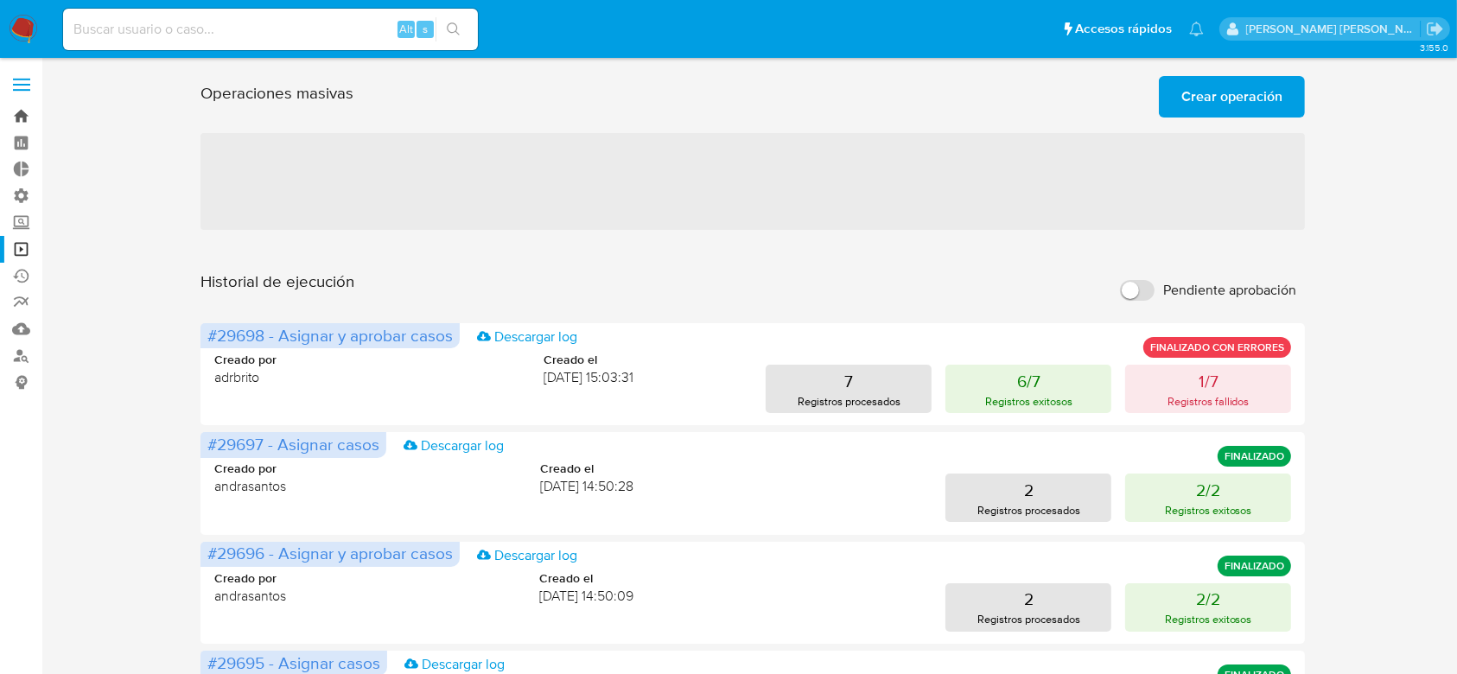
drag, startPoint x: 0, startPoint y: 0, endPoint x: 21, endPoint y: 120, distance: 121.9
click at [21, 120] on link "Bandeja" at bounding box center [103, 116] width 206 height 27
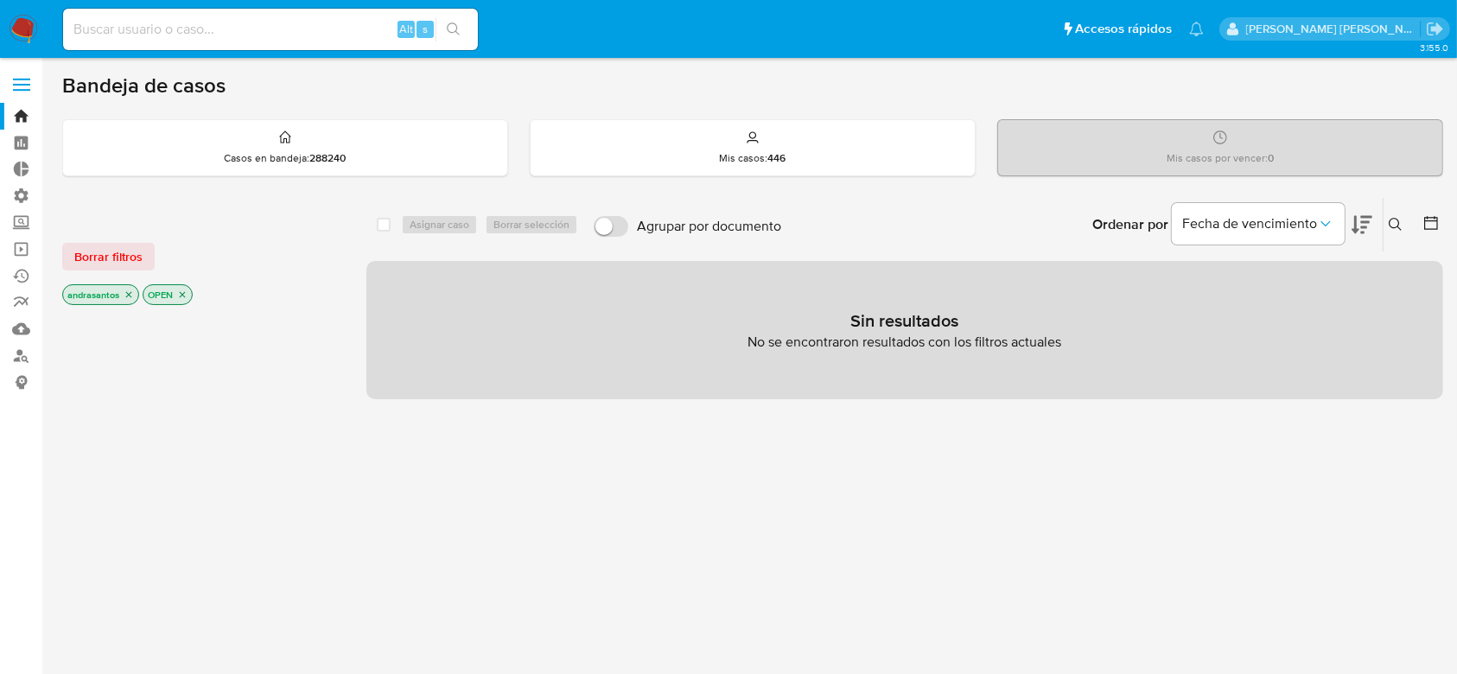
click at [128, 293] on icon "close-filter" at bounding box center [129, 295] width 6 height 6
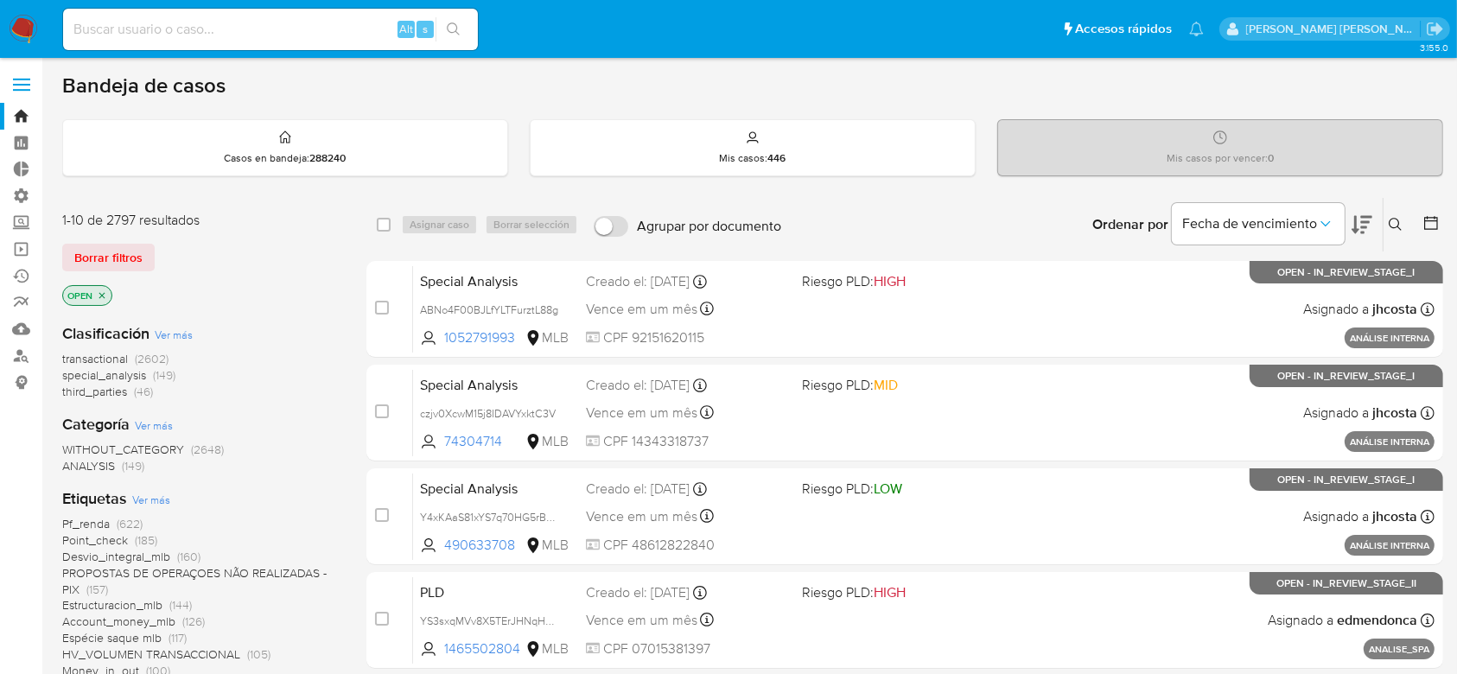
click at [1427, 218] on icon at bounding box center [1430, 222] width 17 height 17
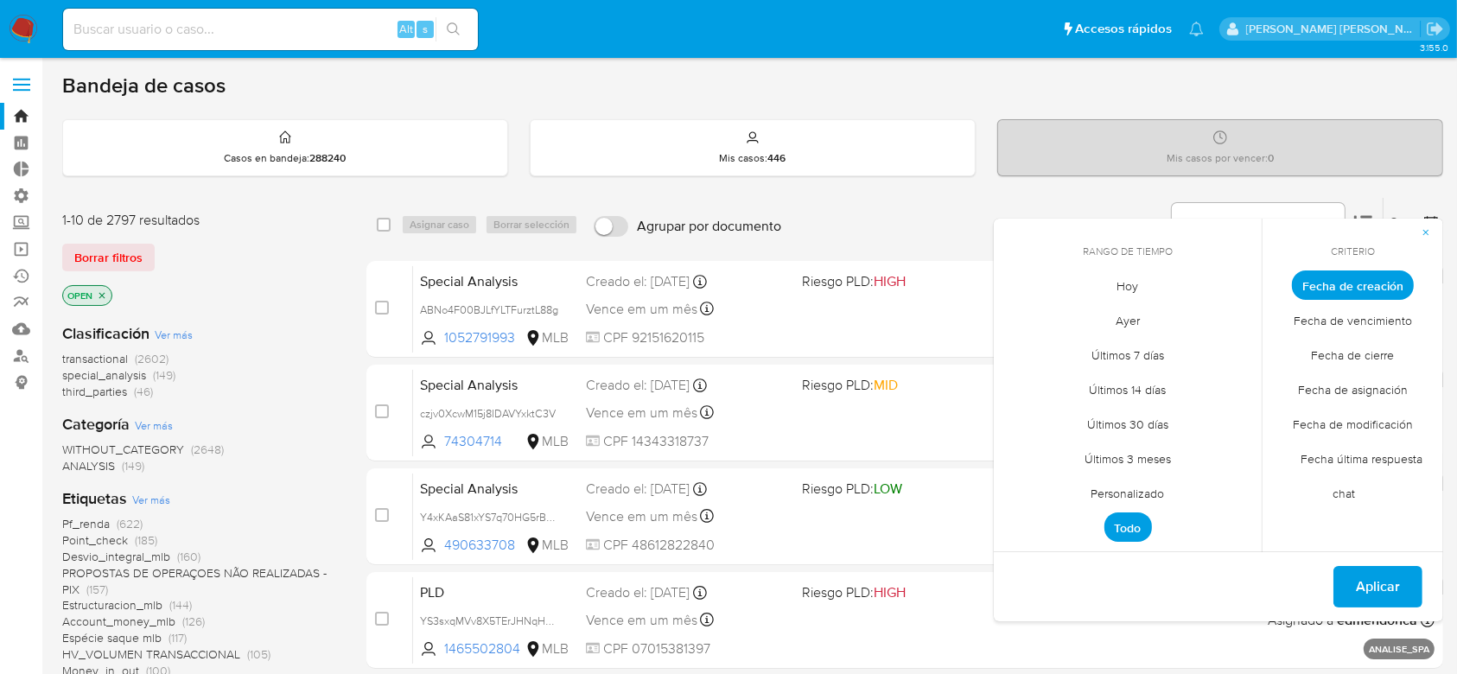
click at [1127, 488] on span "Personalizado" at bounding box center [1128, 493] width 110 height 35
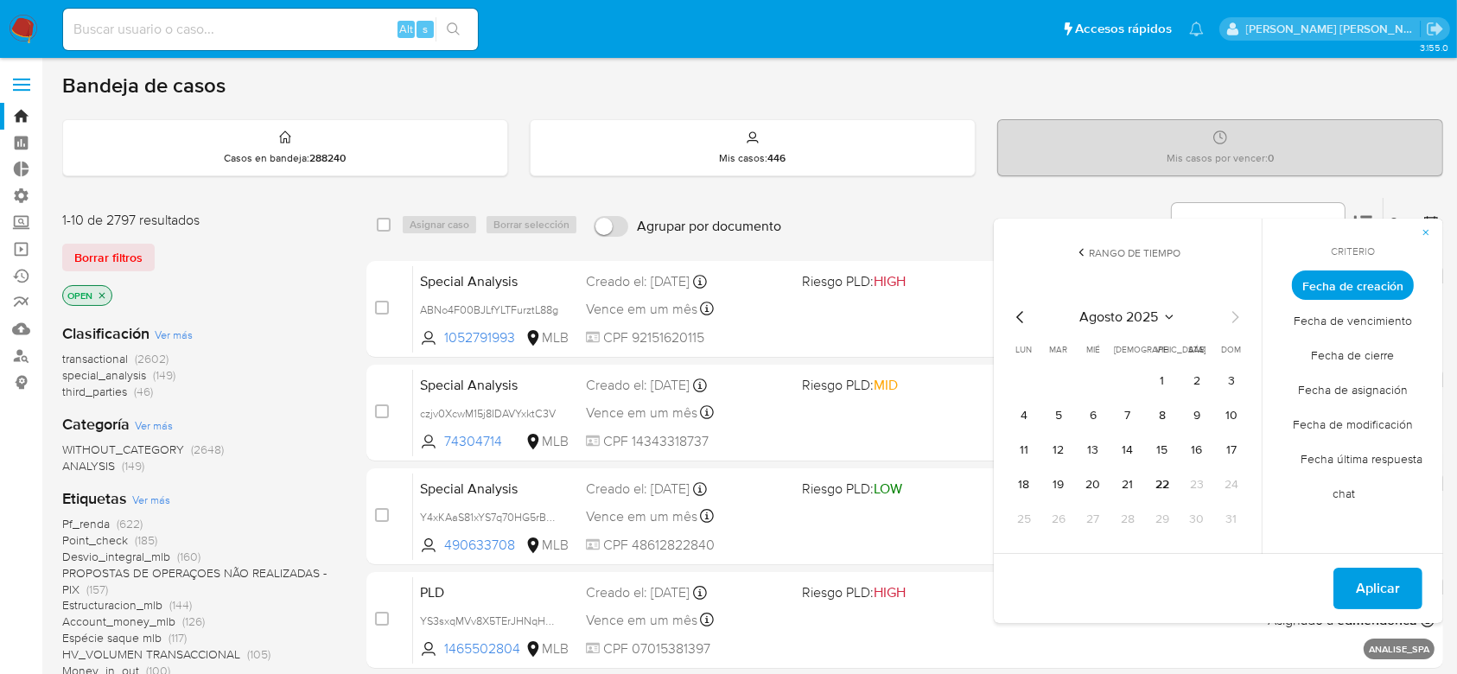
click at [1026, 328] on div "agosto 2025 agosto 2025 lun lunes mar martes mié miércoles jue jueves vie viern…" at bounding box center [1127, 420] width 235 height 226
click at [1022, 317] on icon "Mes anterior" at bounding box center [1020, 317] width 21 height 21
click at [1068, 391] on td "1" at bounding box center [1059, 381] width 28 height 28
click at [1230, 314] on icon "Mes siguiente" at bounding box center [1234, 317] width 21 height 21
click at [1200, 415] on button "9" at bounding box center [1197, 416] width 28 height 28
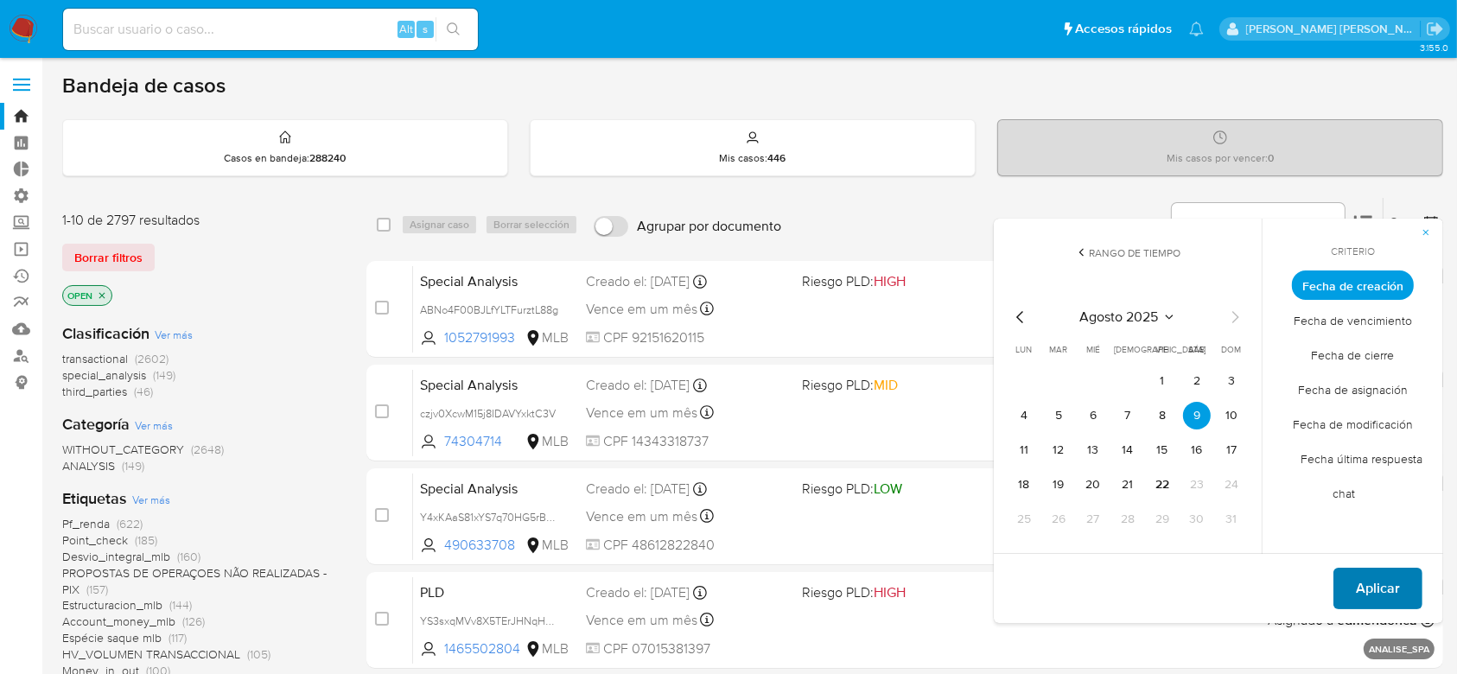
click at [1363, 588] on span "Aplicar" at bounding box center [1378, 588] width 44 height 38
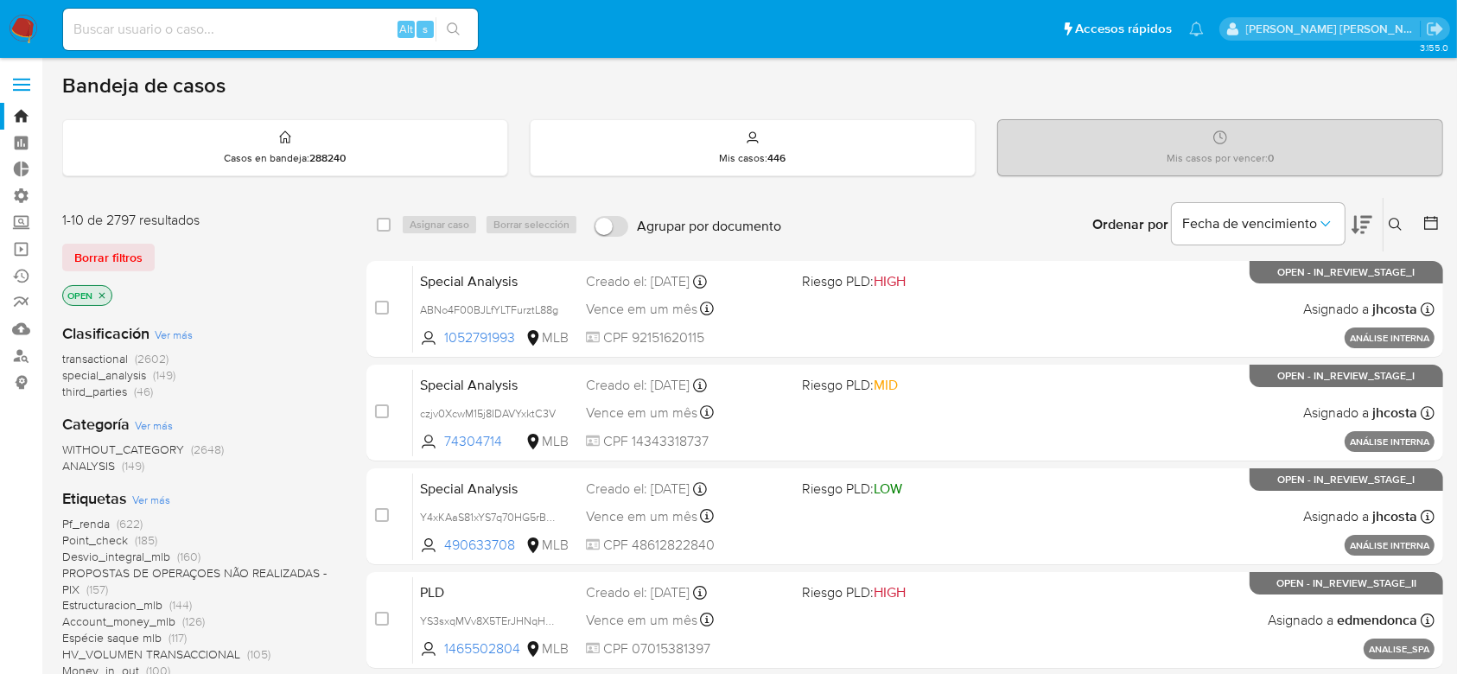
click at [1428, 232] on button at bounding box center [1432, 224] width 21 height 21
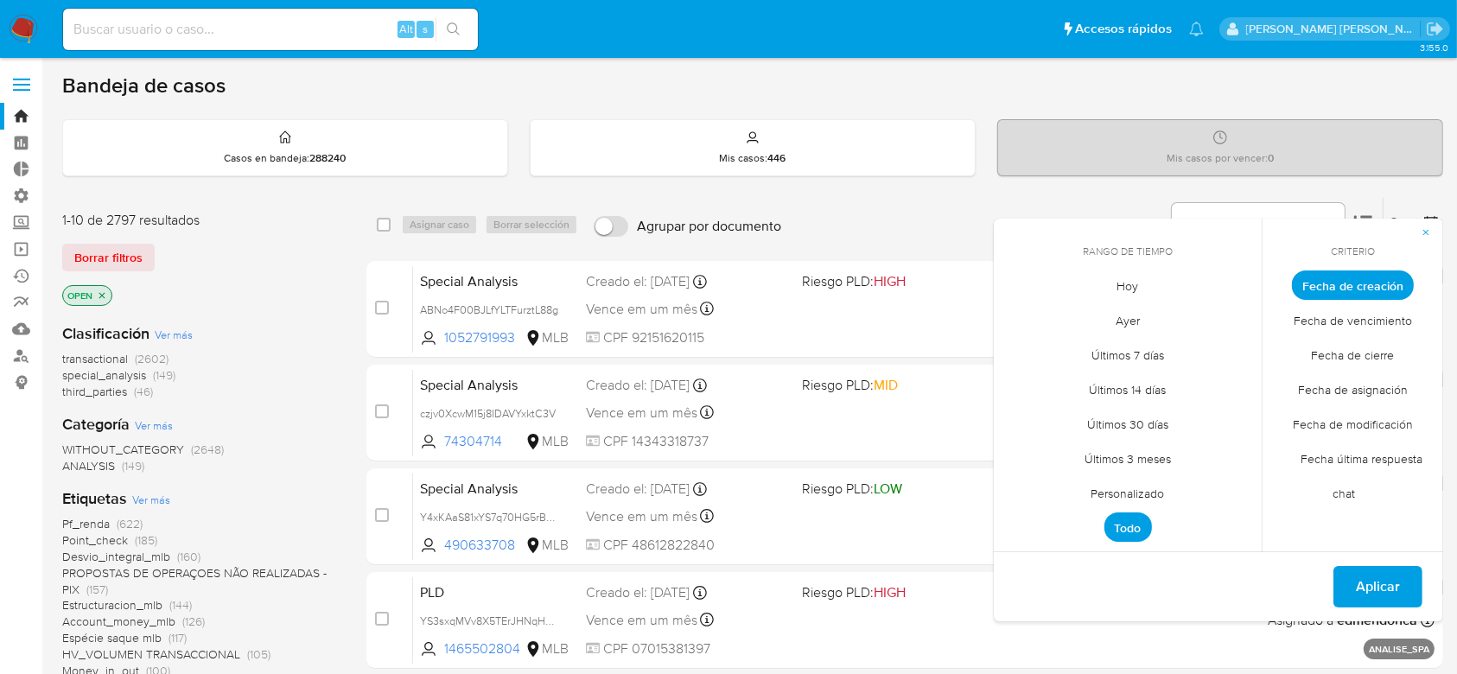
click at [1158, 490] on span "Personalizado" at bounding box center [1128, 493] width 110 height 35
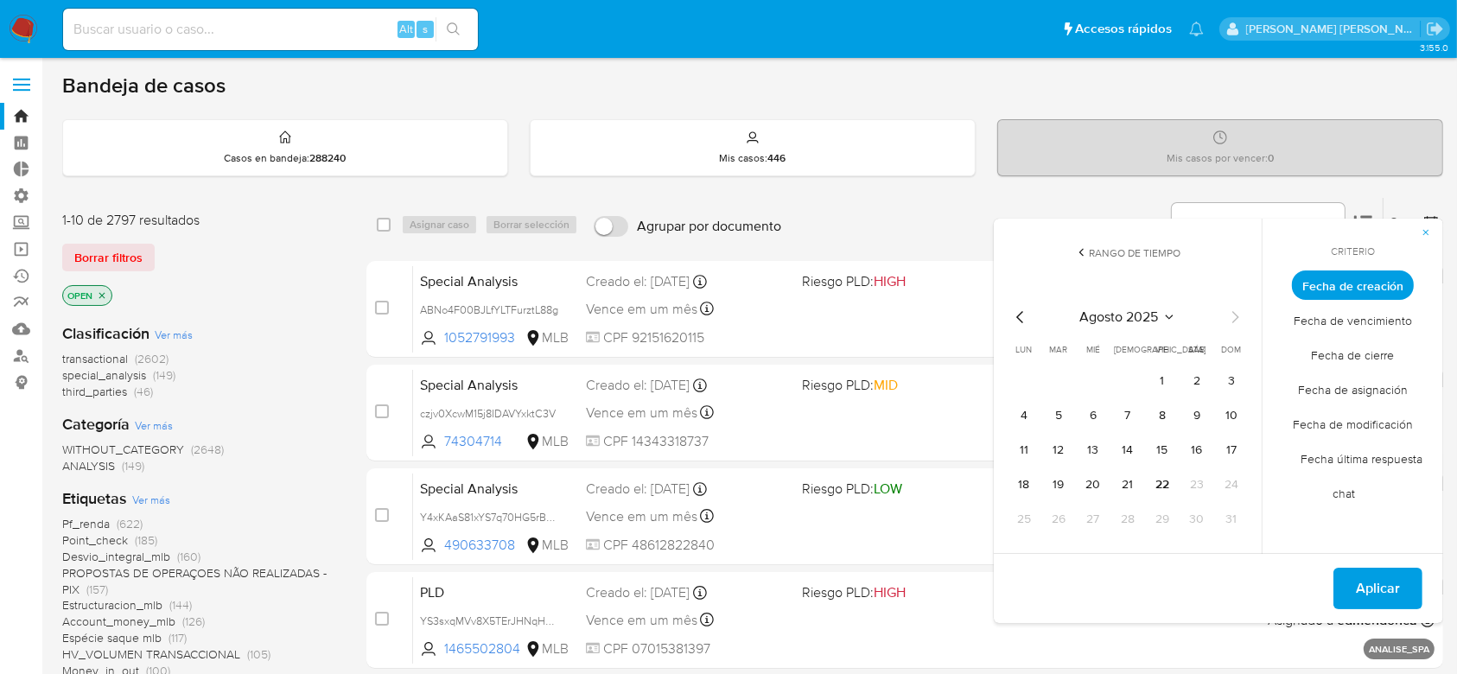
click at [1017, 318] on icon "Mes anterior" at bounding box center [1020, 317] width 21 height 21
click at [1063, 382] on button "1" at bounding box center [1059, 381] width 28 height 28
click at [1227, 315] on icon "Mes siguiente" at bounding box center [1234, 317] width 21 height 21
click at [1194, 417] on button "9" at bounding box center [1197, 416] width 28 height 28
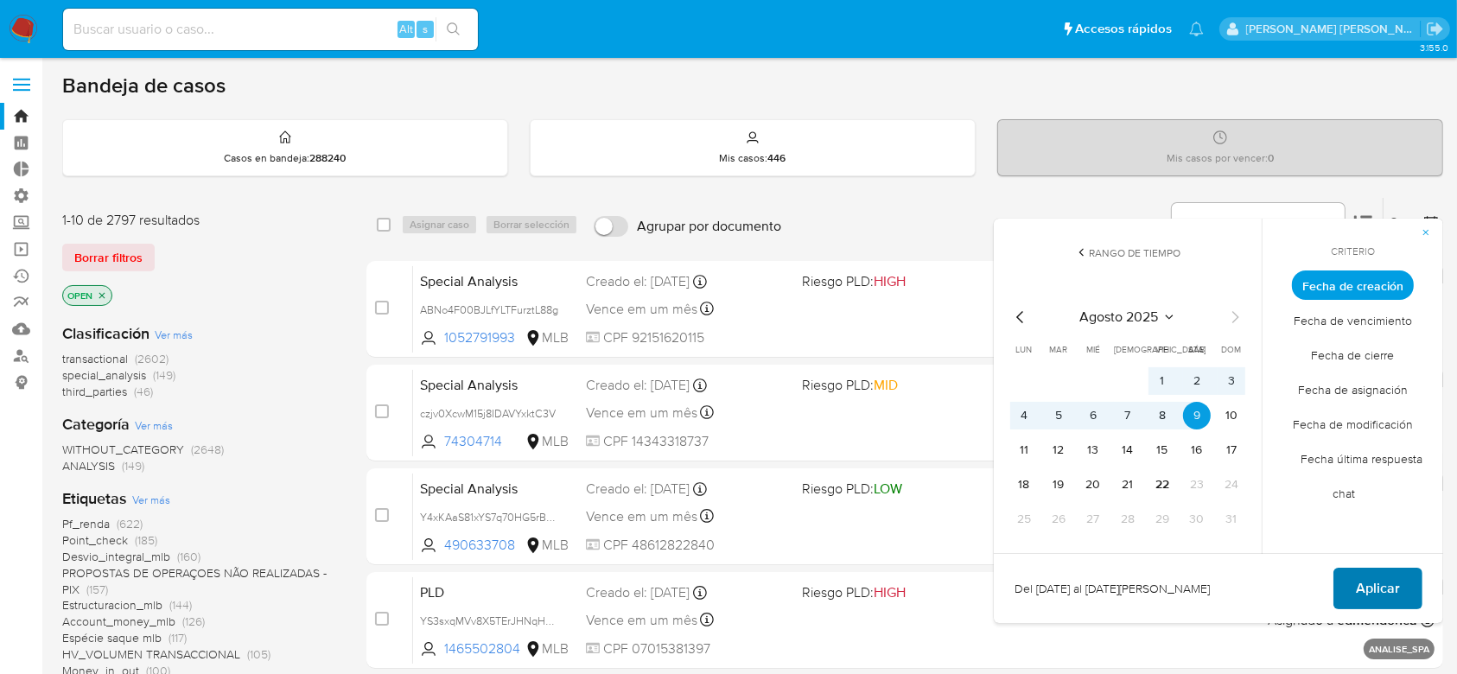
click at [1375, 597] on span "Aplicar" at bounding box center [1378, 588] width 44 height 38
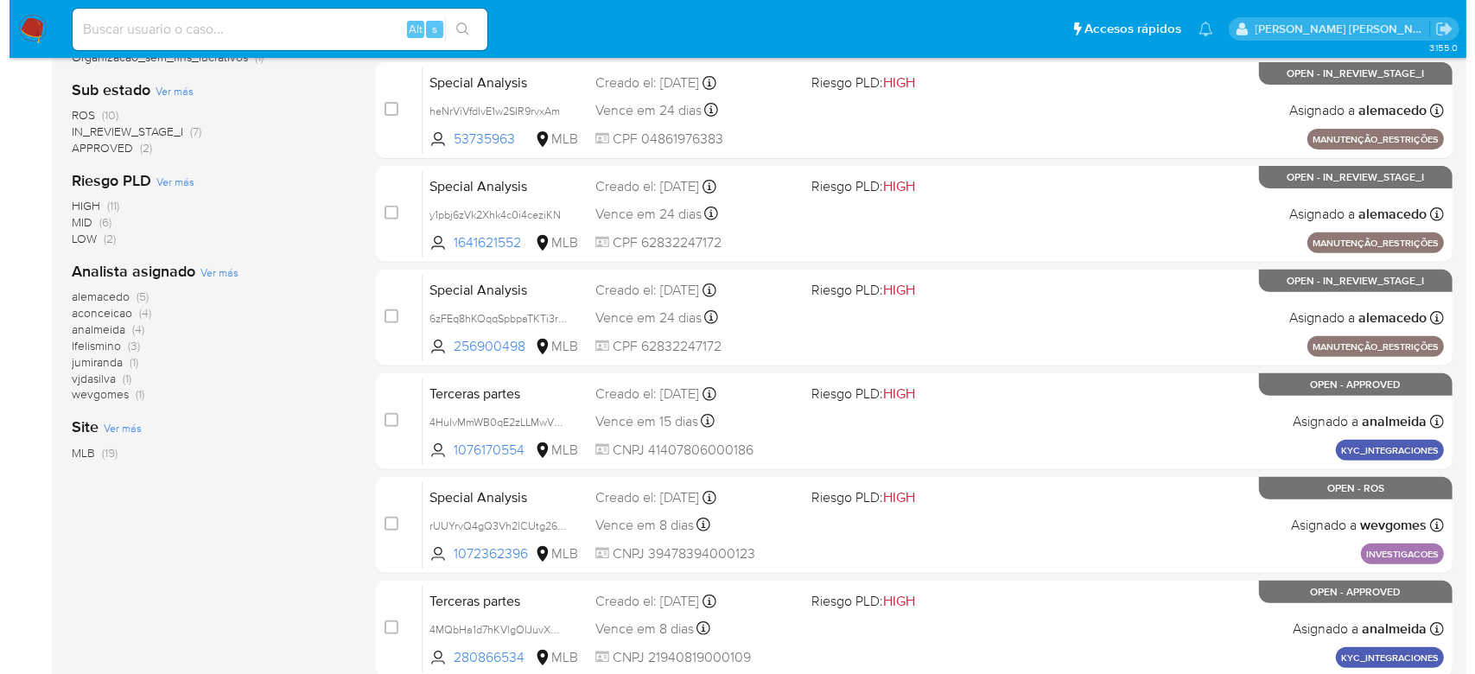
scroll to position [689, 0]
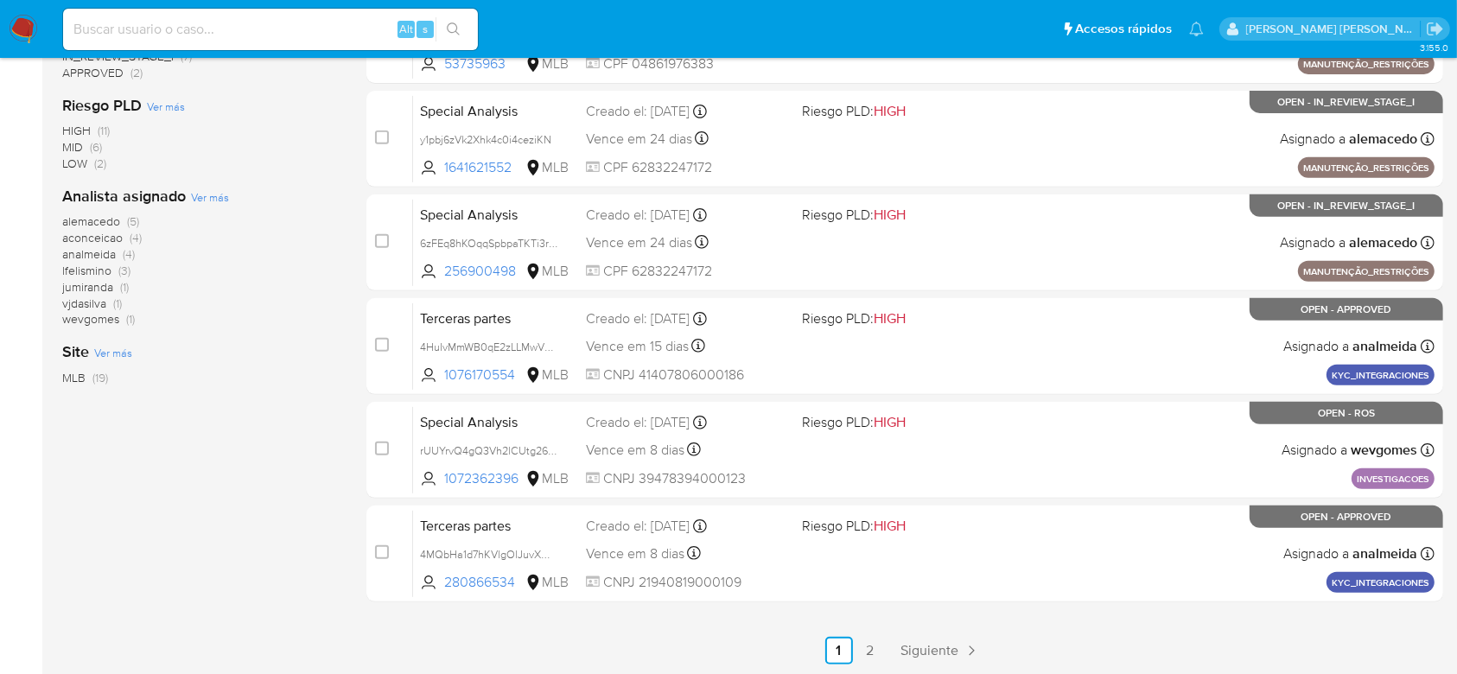
click at [216, 197] on span "Ver más" at bounding box center [210, 197] width 38 height 16
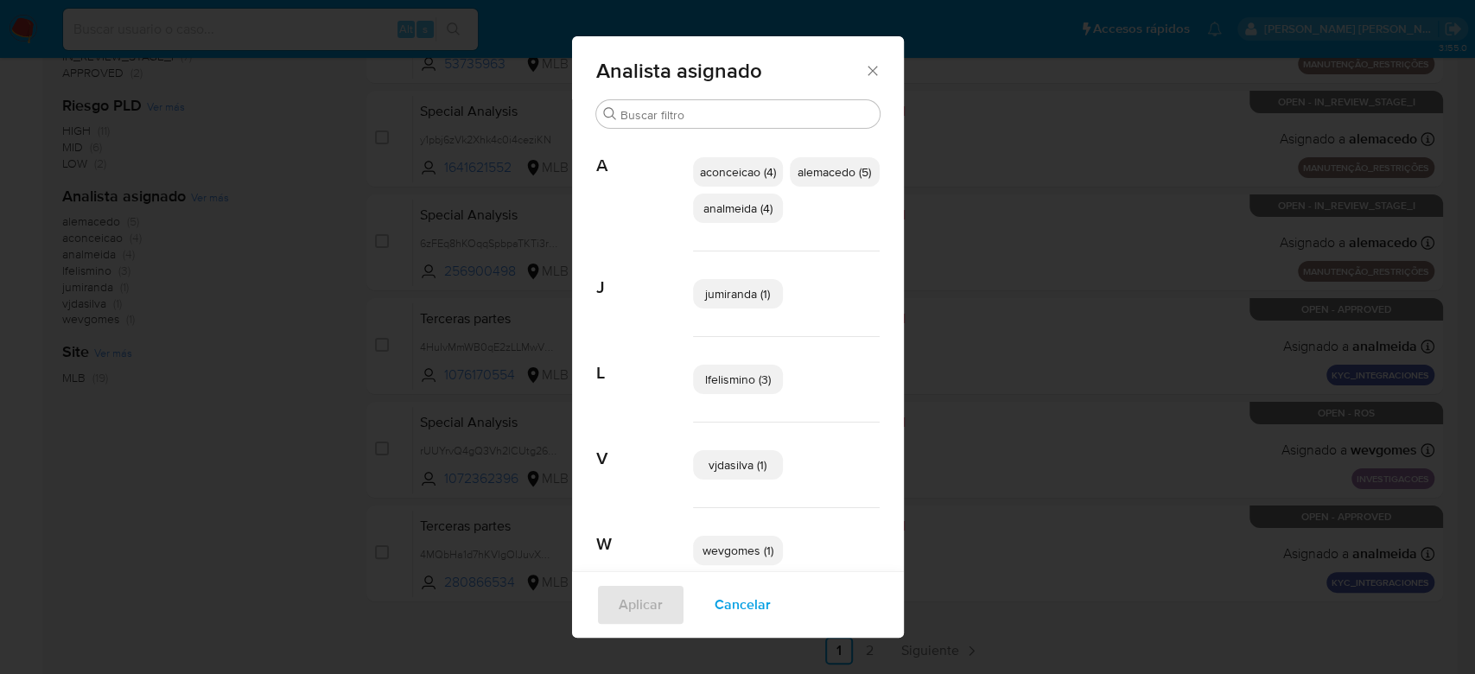
click at [708, 166] on span "aconceicao (4)" at bounding box center [738, 171] width 76 height 17
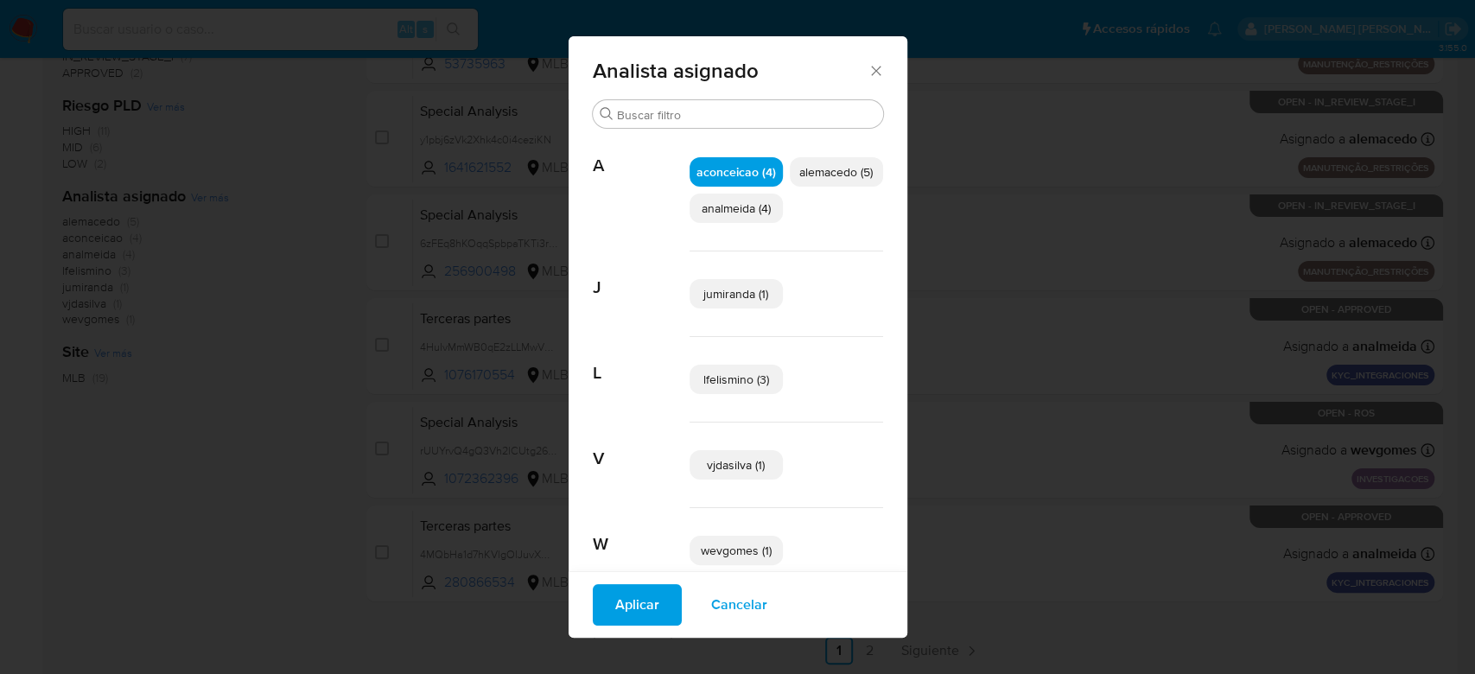
click at [620, 594] on span "Aplicar" at bounding box center [637, 605] width 44 height 38
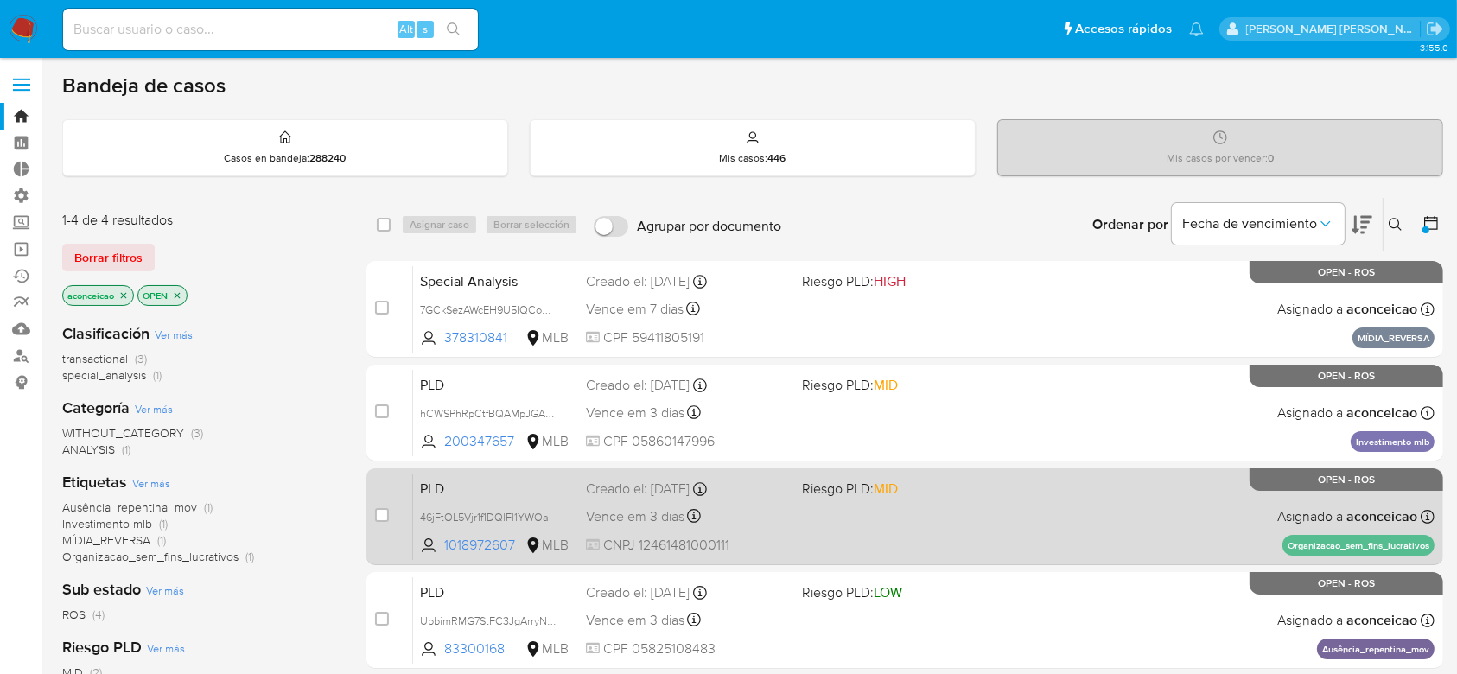
scroll to position [115, 0]
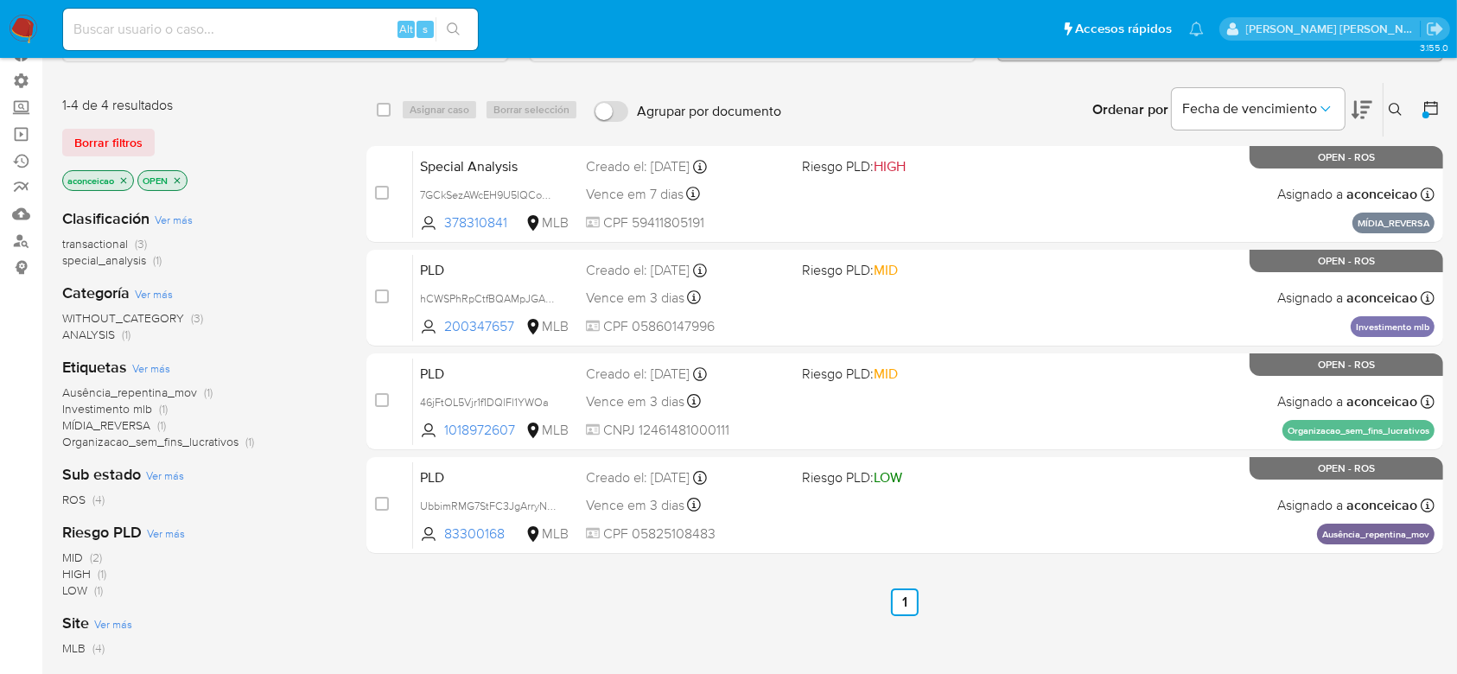
click at [128, 183] on icon "close-filter" at bounding box center [123, 180] width 10 height 10
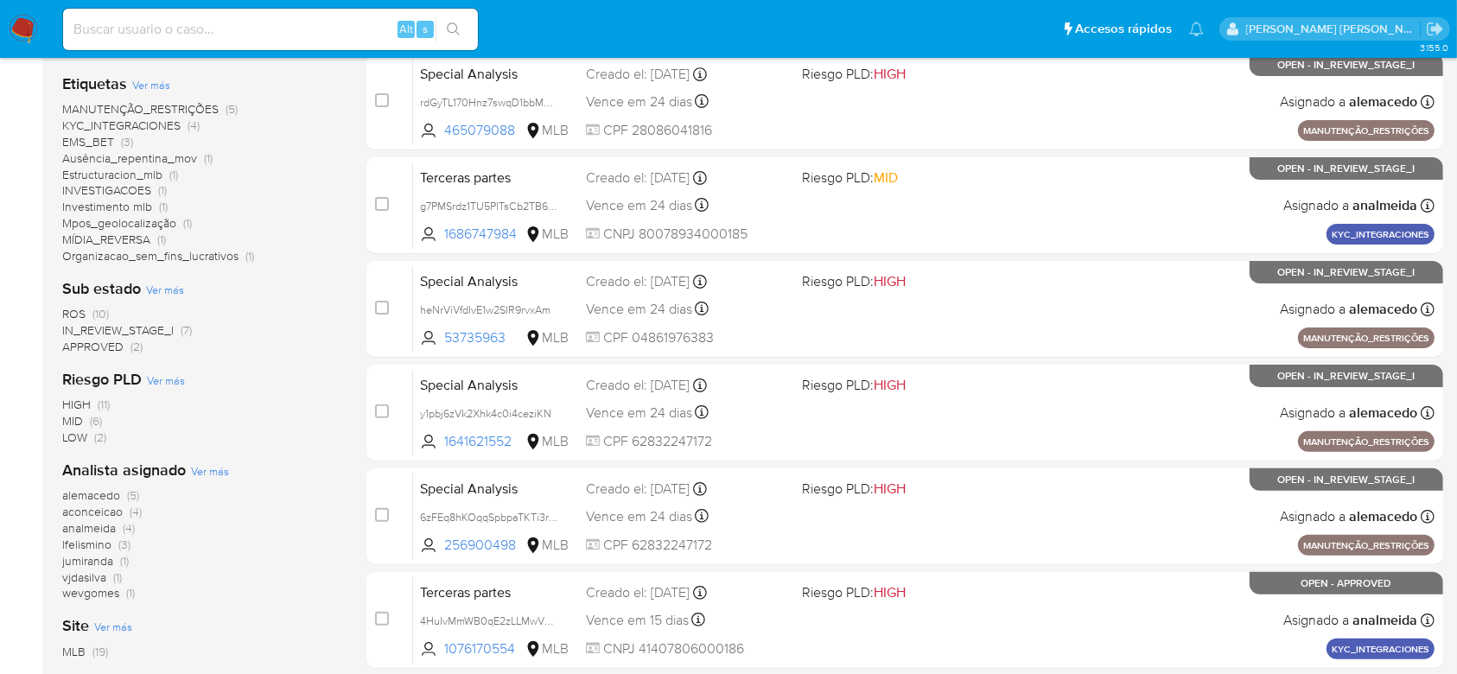
scroll to position [461, 0]
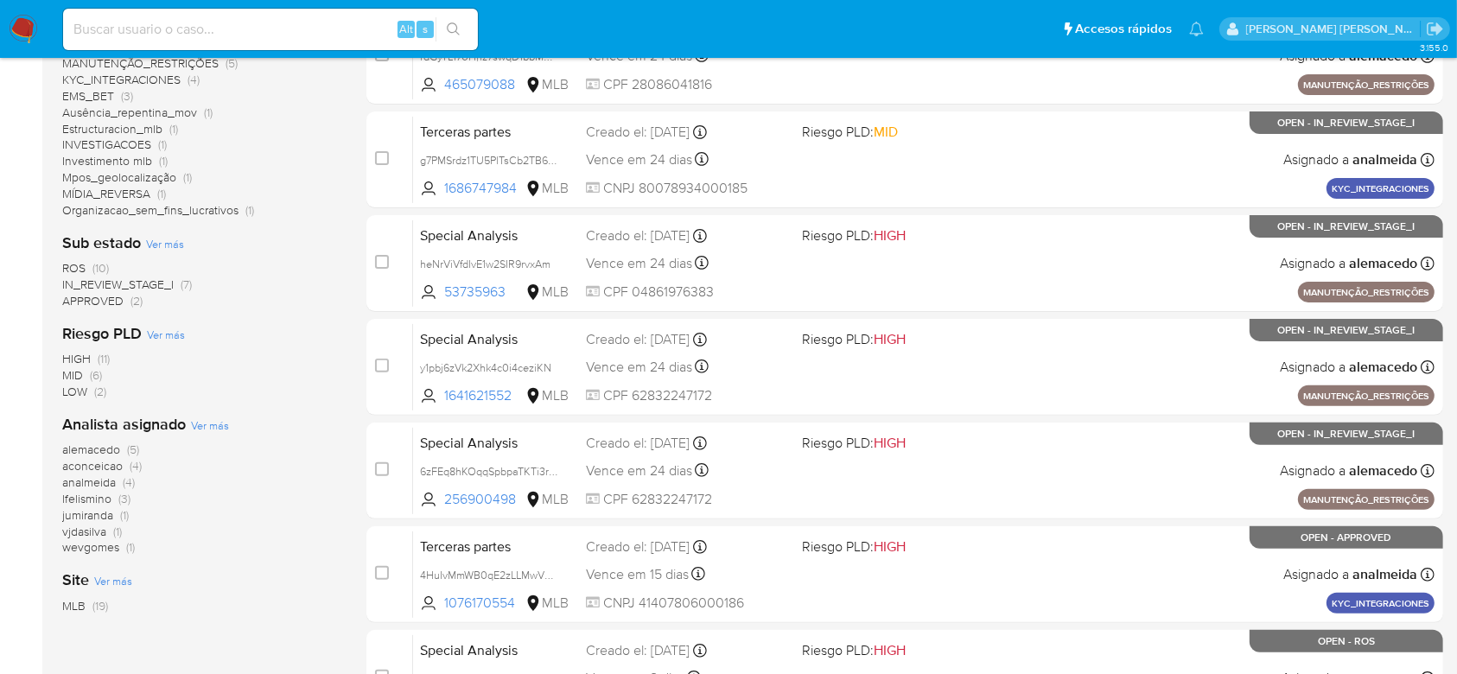
click at [201, 426] on span "Ver más" at bounding box center [210, 425] width 38 height 16
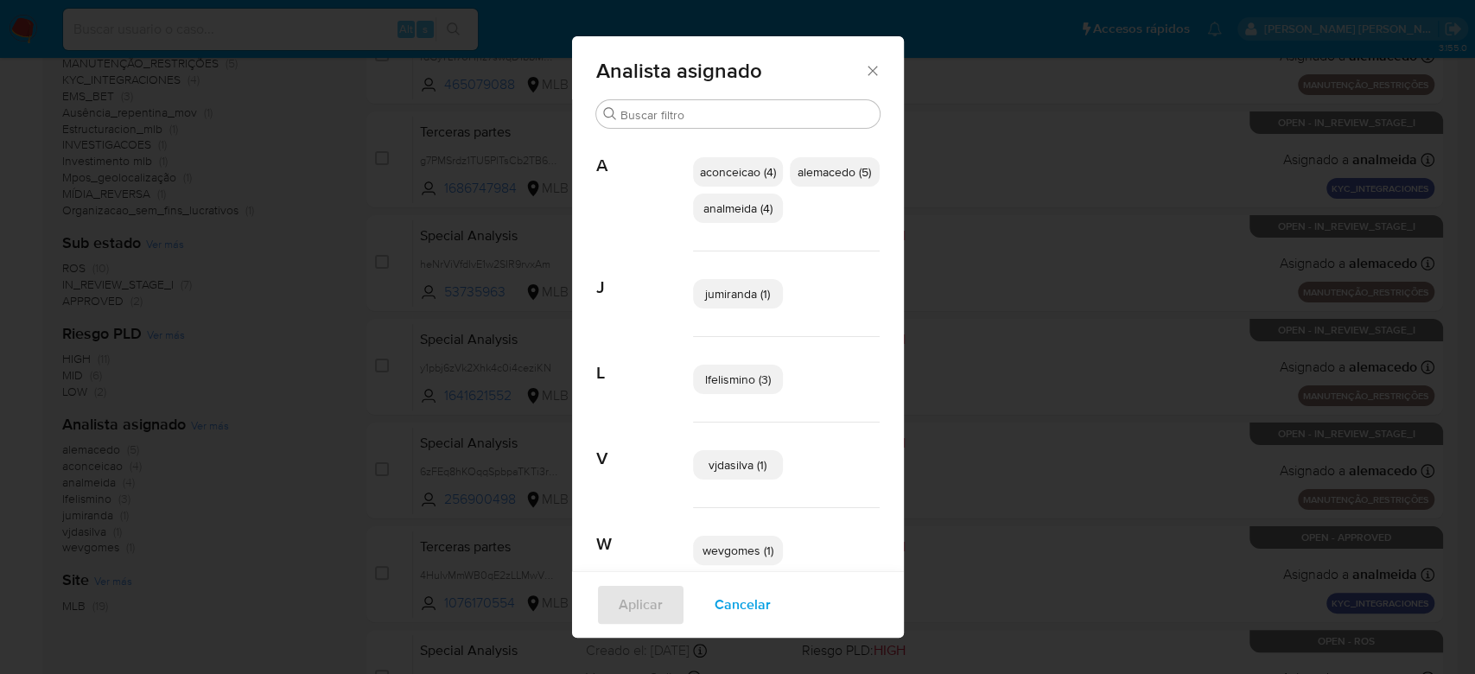
click at [827, 166] on span "alemacedo (5)" at bounding box center [833, 171] width 73 height 17
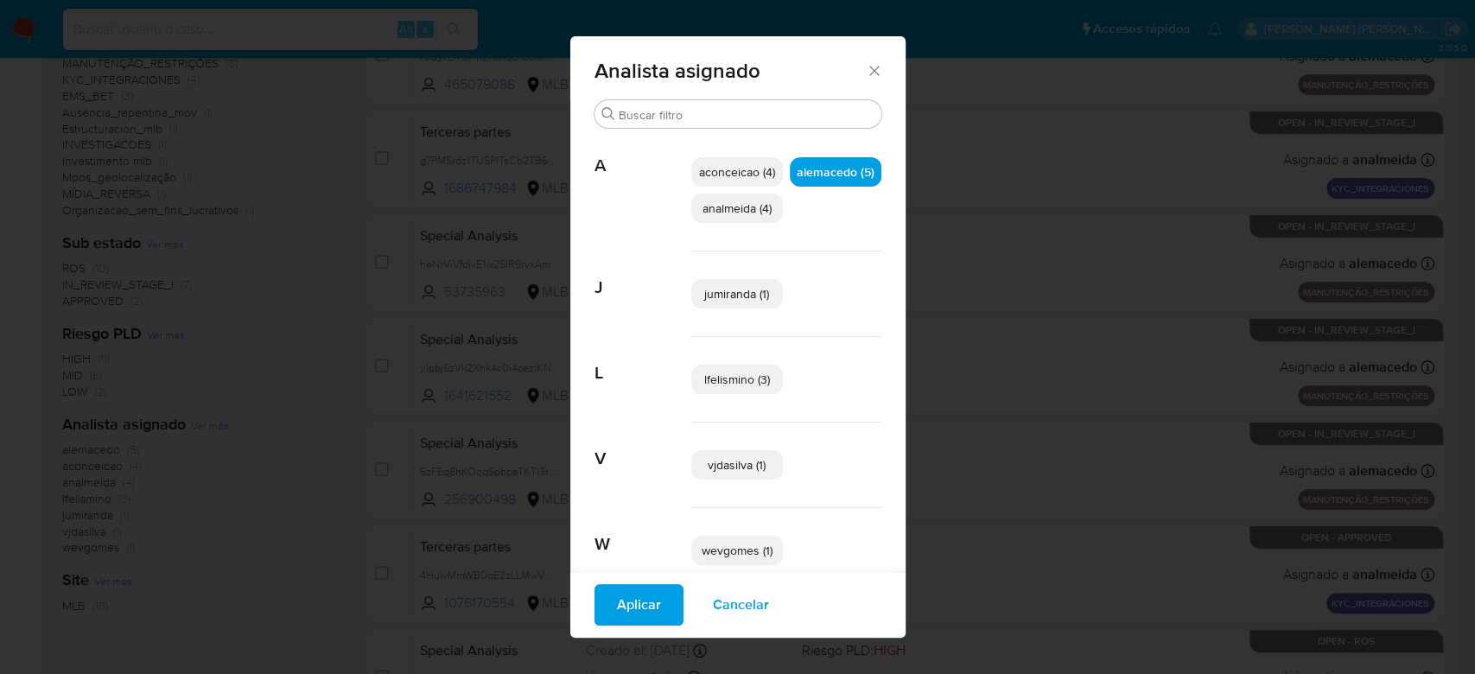
click at [619, 610] on span "Aplicar" at bounding box center [639, 605] width 44 height 38
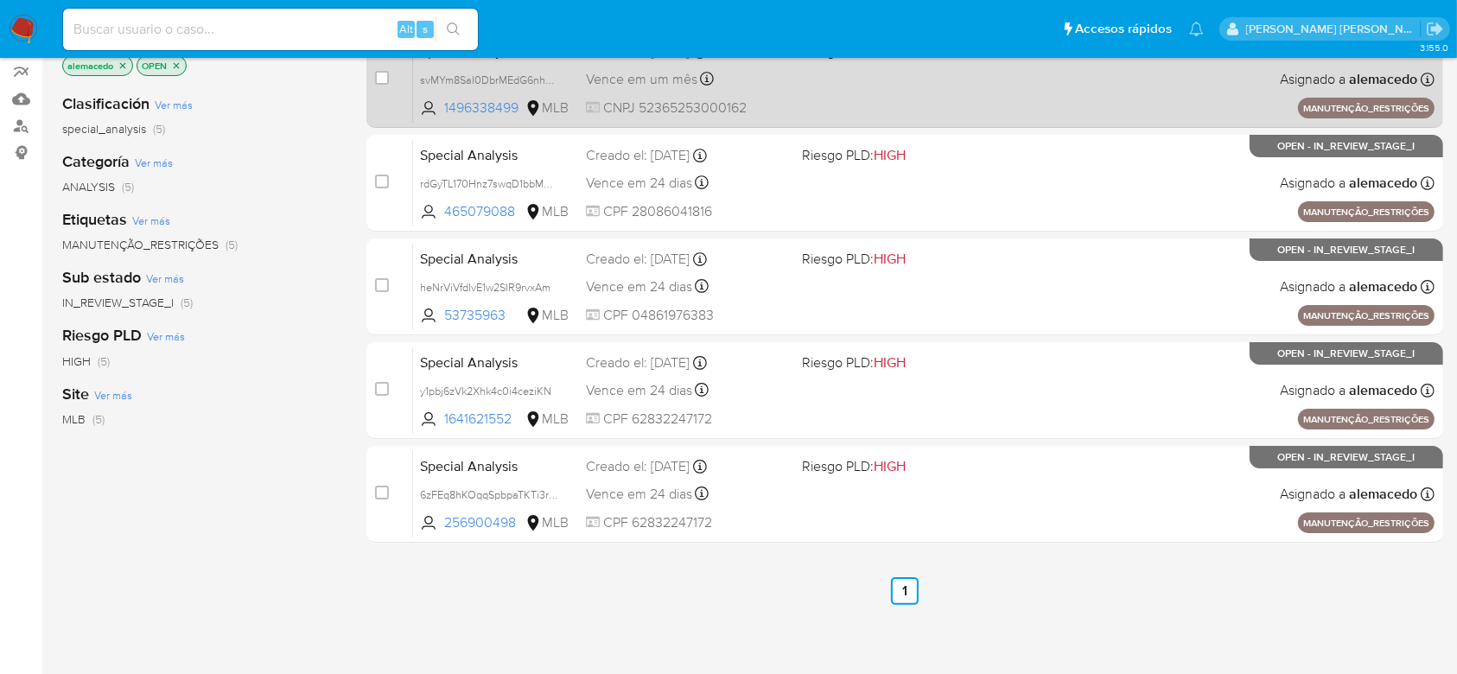
scroll to position [115, 0]
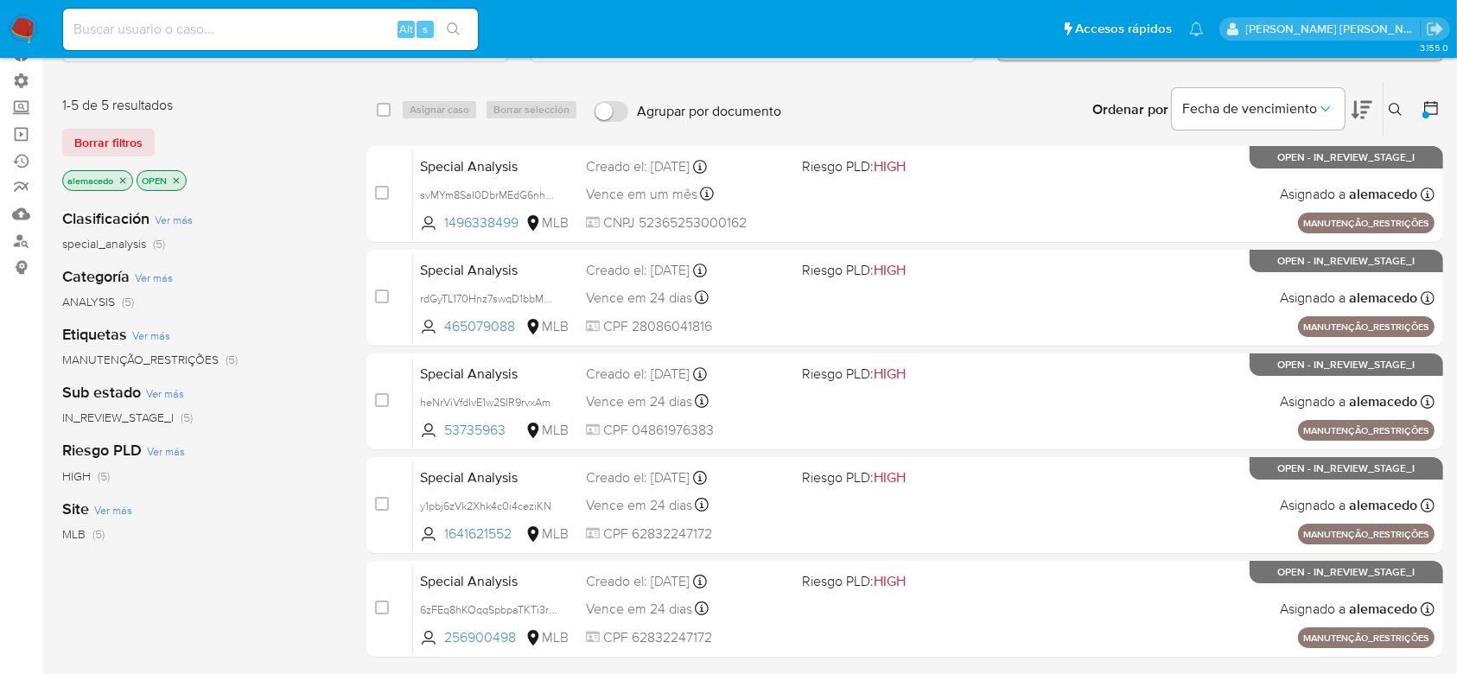
click at [124, 177] on icon "close-filter" at bounding box center [123, 180] width 10 height 10
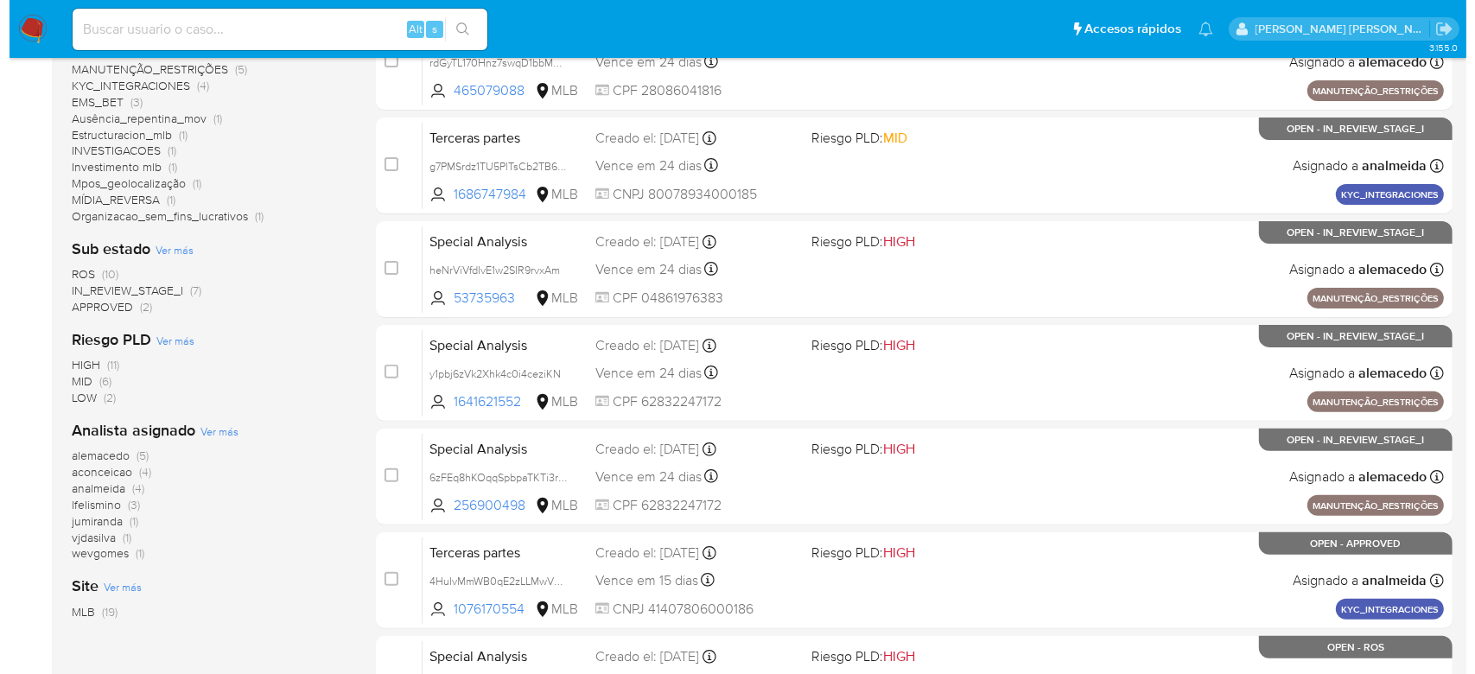
scroll to position [461, 0]
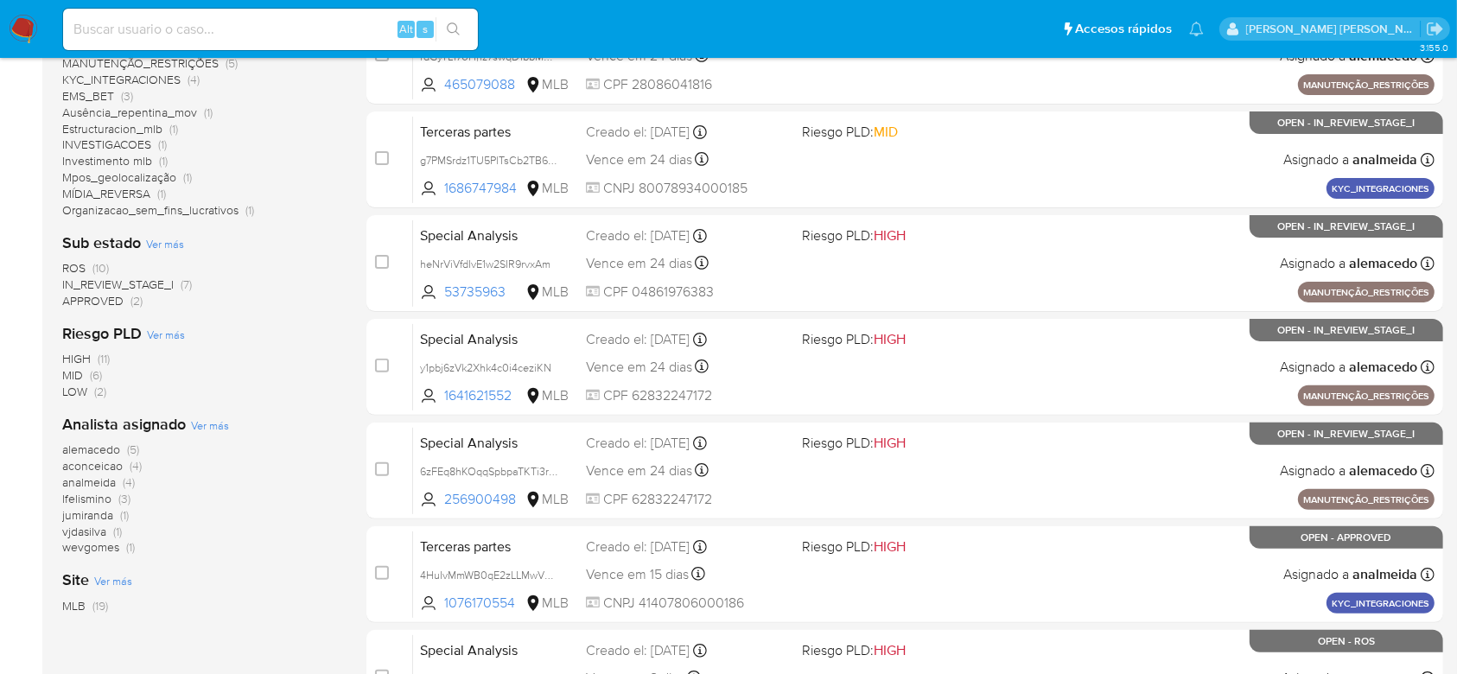
click at [207, 420] on span "Ver más" at bounding box center [210, 425] width 38 height 16
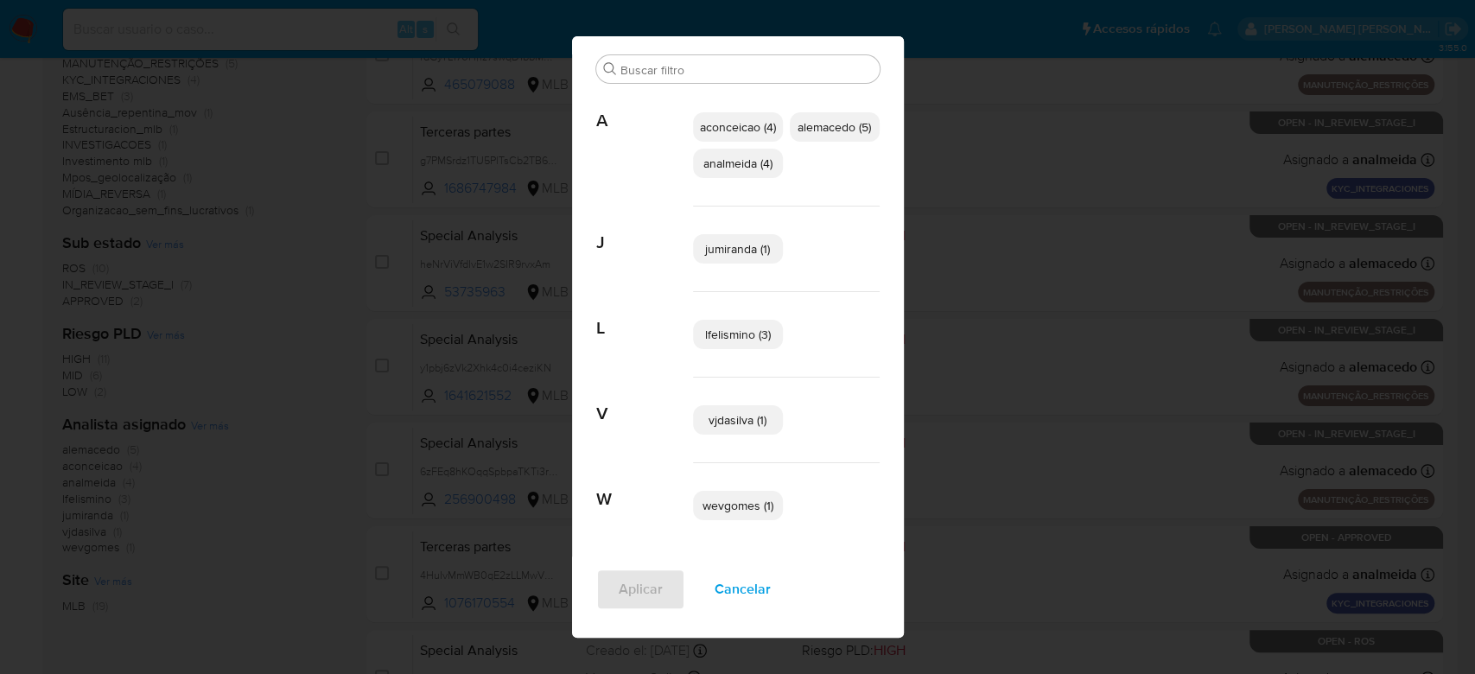
scroll to position [47, 0]
click at [718, 246] on span "jumiranda (1)" at bounding box center [737, 246] width 65 height 17
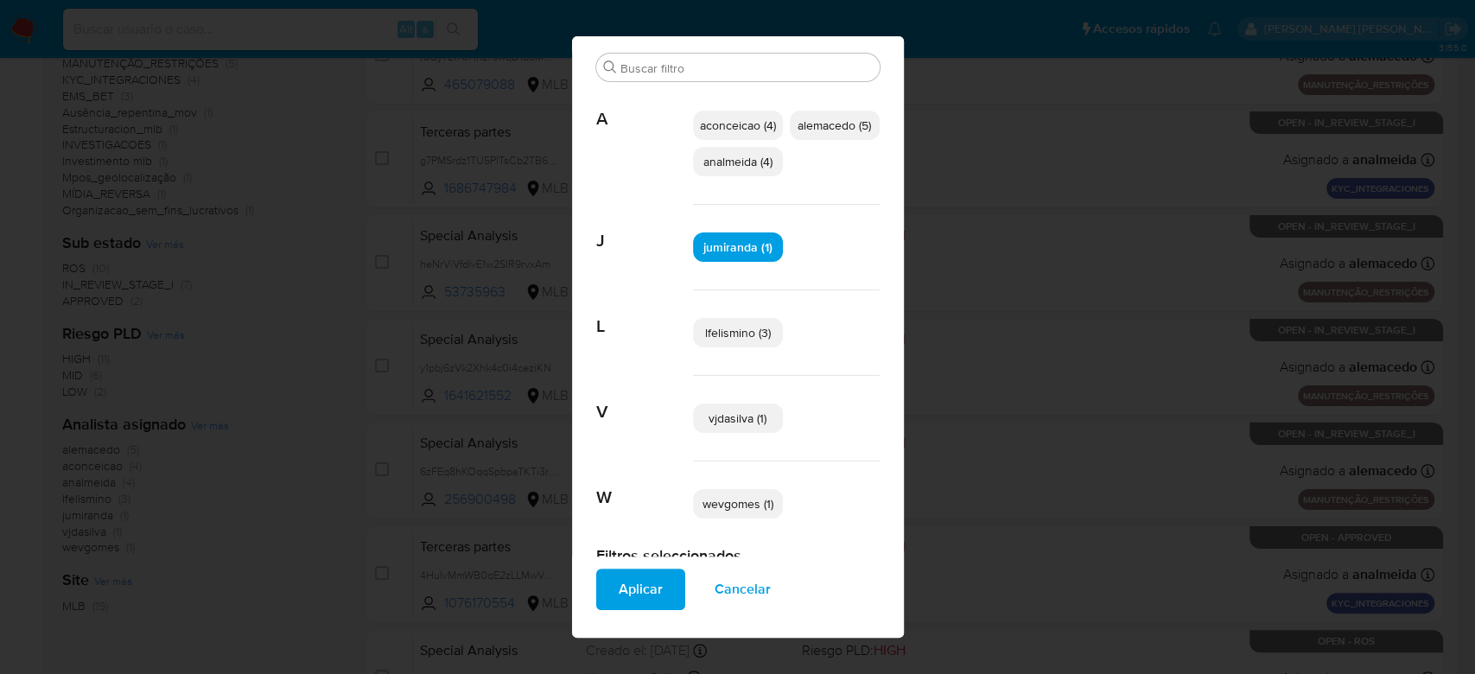
click at [638, 597] on span "Aplicar" at bounding box center [641, 589] width 44 height 38
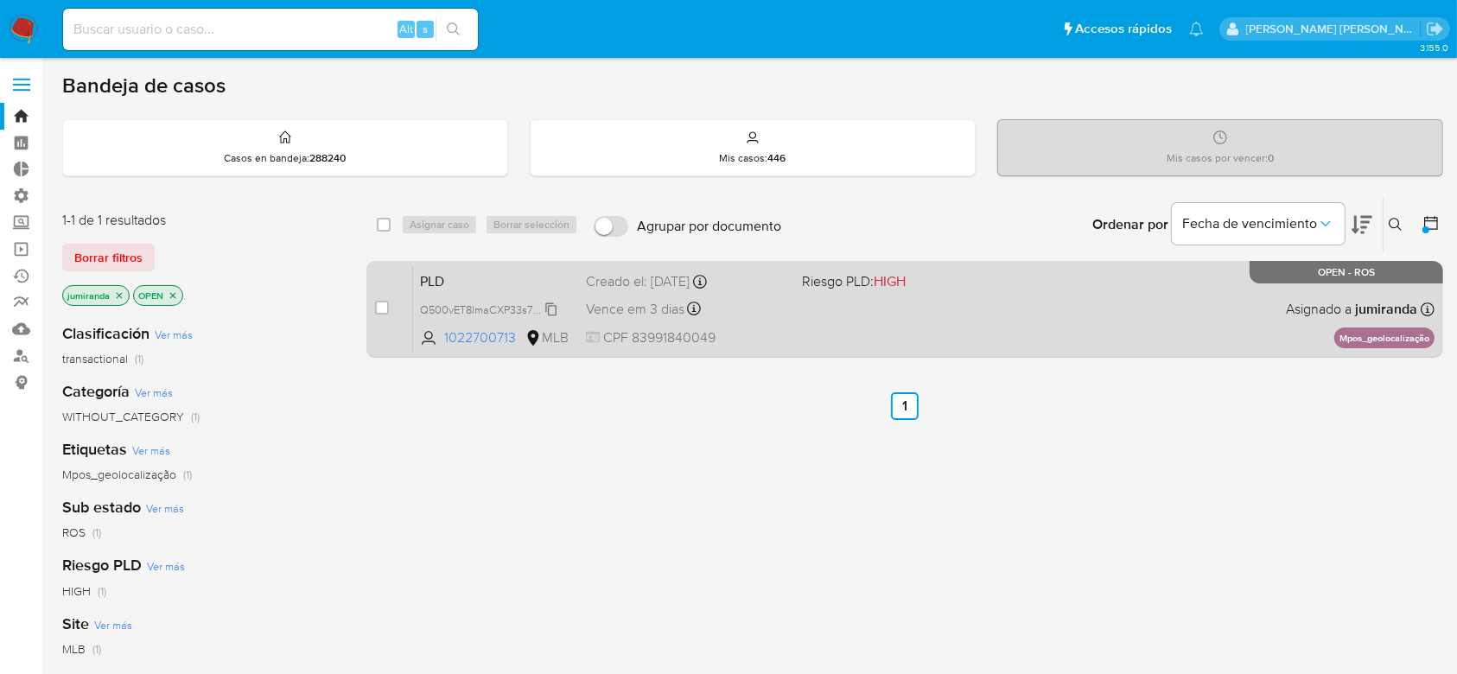
click at [549, 308] on span "Q500vET8lmaCXP33s7z7o6eR" at bounding box center [494, 308] width 148 height 19
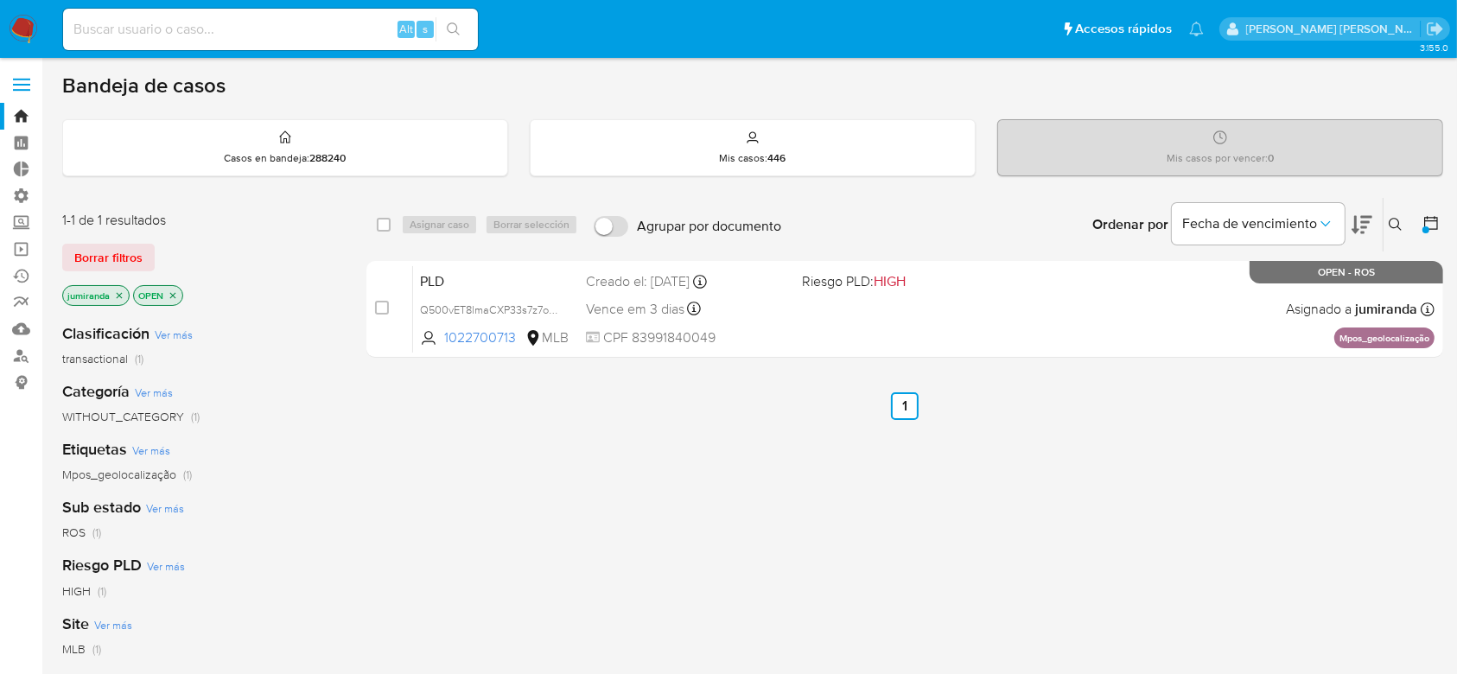
click at [120, 295] on icon "close-filter" at bounding box center [120, 295] width 6 height 6
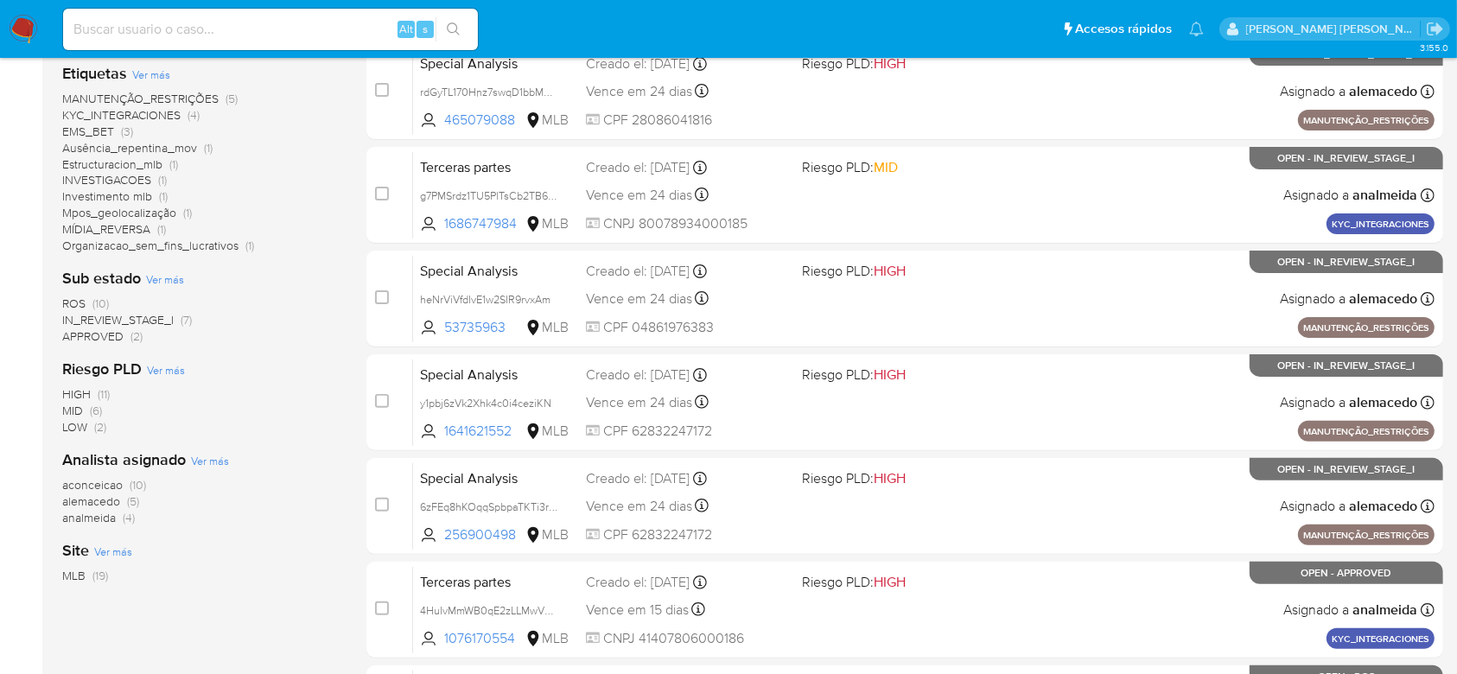
scroll to position [461, 0]
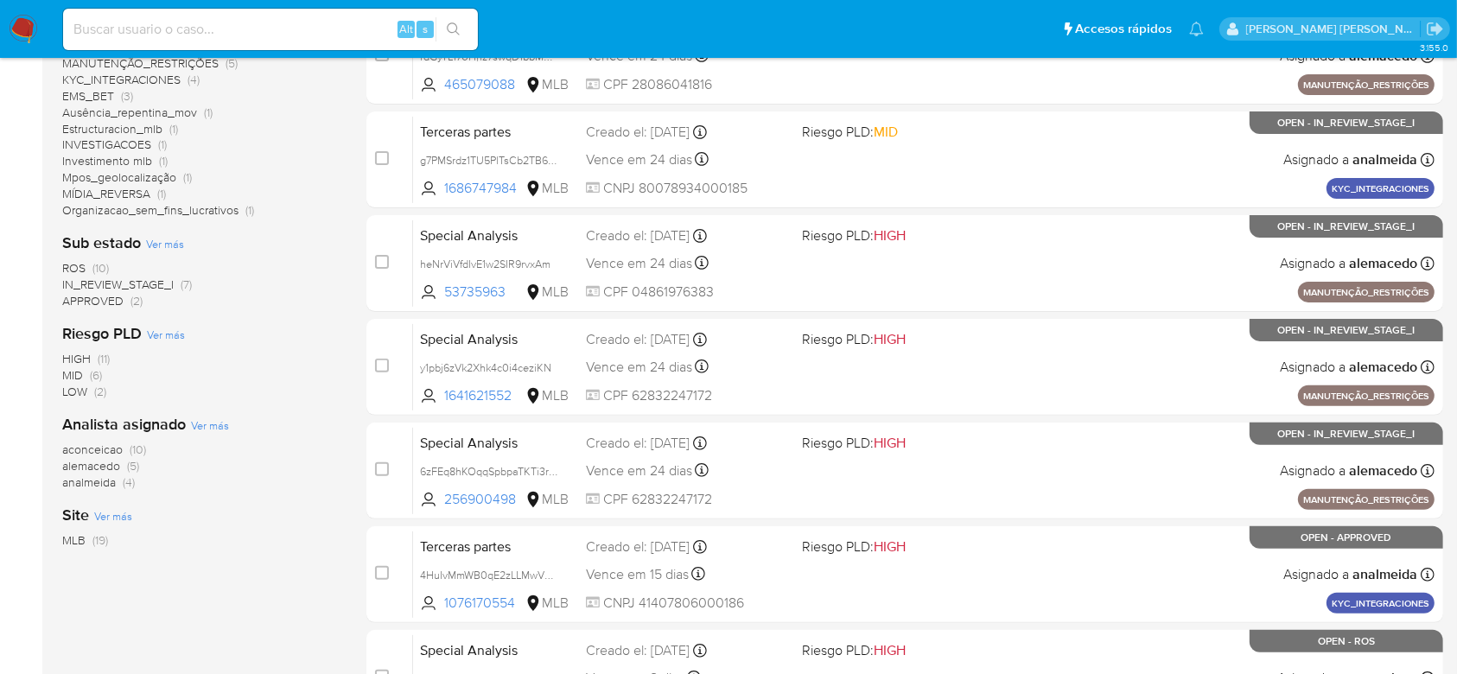
click at [156, 282] on span "IN_REVIEW_STAGE_I" at bounding box center [117, 284] width 111 height 17
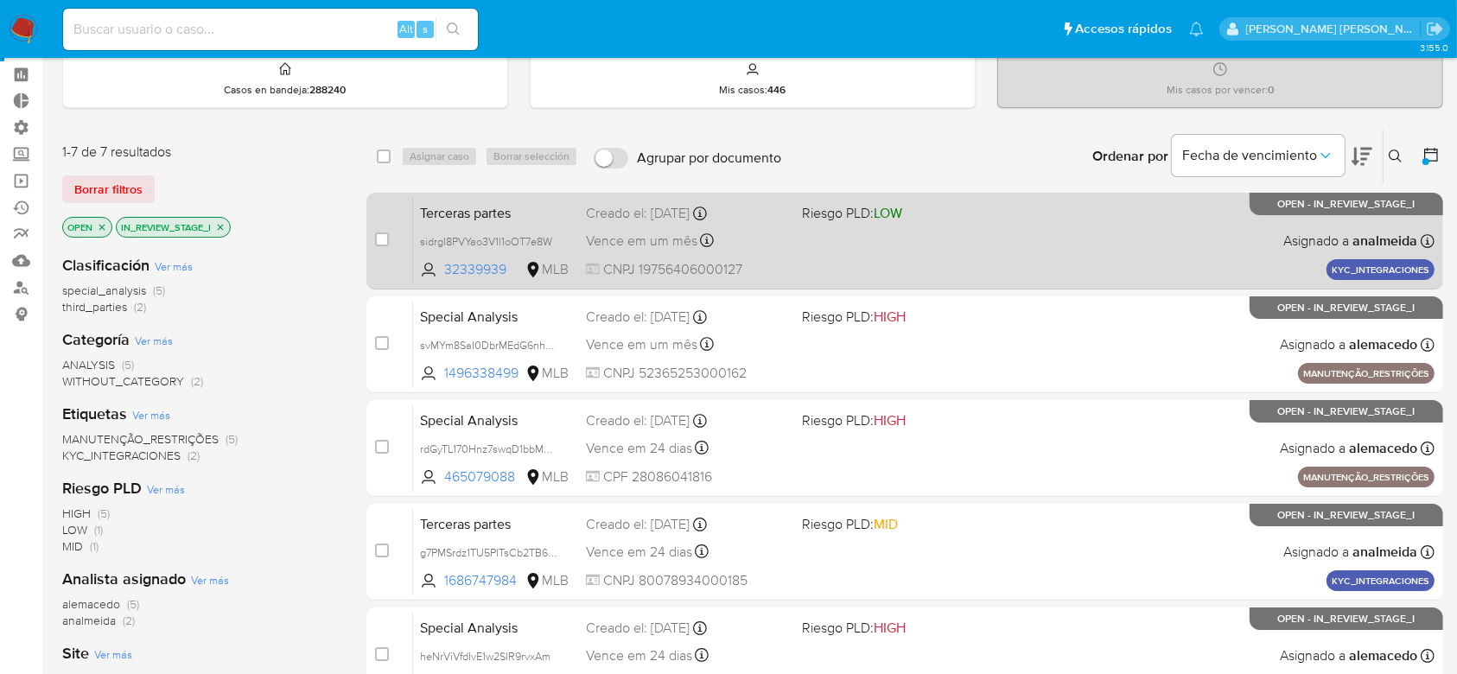
scroll to position [32, 0]
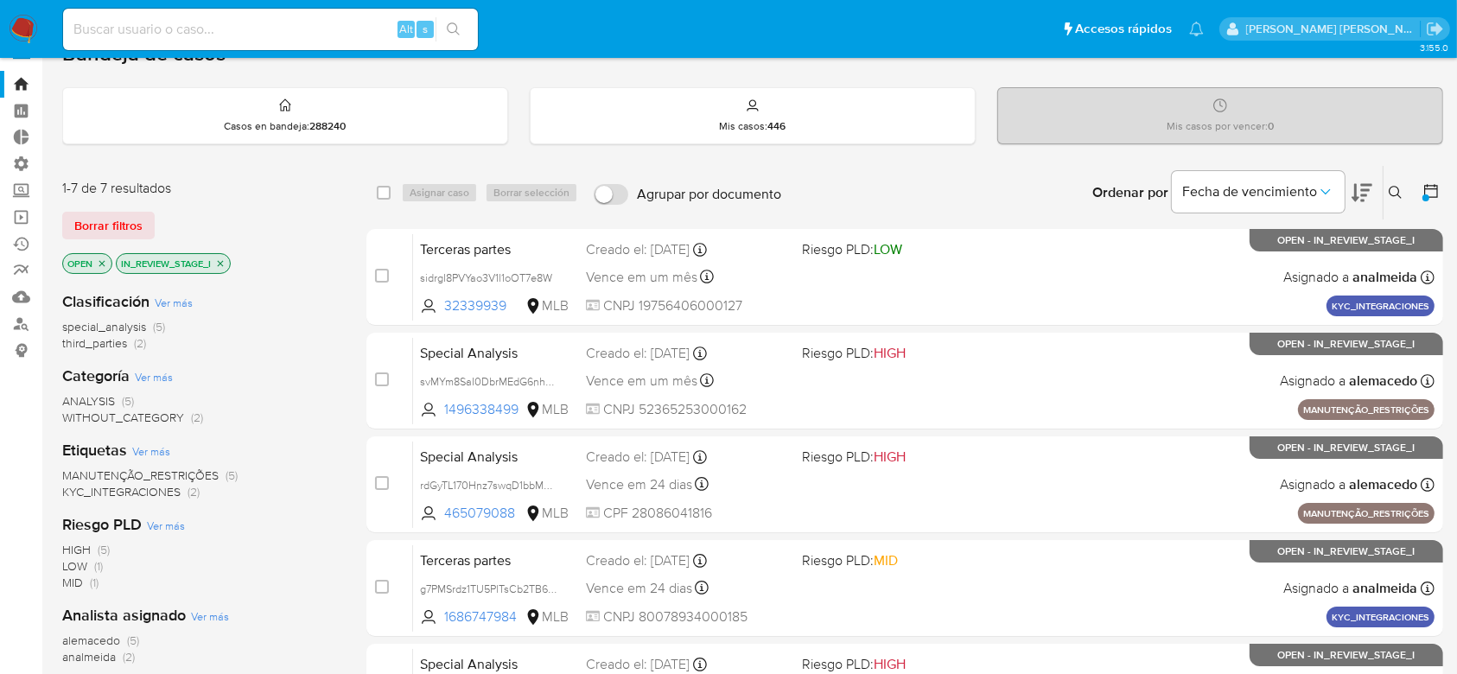
click at [222, 261] on icon "close-filter" at bounding box center [220, 263] width 10 height 10
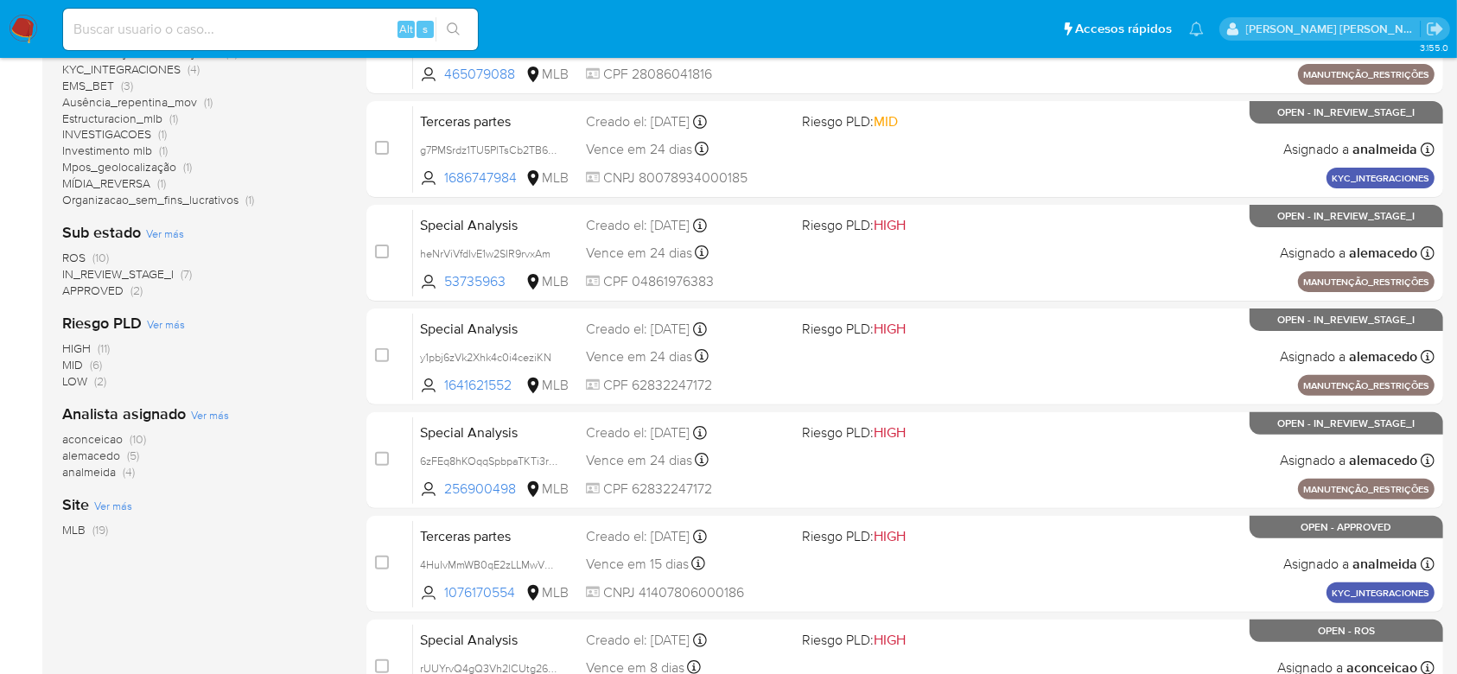
scroll to position [492, 0]
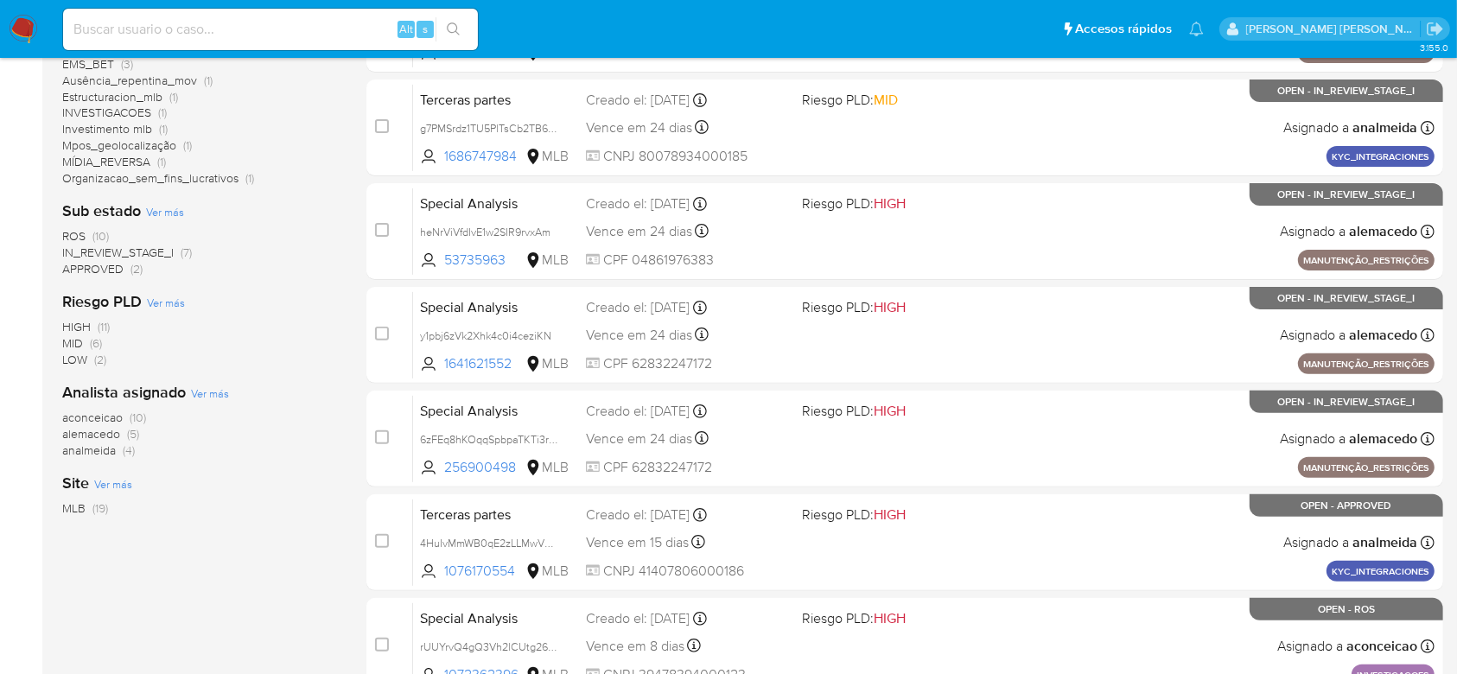
click at [215, 386] on span "Ver más" at bounding box center [210, 393] width 38 height 16
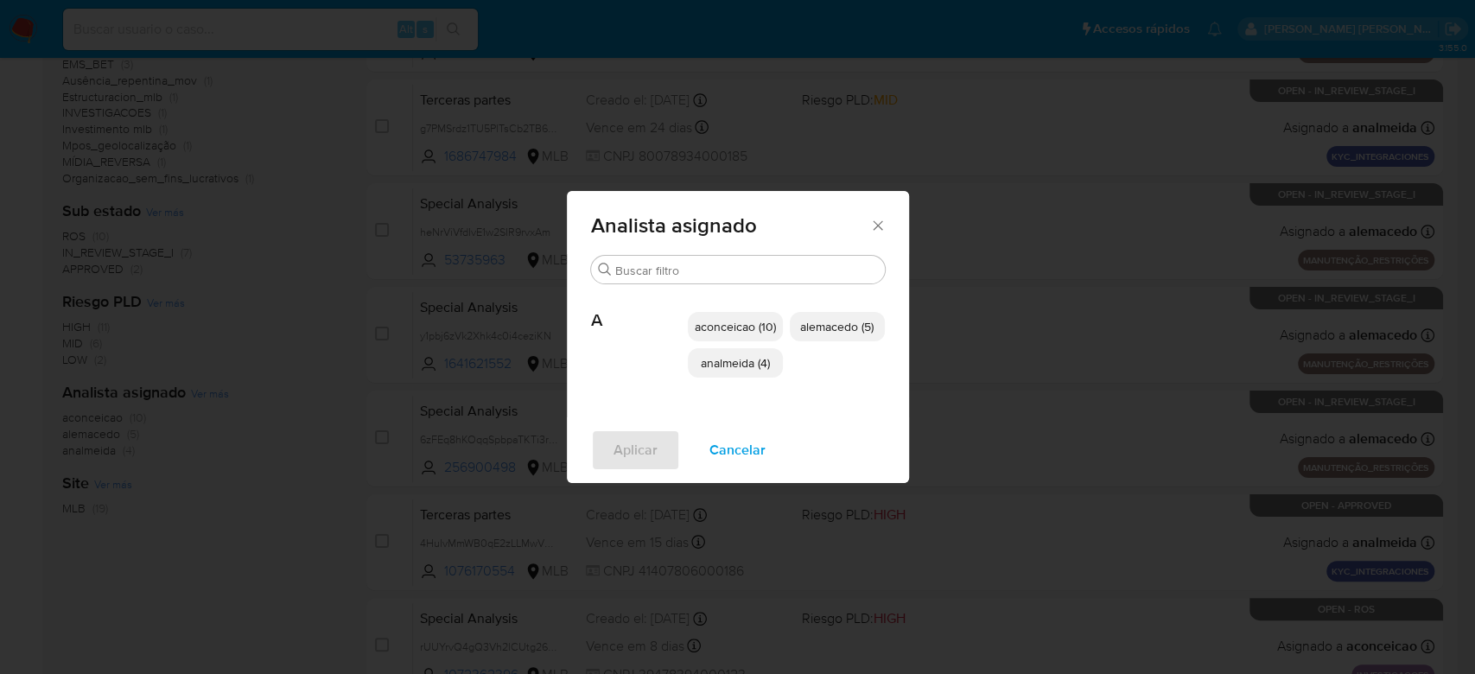
click at [873, 220] on icon "Cerrar" at bounding box center [877, 225] width 17 height 17
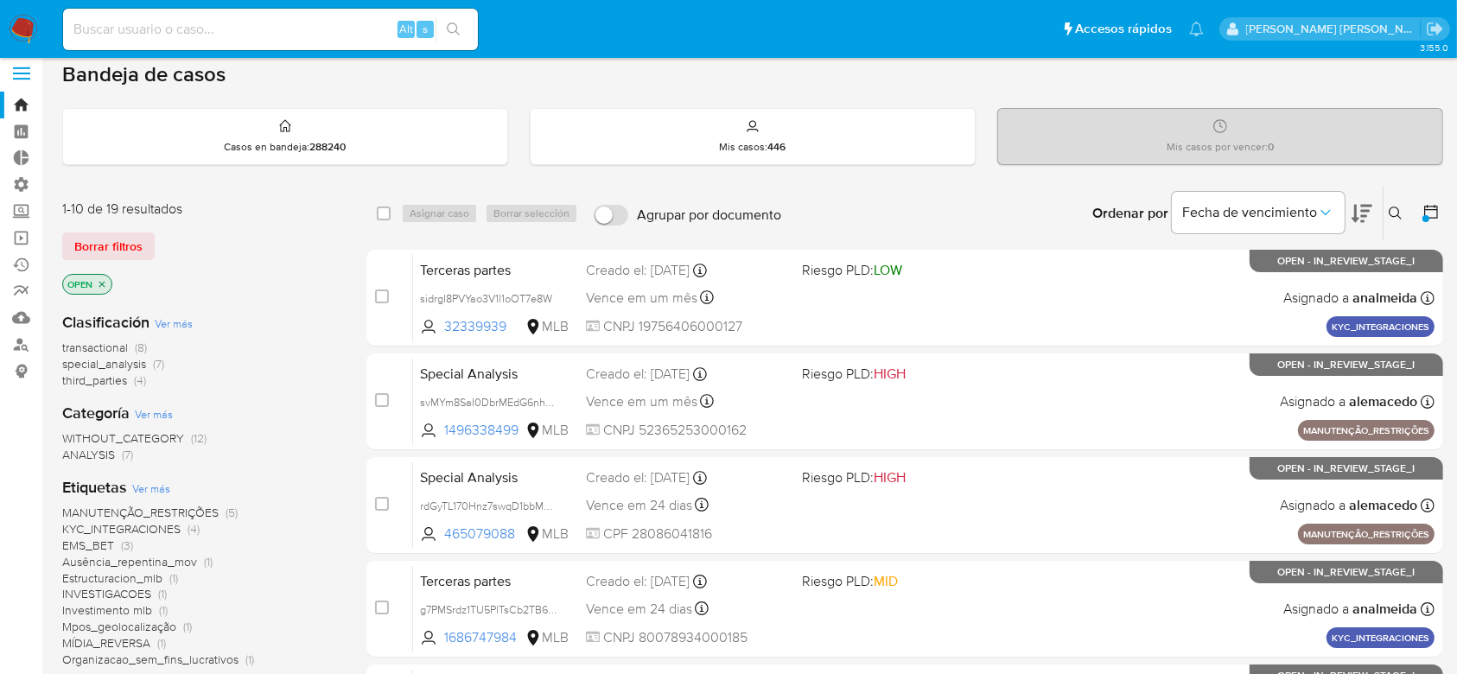
scroll to position [0, 0]
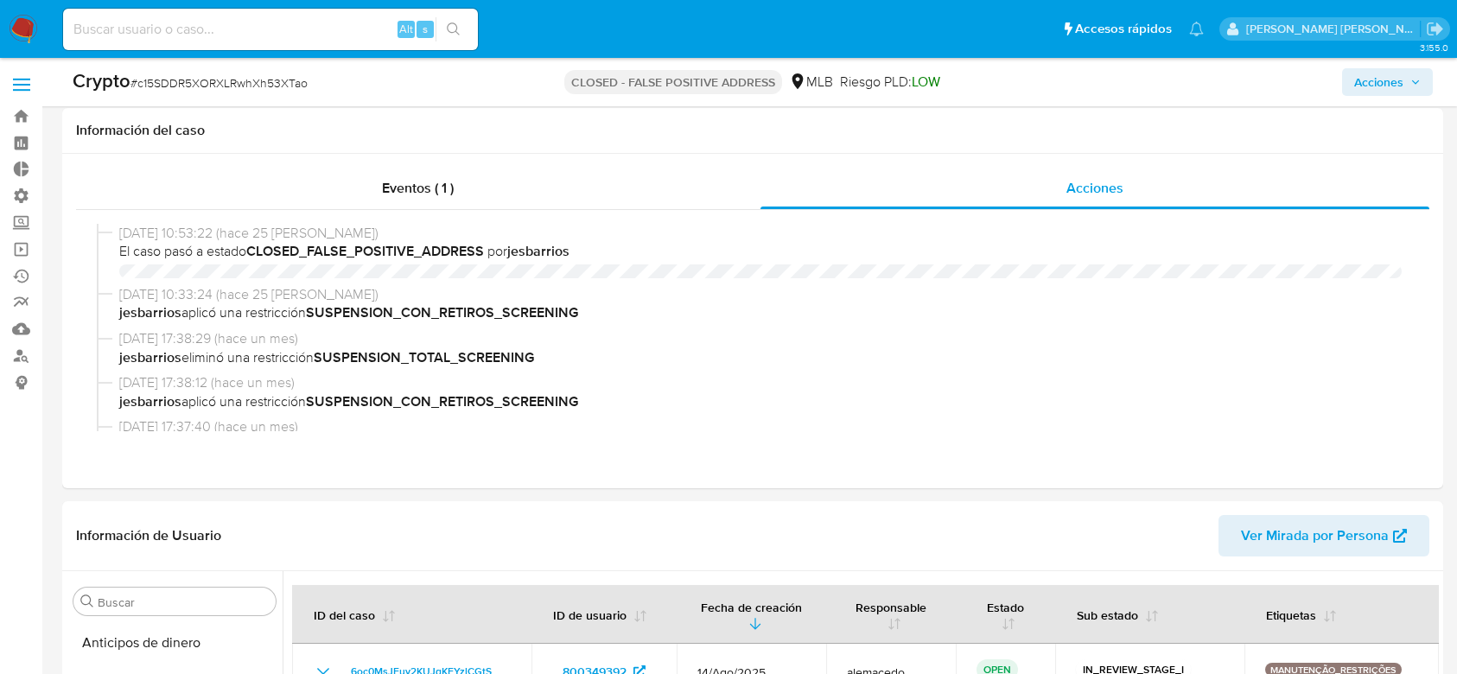
select select "10"
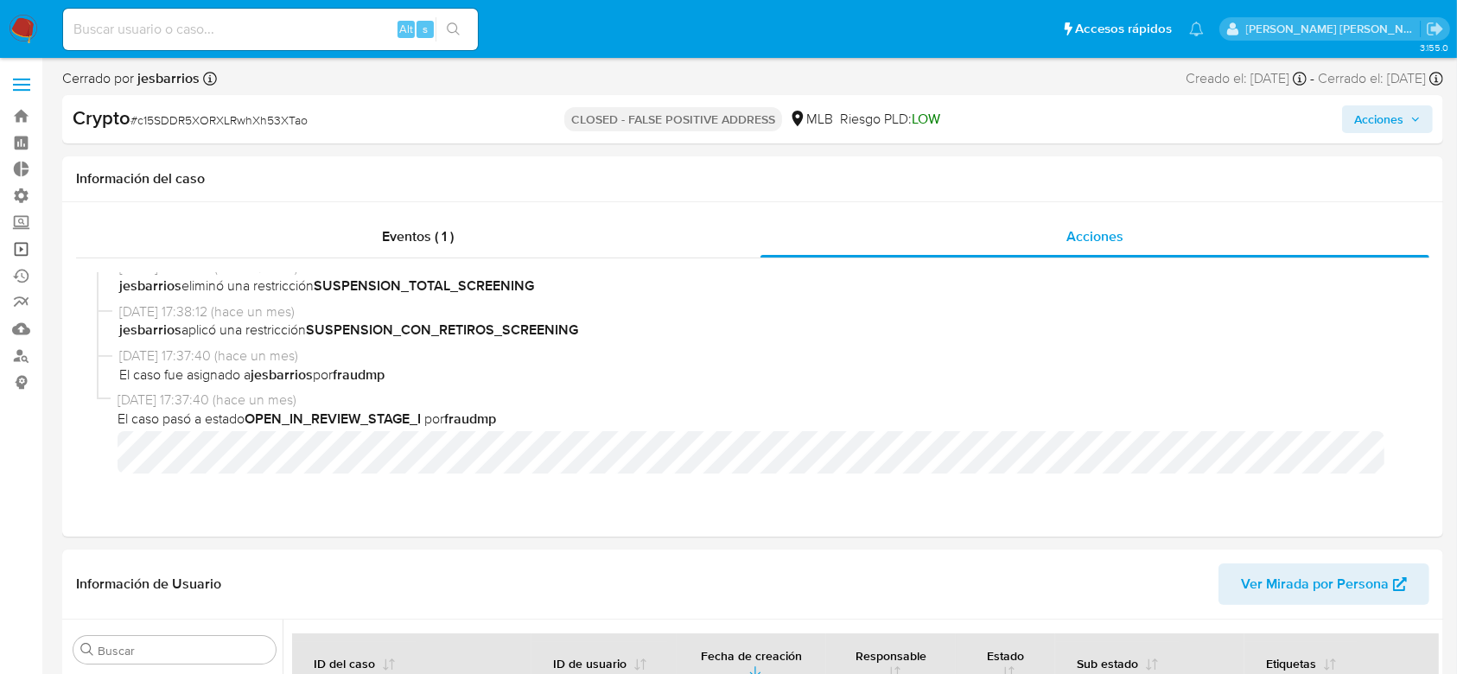
click at [28, 248] on link "Operaciones masivas" at bounding box center [103, 249] width 206 height 27
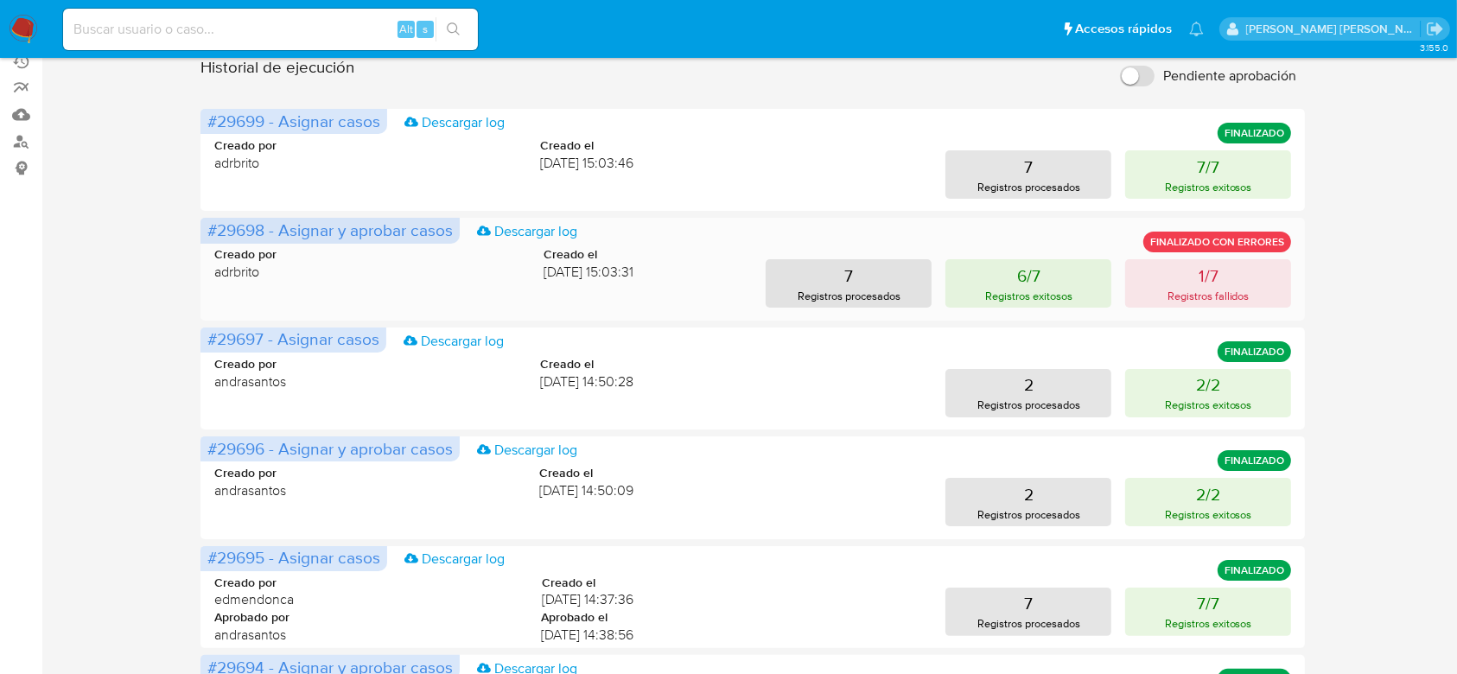
scroll to position [230, 0]
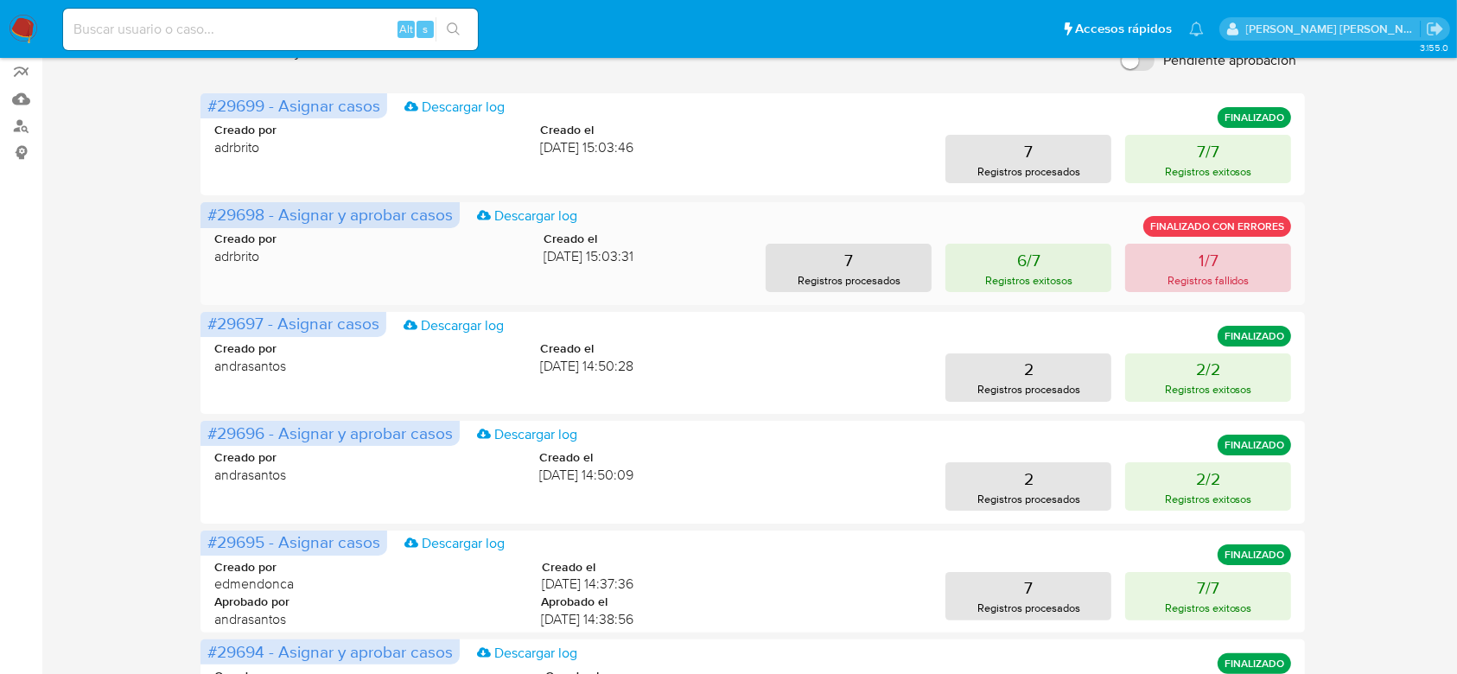
click at [1177, 259] on button "1/7 Registros fallidos" at bounding box center [1208, 268] width 166 height 48
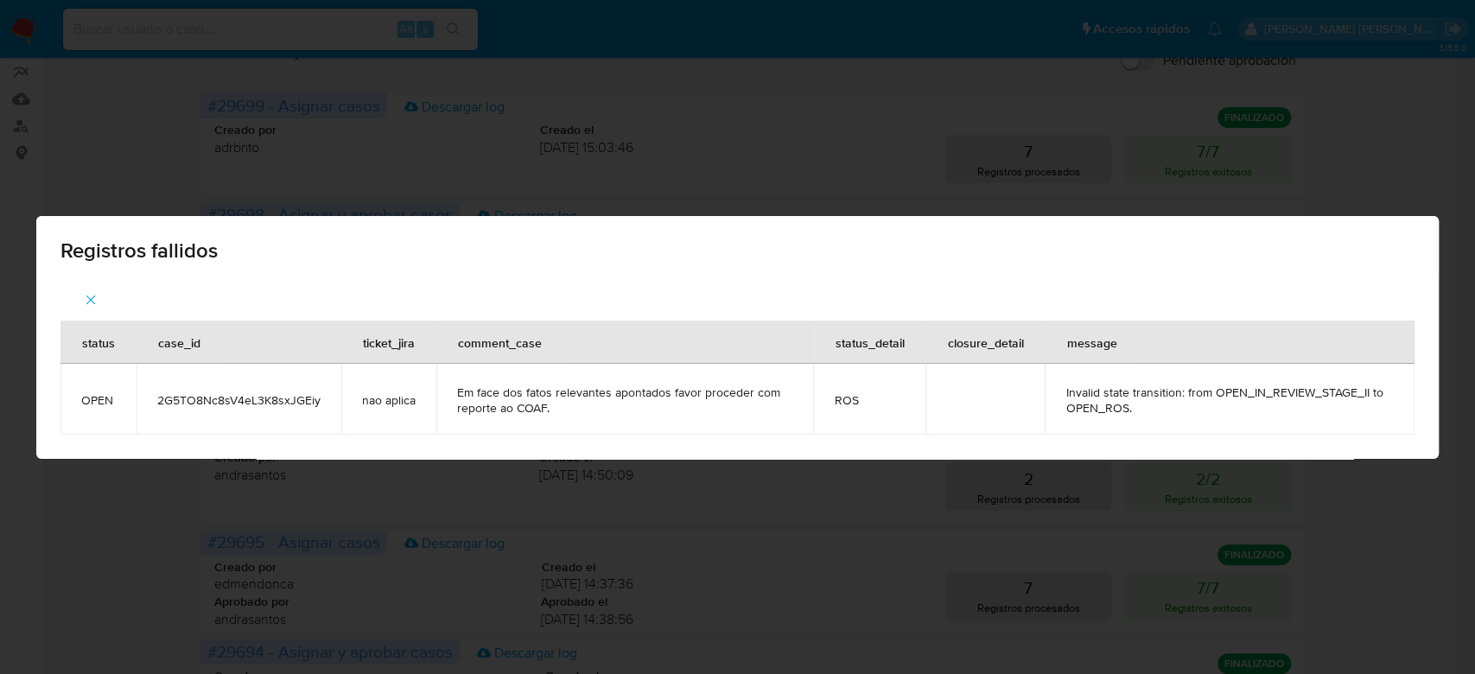
click at [87, 301] on icon "button" at bounding box center [91, 300] width 16 height 16
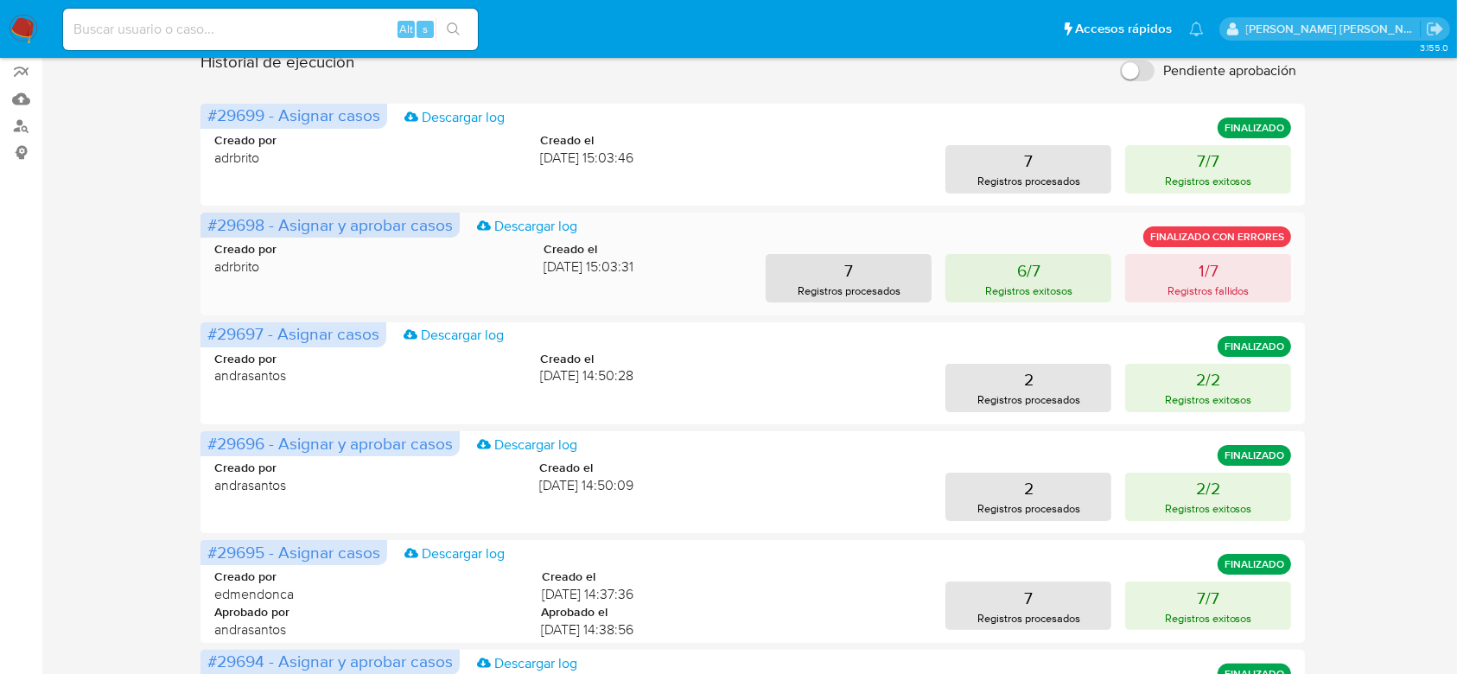
scroll to position [0, 0]
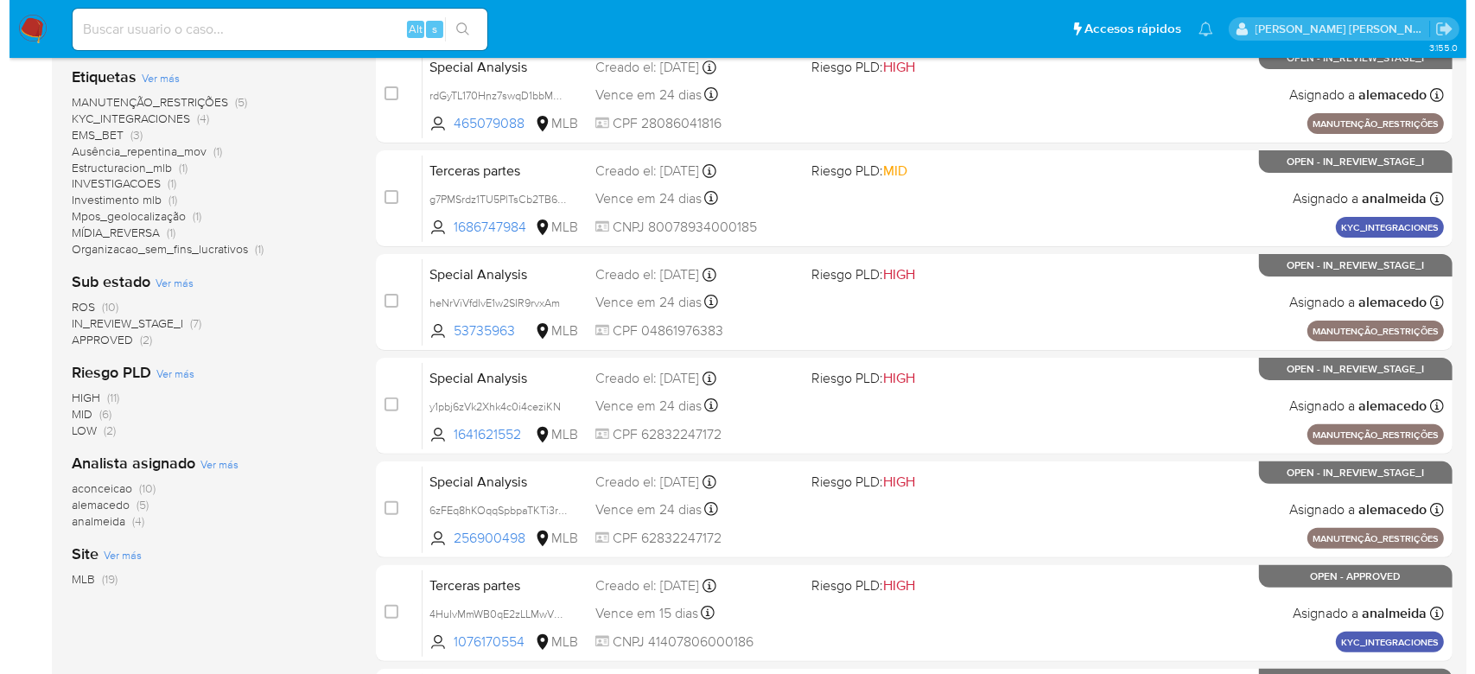
scroll to position [458, 0]
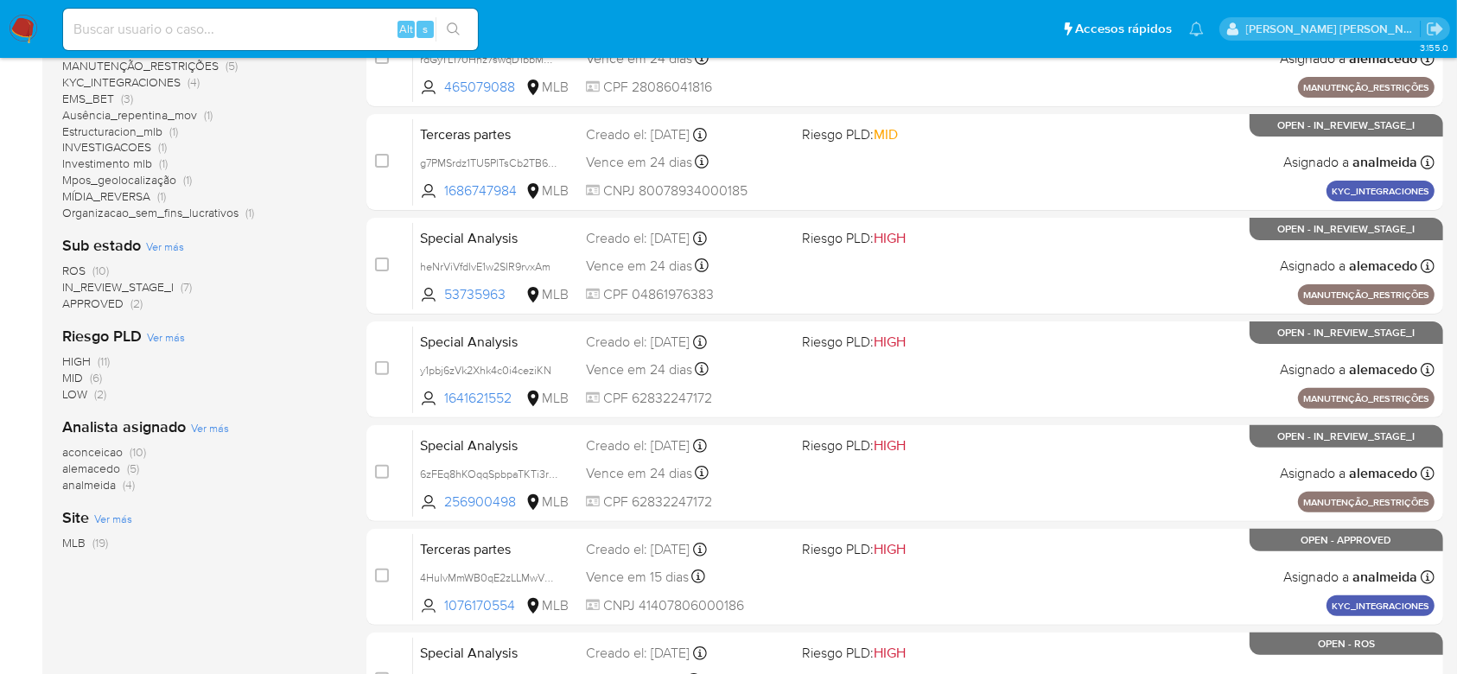
click at [209, 425] on span "Ver más" at bounding box center [210, 428] width 38 height 16
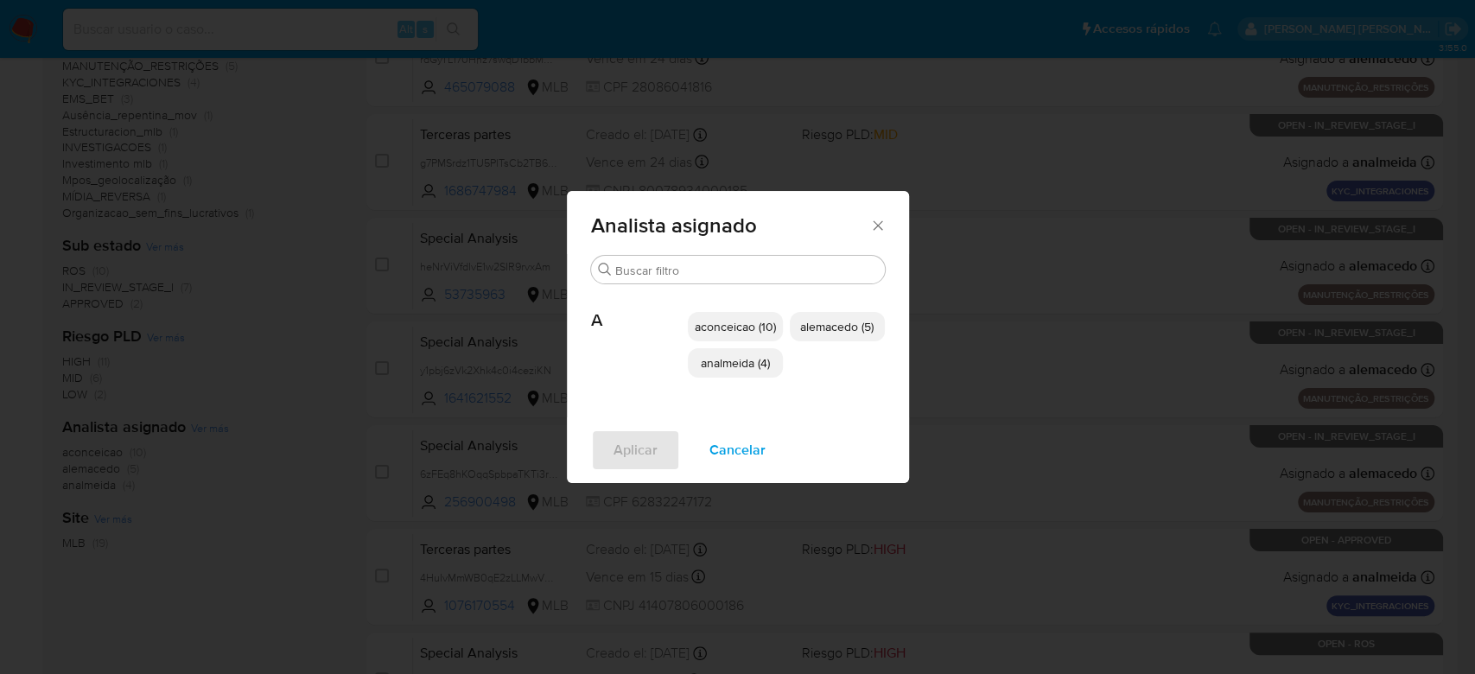
click at [726, 321] on span "aconceicao (10)" at bounding box center [735, 326] width 81 height 17
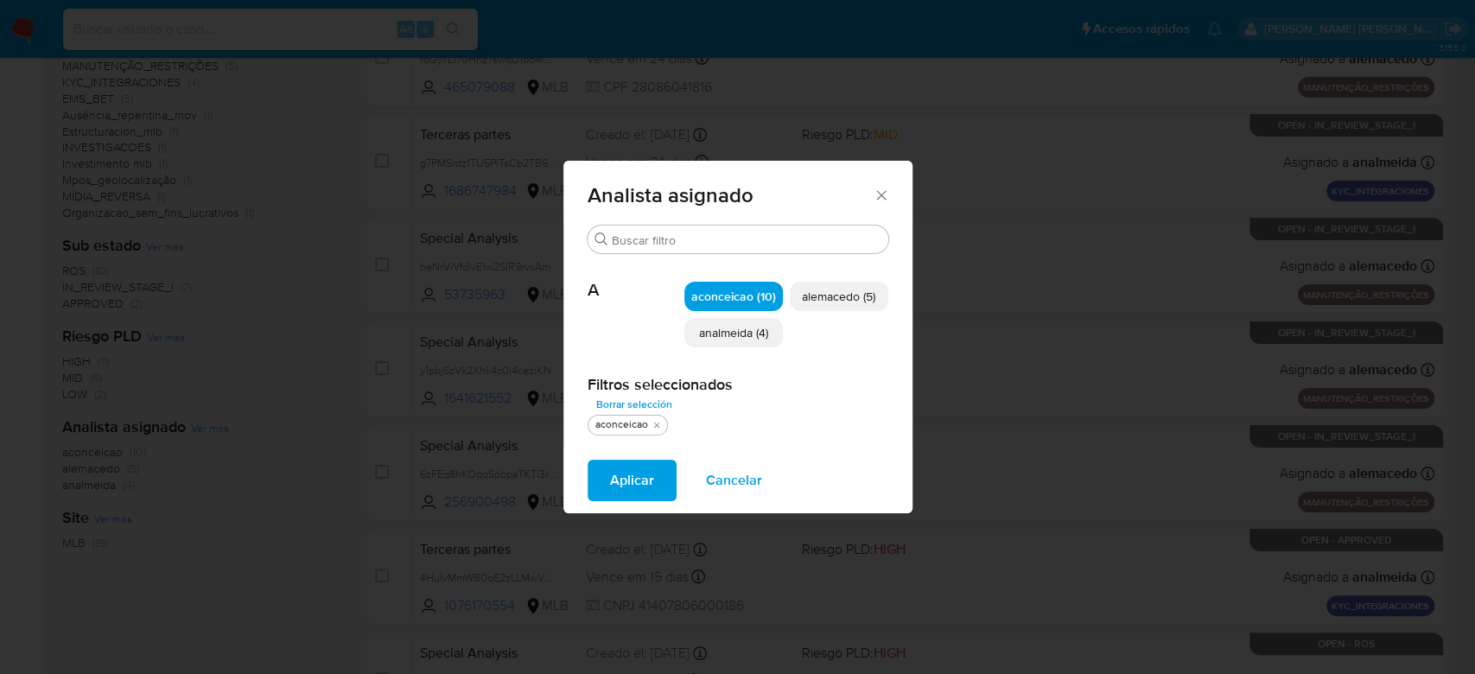
click at [616, 476] on span "Aplicar" at bounding box center [632, 480] width 44 height 38
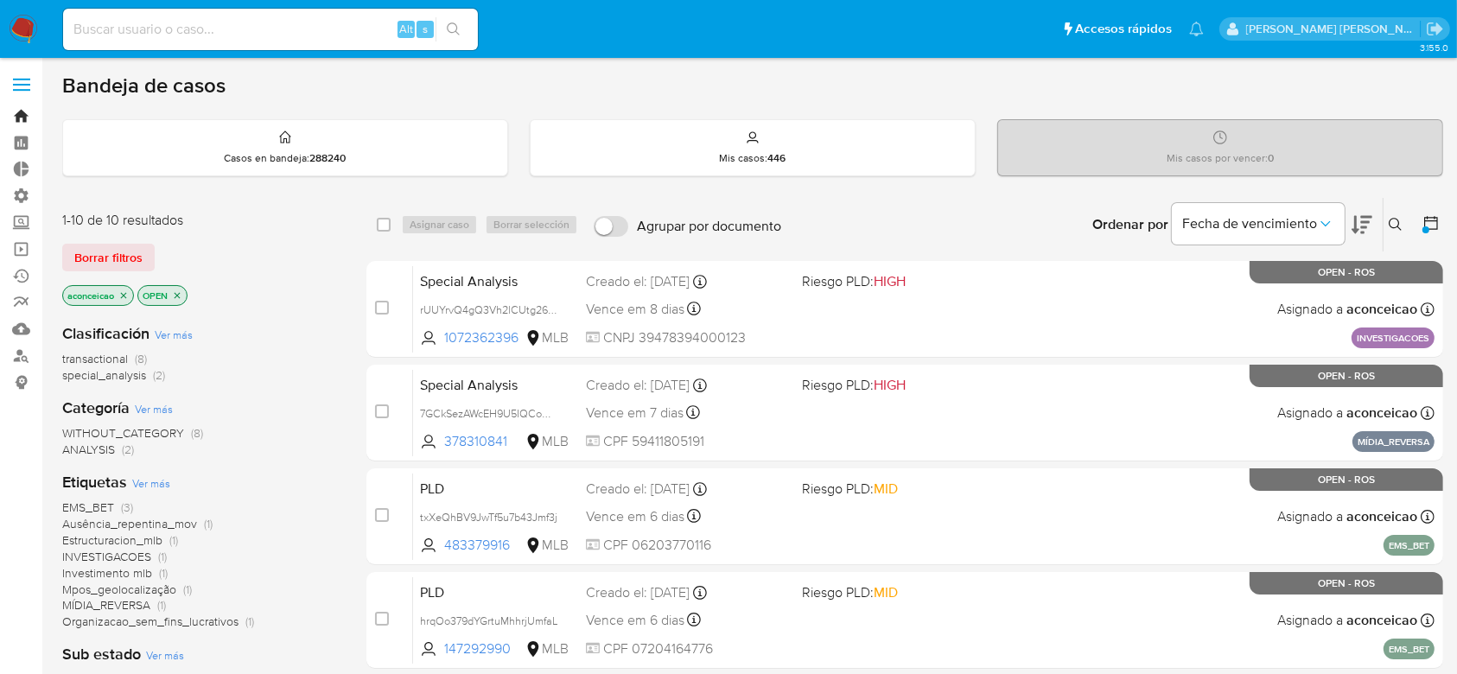
click at [26, 118] on link "Bandeja" at bounding box center [103, 116] width 206 height 27
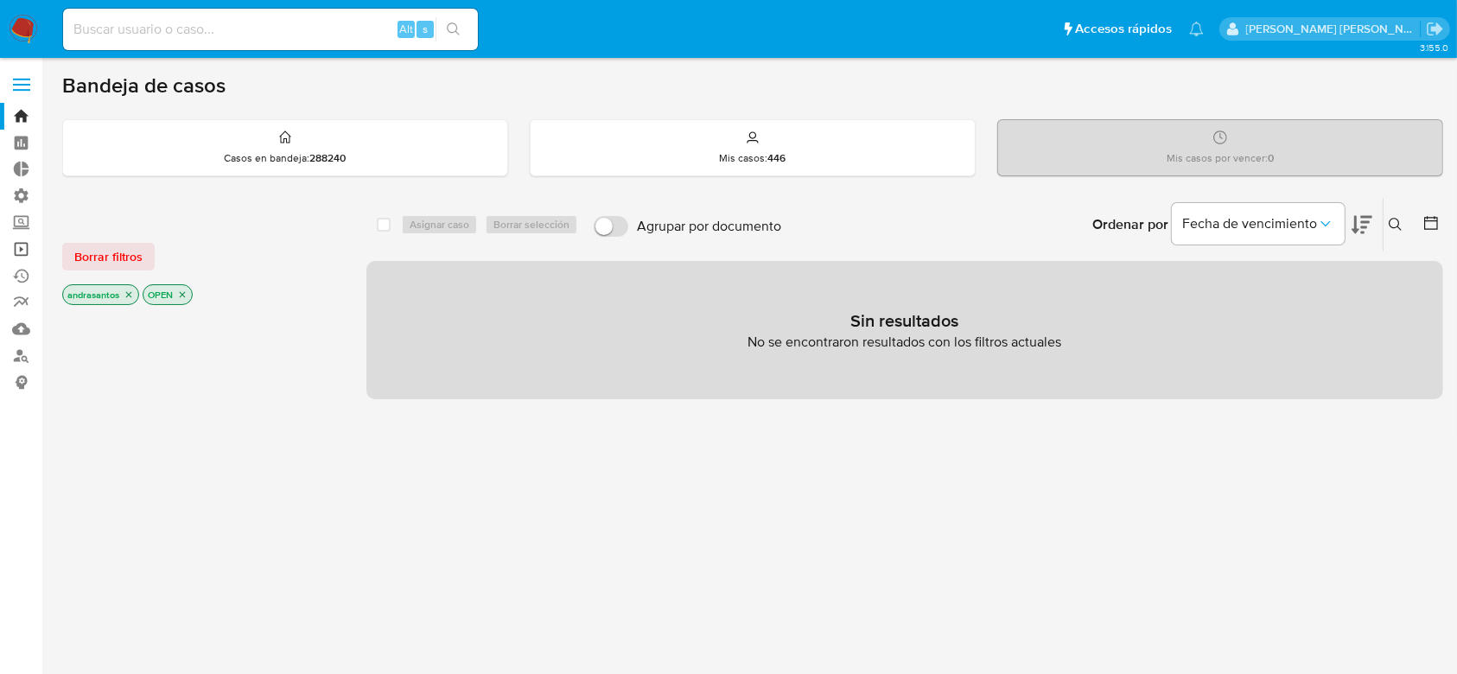
click at [28, 251] on link "Operaciones masivas" at bounding box center [103, 249] width 206 height 27
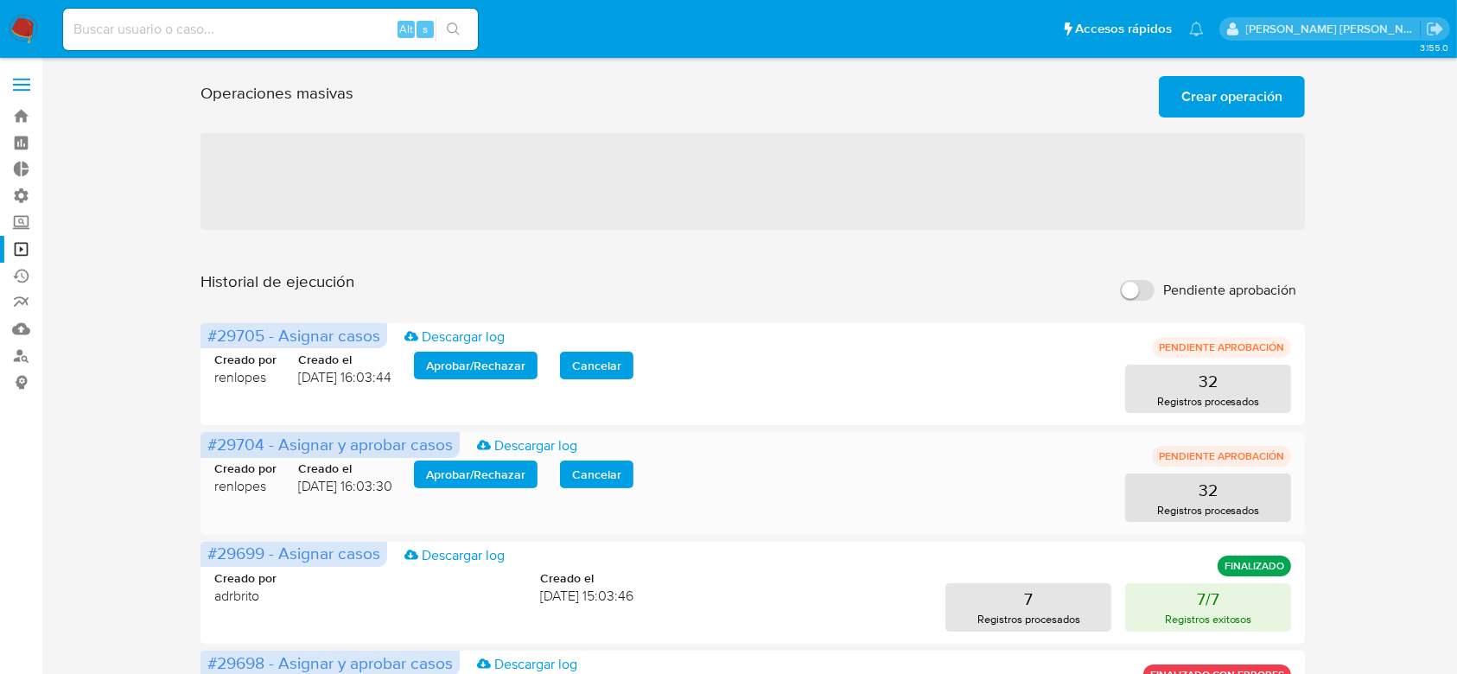
click at [505, 473] on span "Aprobar / Rechazar" at bounding box center [475, 474] width 99 height 24
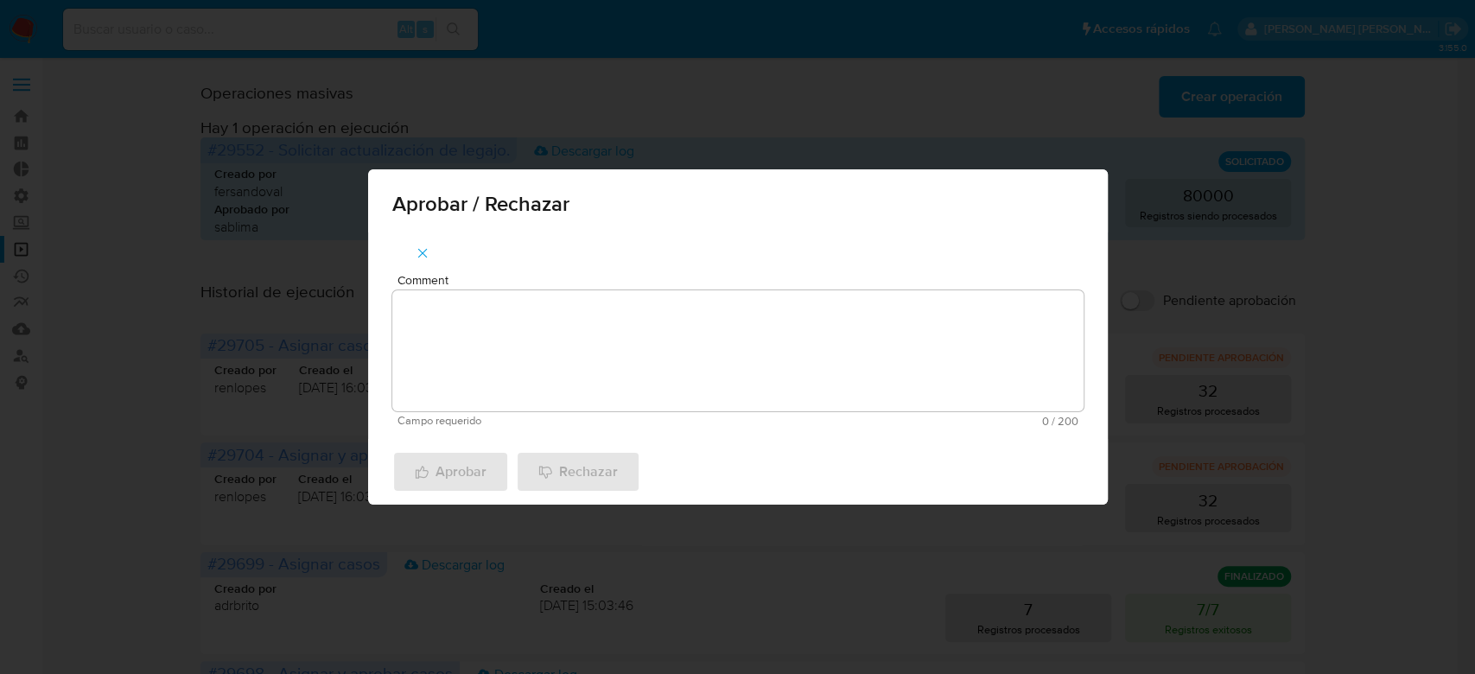
click at [536, 378] on textarea "Comment" at bounding box center [737, 350] width 691 height 121
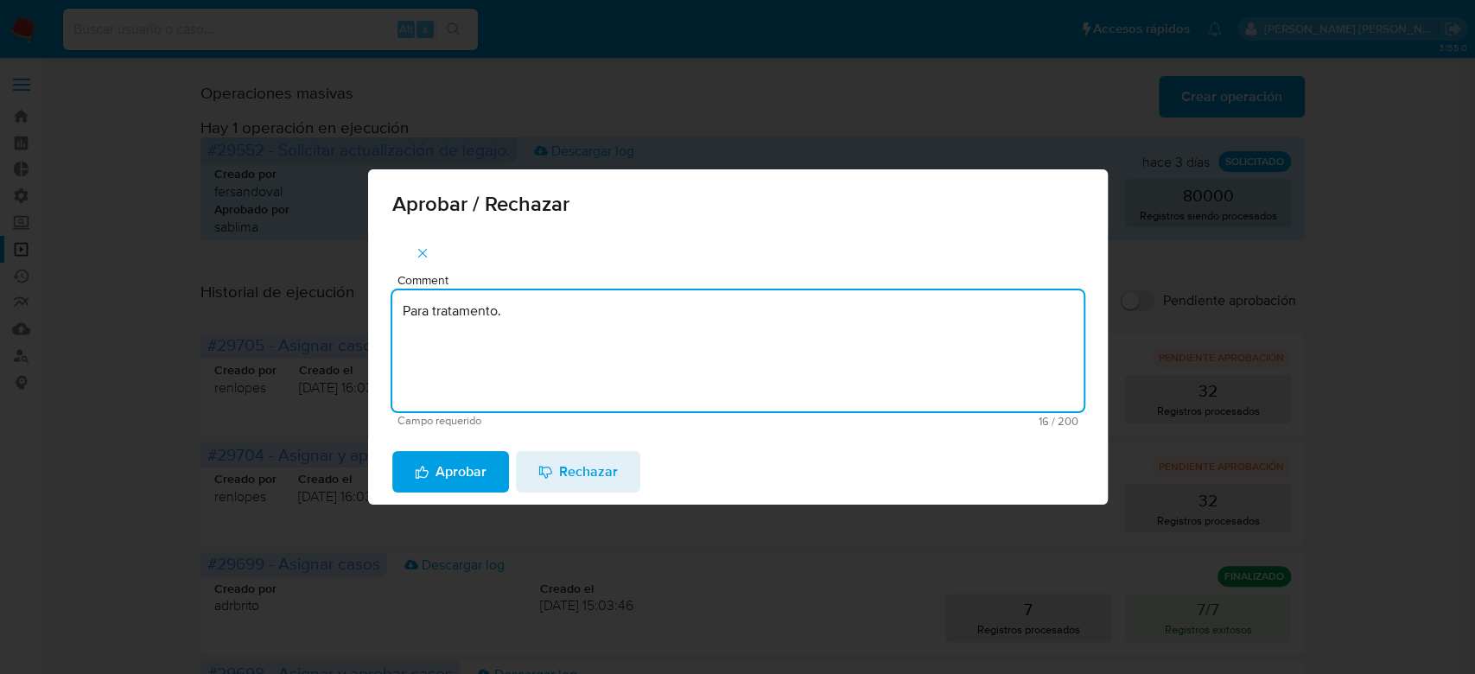
drag, startPoint x: 534, startPoint y: 311, endPoint x: 380, endPoint y: 305, distance: 153.9
click at [380, 305] on div "Comment Para tratamento. Campo requerido 16 / 200 184 caracteres restantes" at bounding box center [738, 335] width 740 height 206
click at [490, 365] on textarea "Para tratamento." at bounding box center [737, 350] width 691 height 121
type textarea "Para tratamento."
click at [441, 478] on span "Aprobar" at bounding box center [451, 472] width 72 height 38
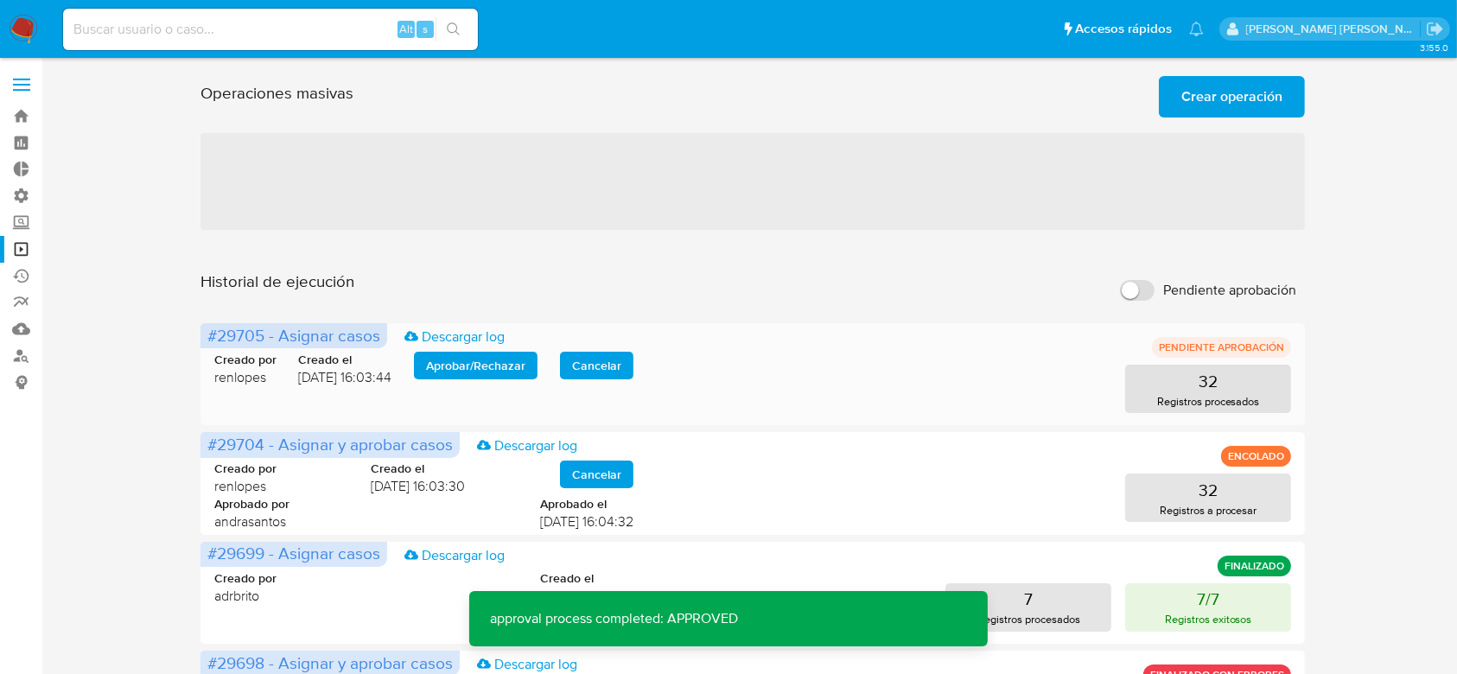
click at [473, 366] on span "Aprobar / Rechazar" at bounding box center [475, 365] width 99 height 24
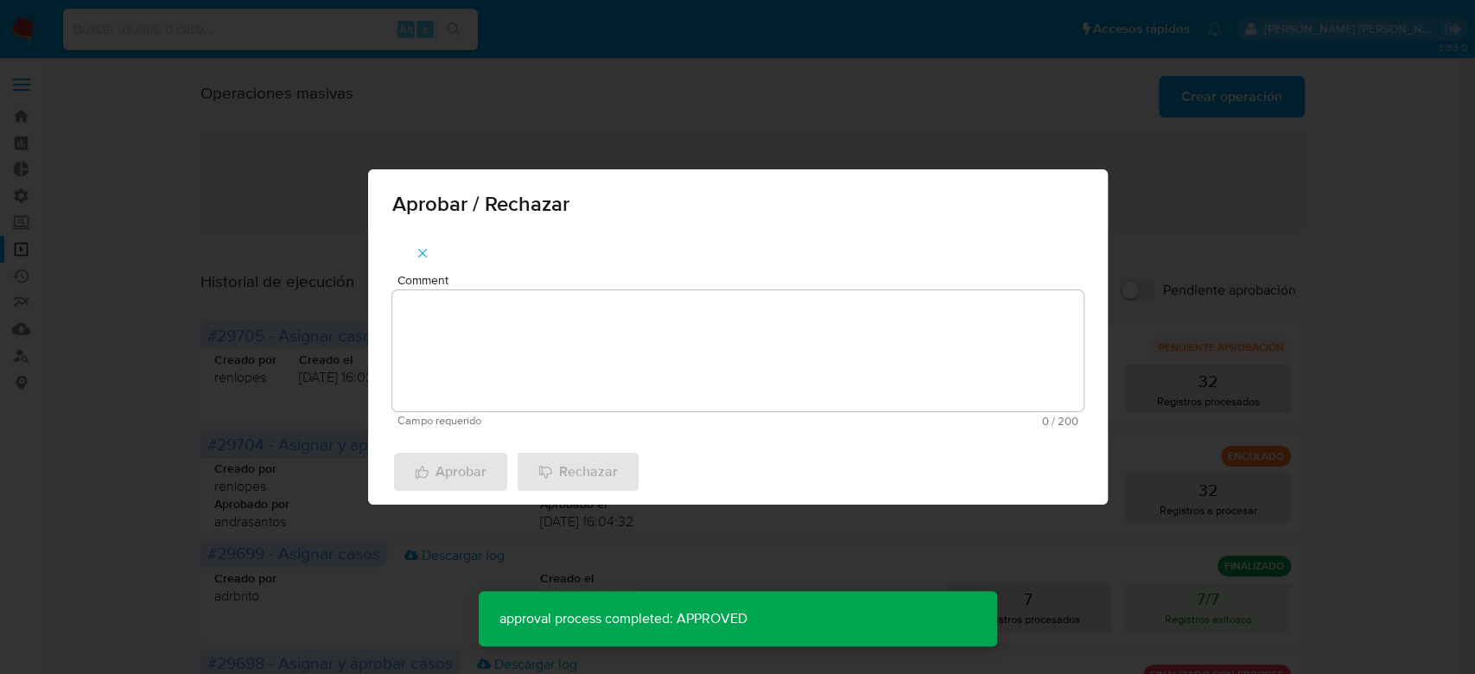
click at [484, 323] on textarea "Comment" at bounding box center [737, 350] width 691 height 121
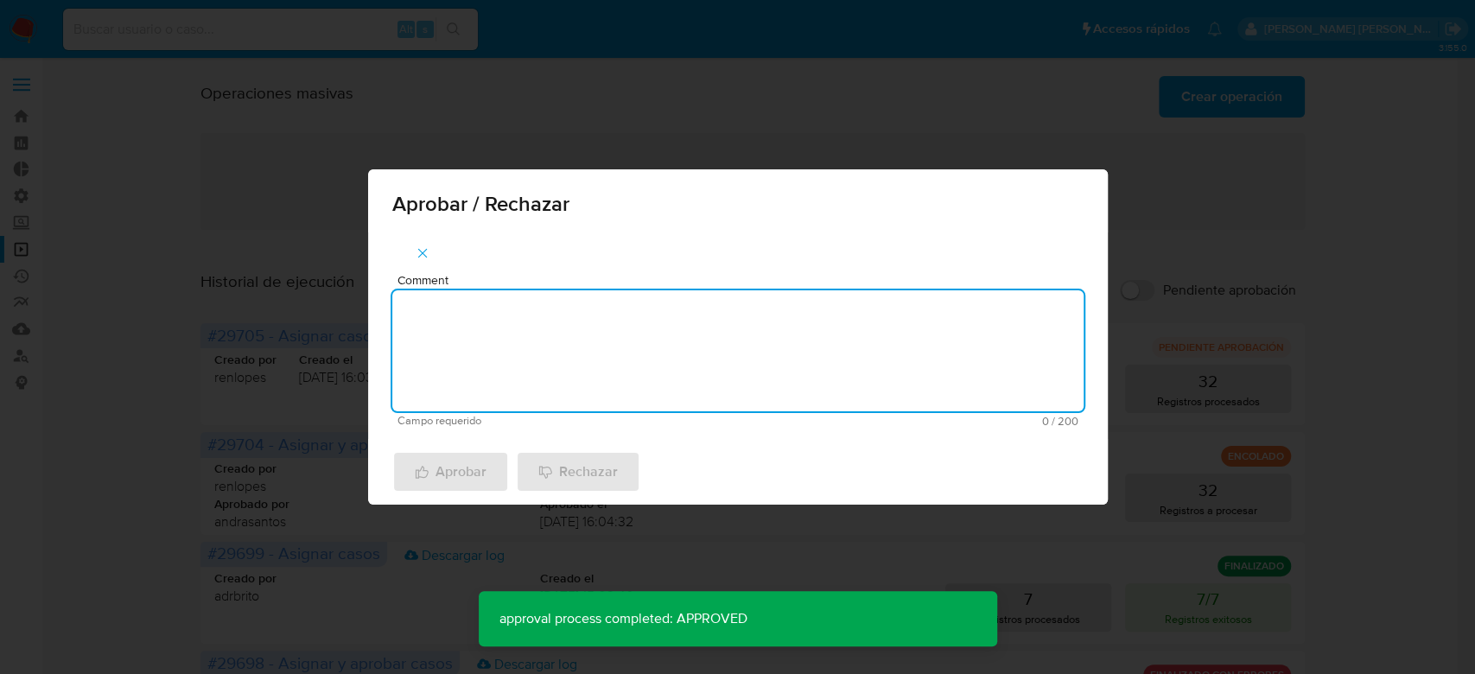
paste textarea "Para tratamento."
type textarea "Para tratamento."
click at [443, 482] on span "Aprobar" at bounding box center [451, 472] width 72 height 38
